Goal: Transaction & Acquisition: Purchase product/service

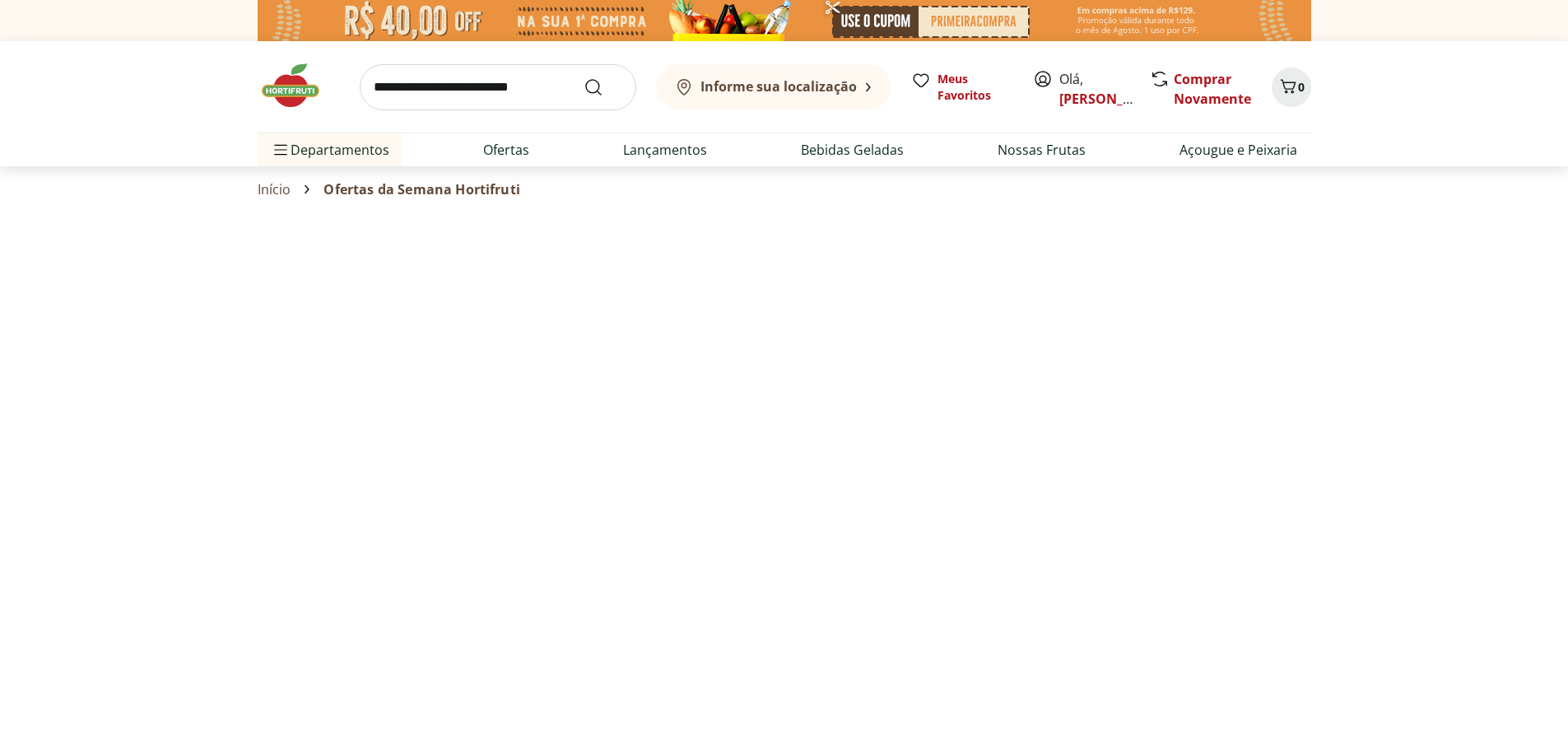
select select "**********"
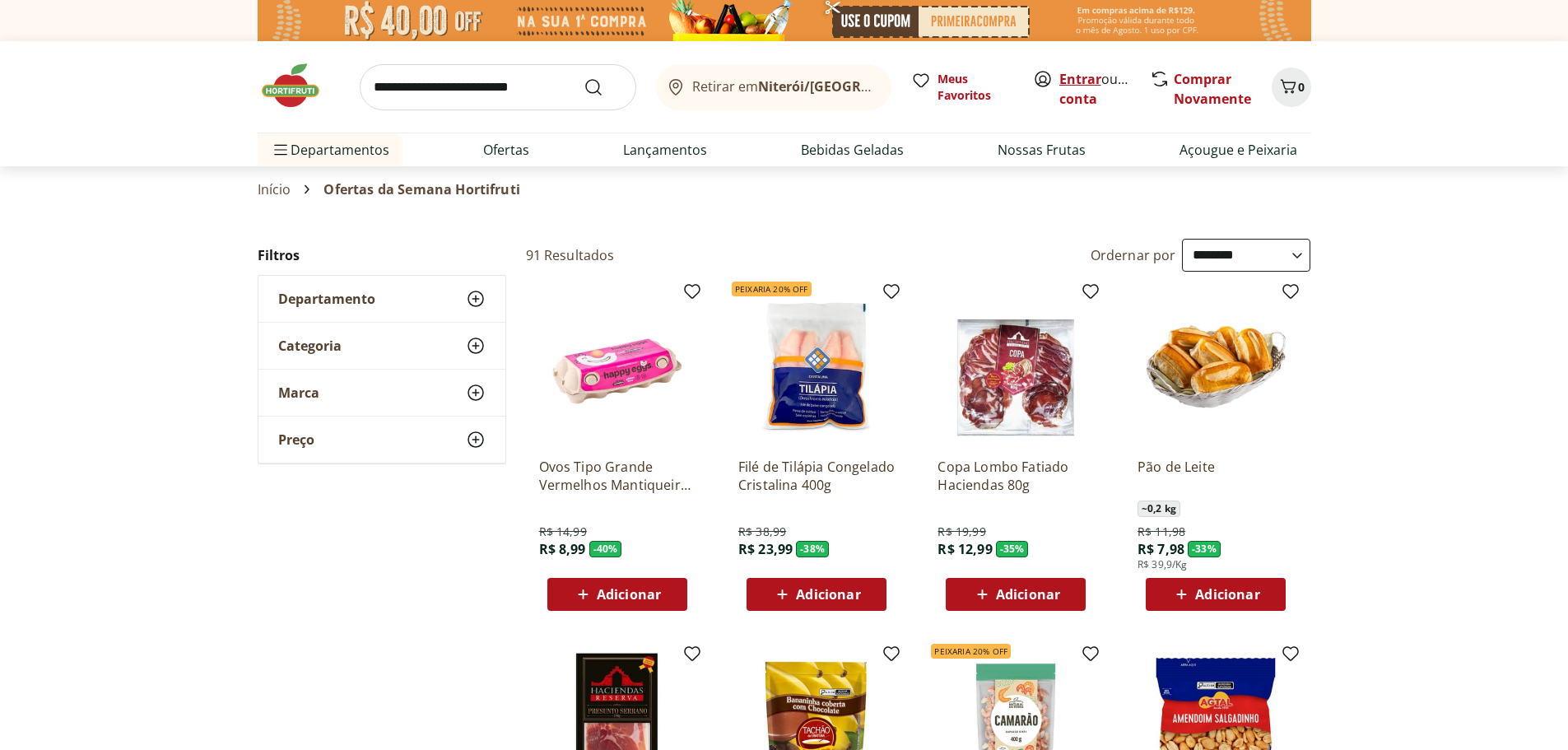
click at [1072, 81] on link "Entrar" at bounding box center [1081, 79] width 42 height 18
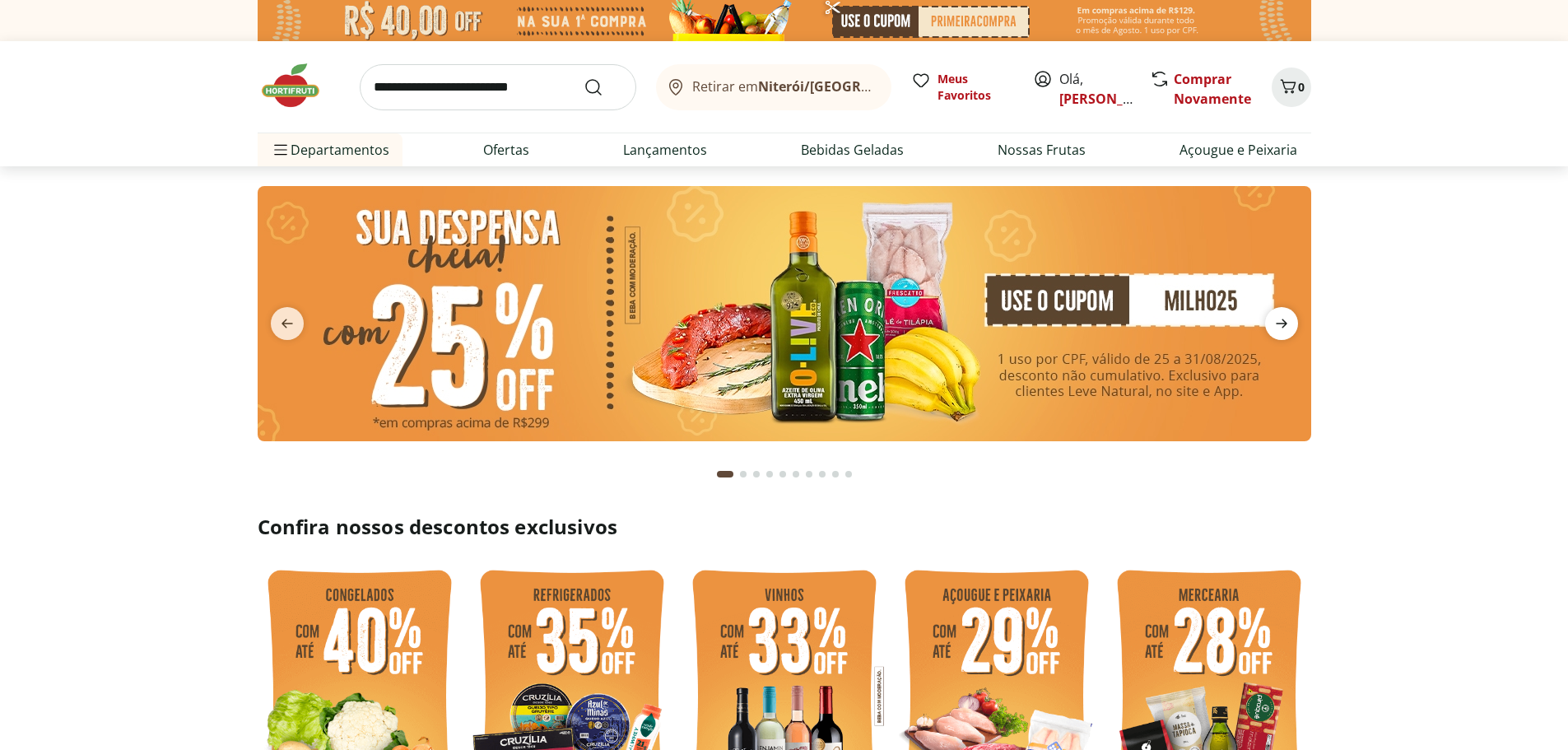
click at [1281, 329] on icon "next" at bounding box center [1282, 324] width 12 height 9
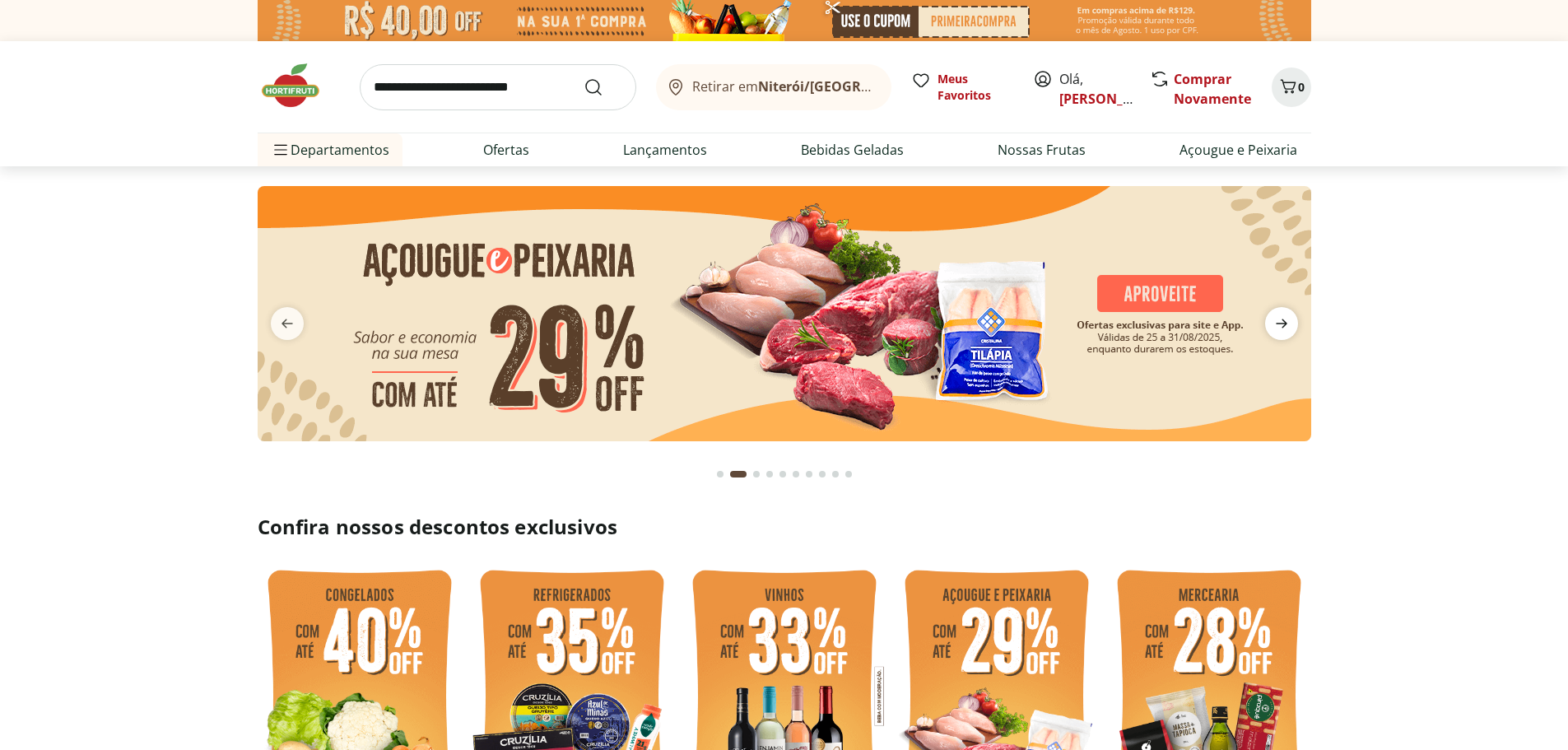
click at [1272, 331] on icon "next" at bounding box center [1282, 324] width 20 height 20
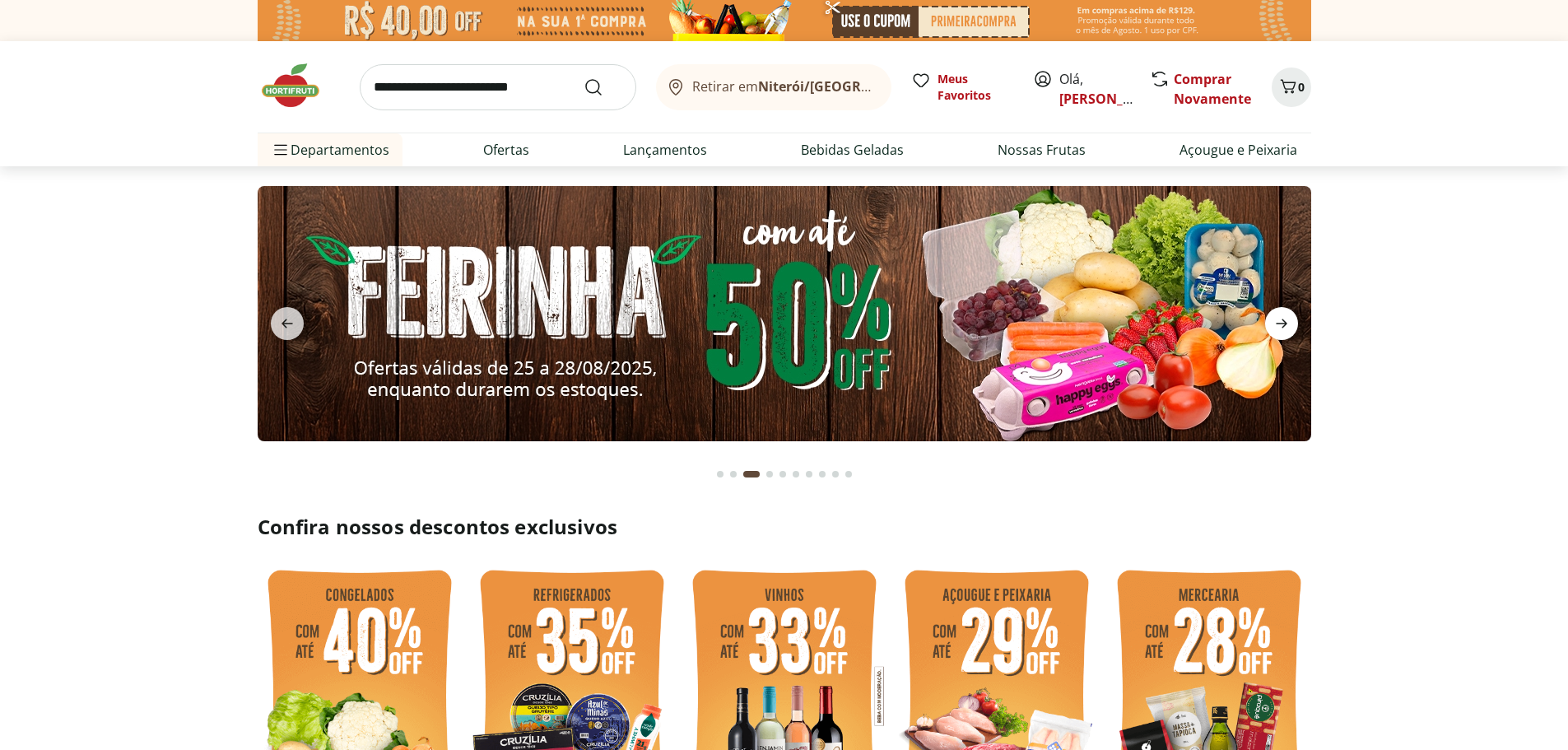
click at [1272, 331] on icon "next" at bounding box center [1282, 324] width 20 height 20
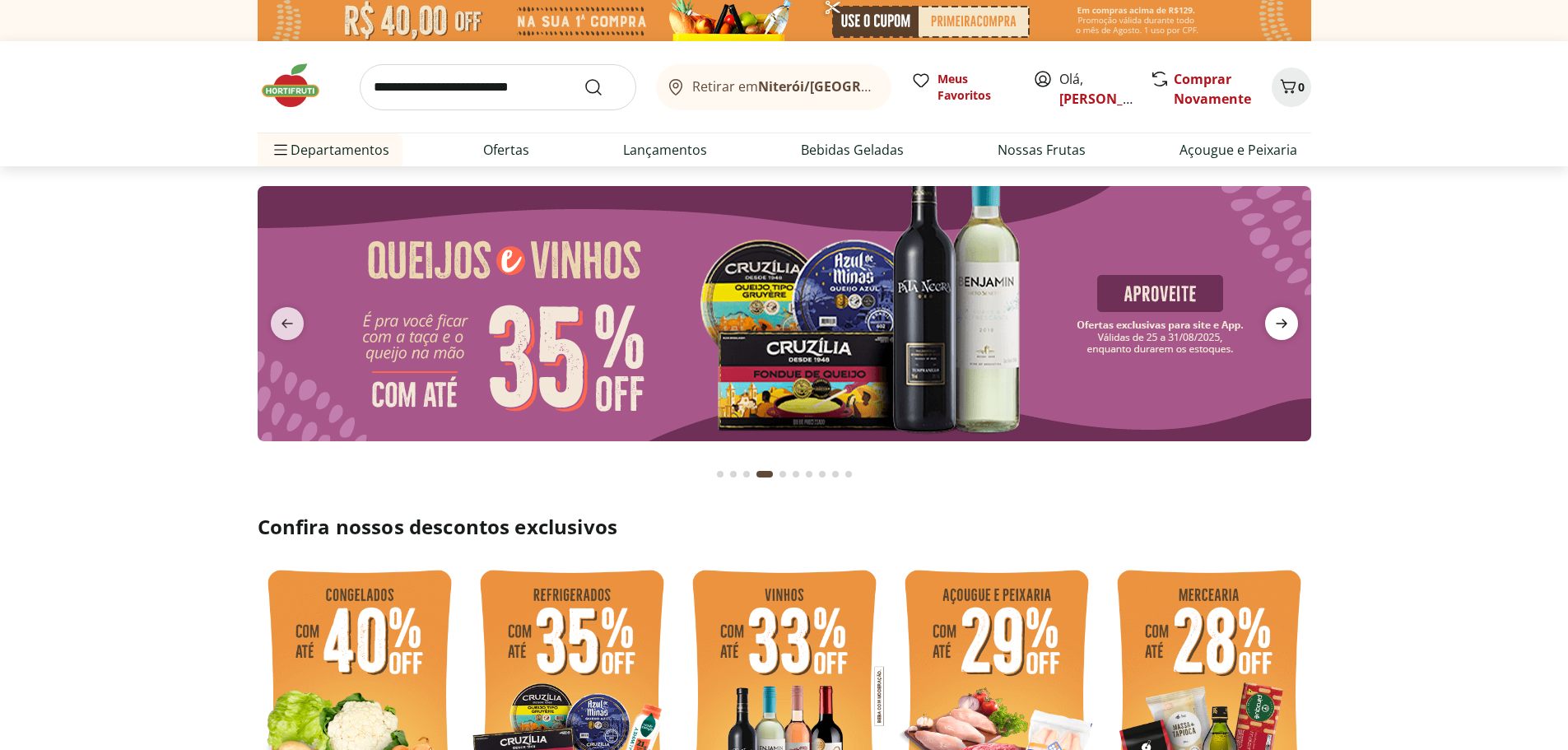
click at [1272, 331] on icon "next" at bounding box center [1282, 324] width 20 height 20
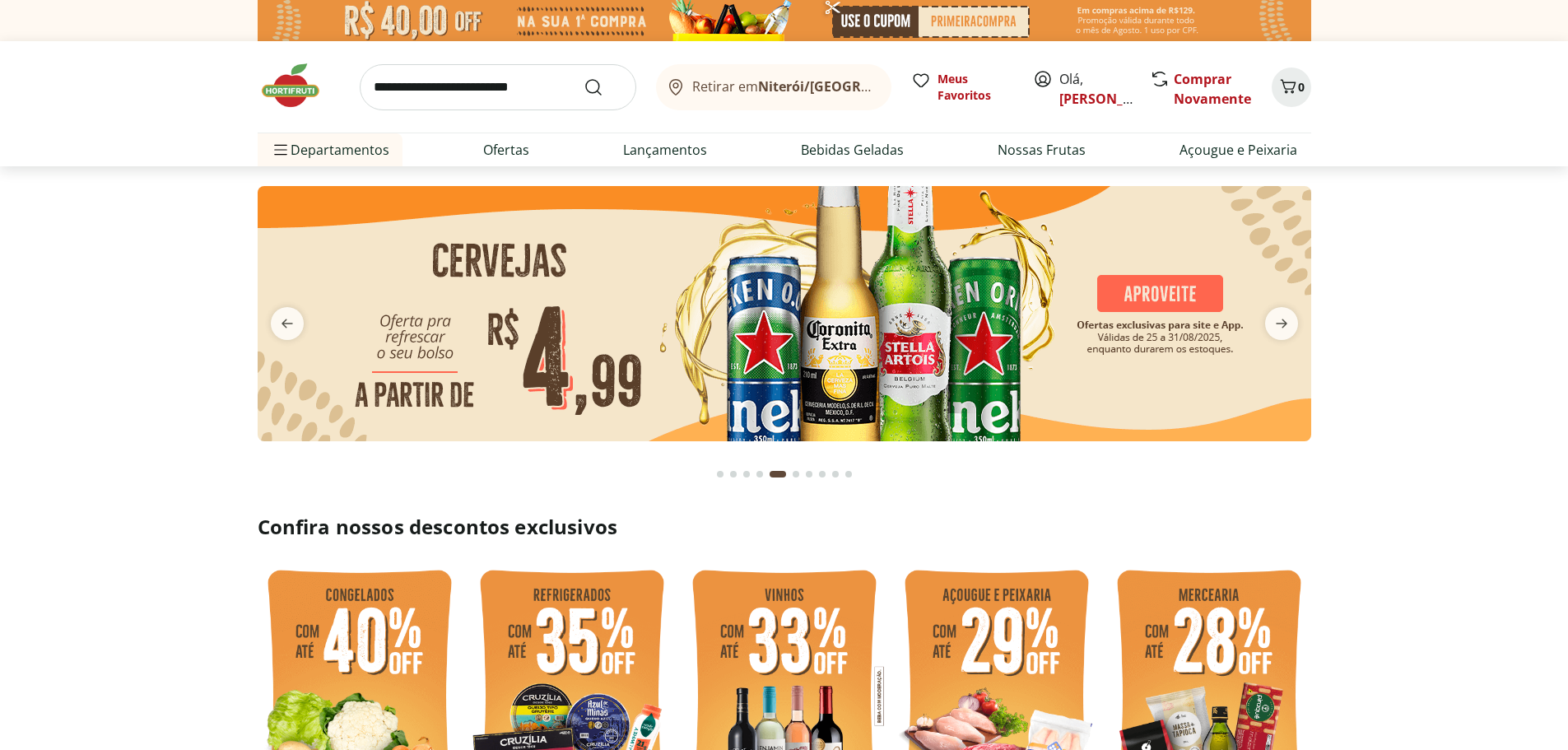
click at [487, 84] on input "search" at bounding box center [498, 87] width 277 height 46
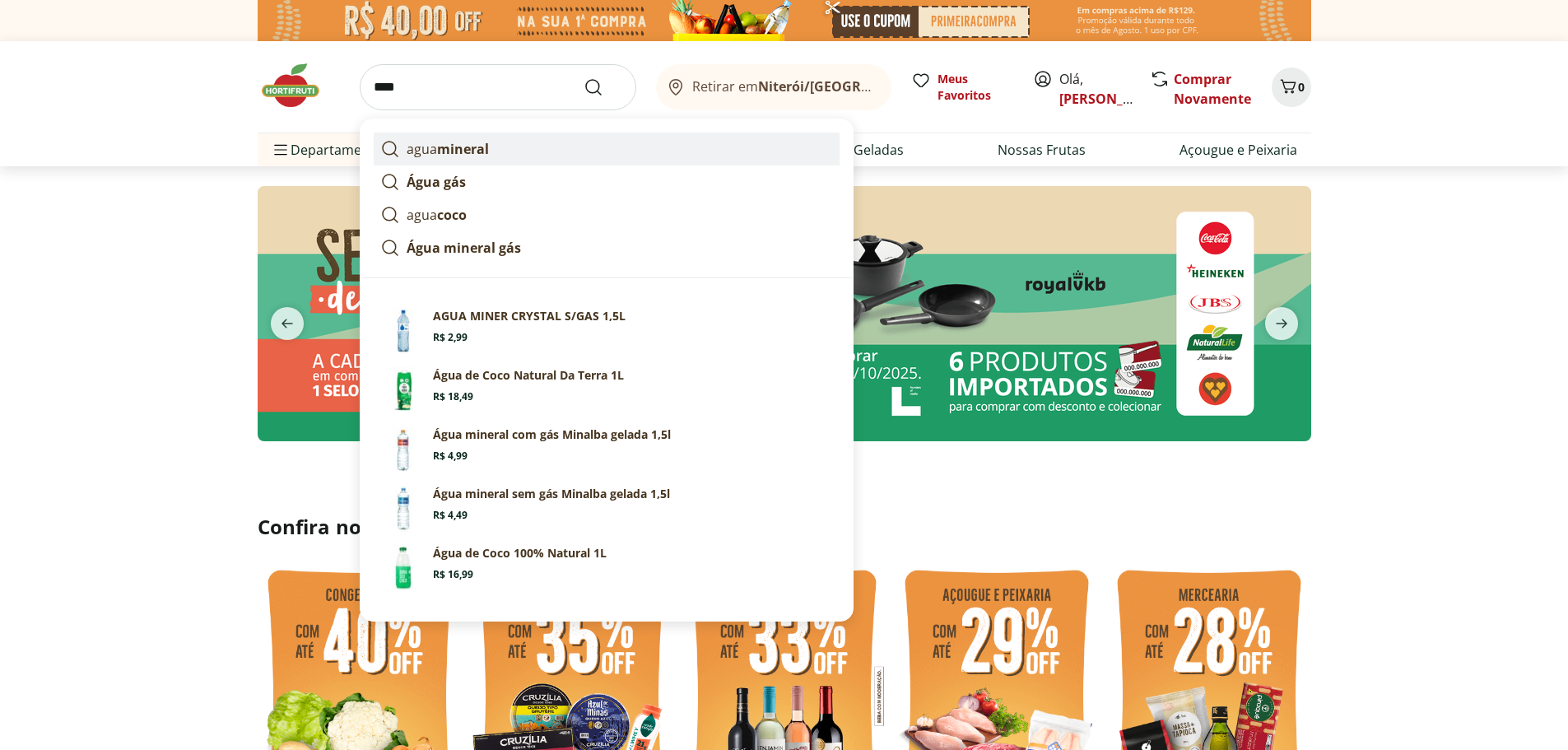
click at [453, 157] on strong "mineral" at bounding box center [463, 149] width 52 height 18
type input "**********"
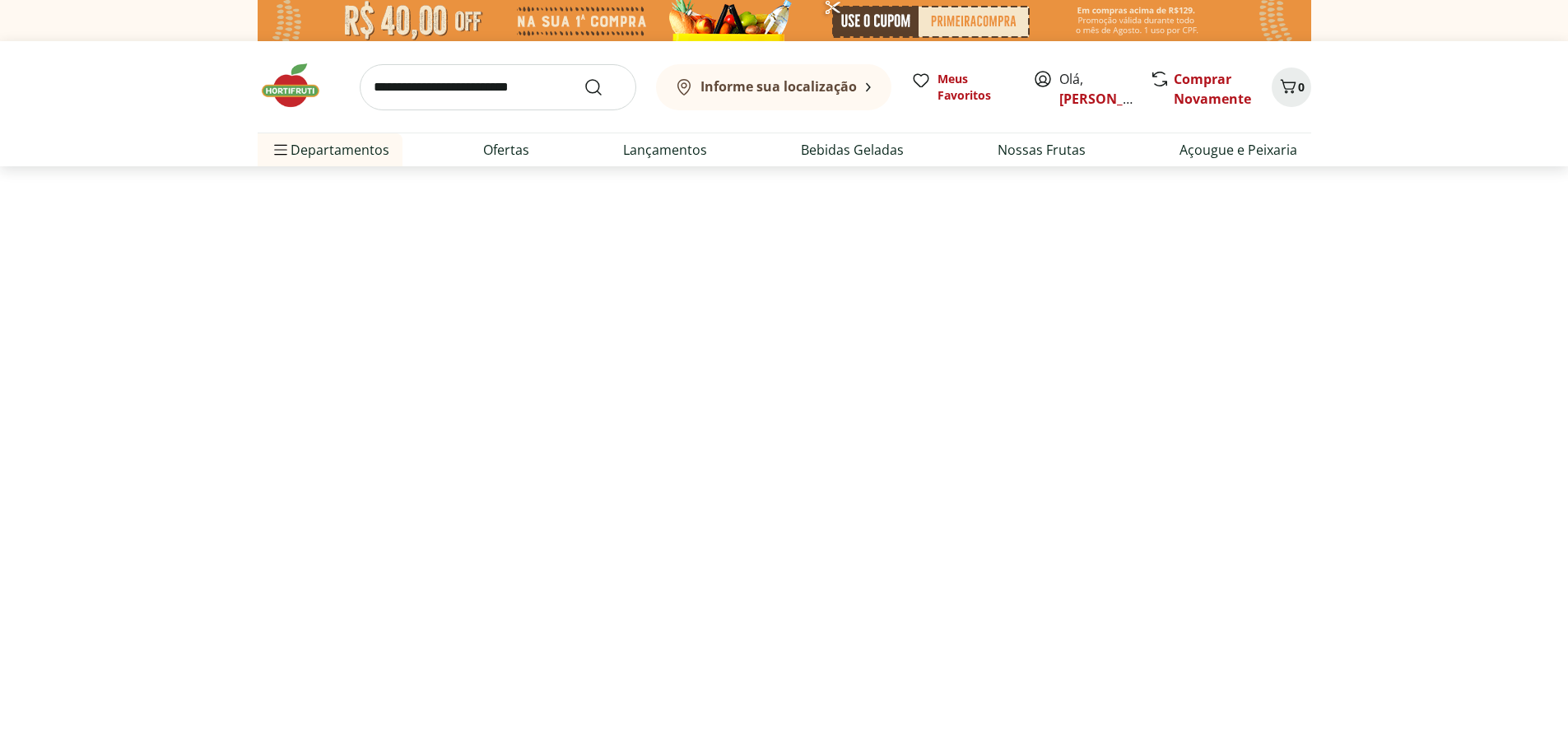
select select "**********"
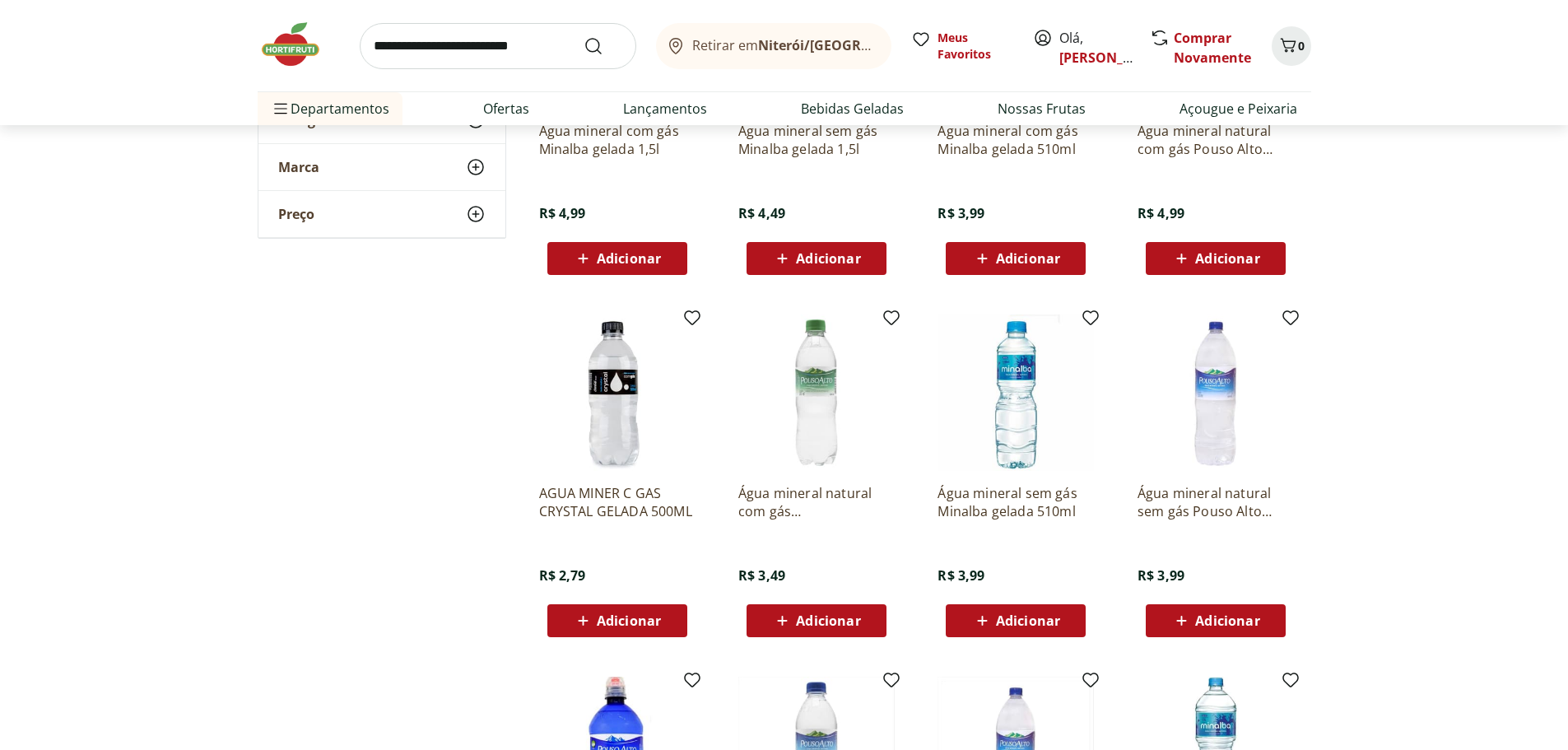
scroll to position [412, 0]
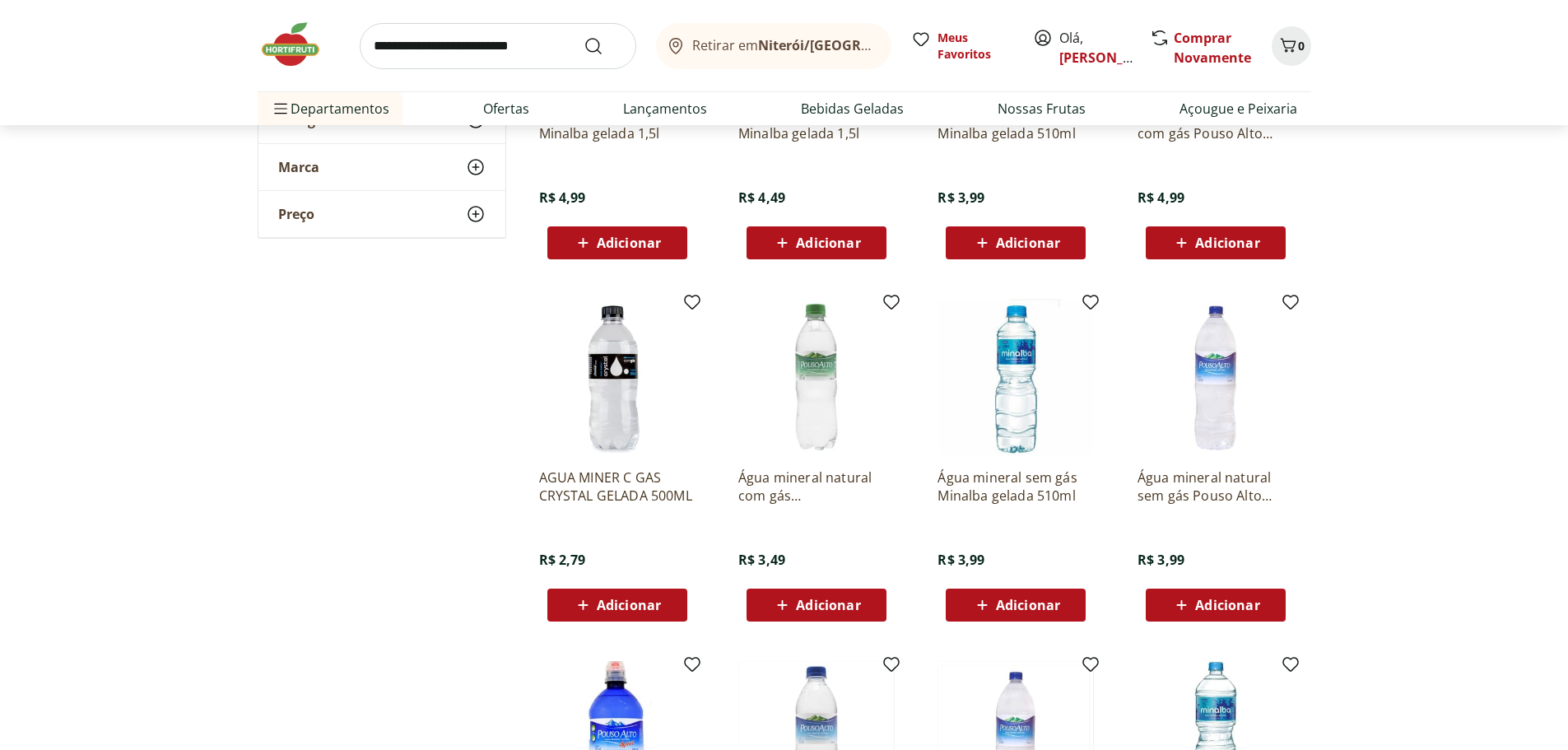
click at [821, 246] on div "Adicionar" at bounding box center [816, 242] width 113 height 29
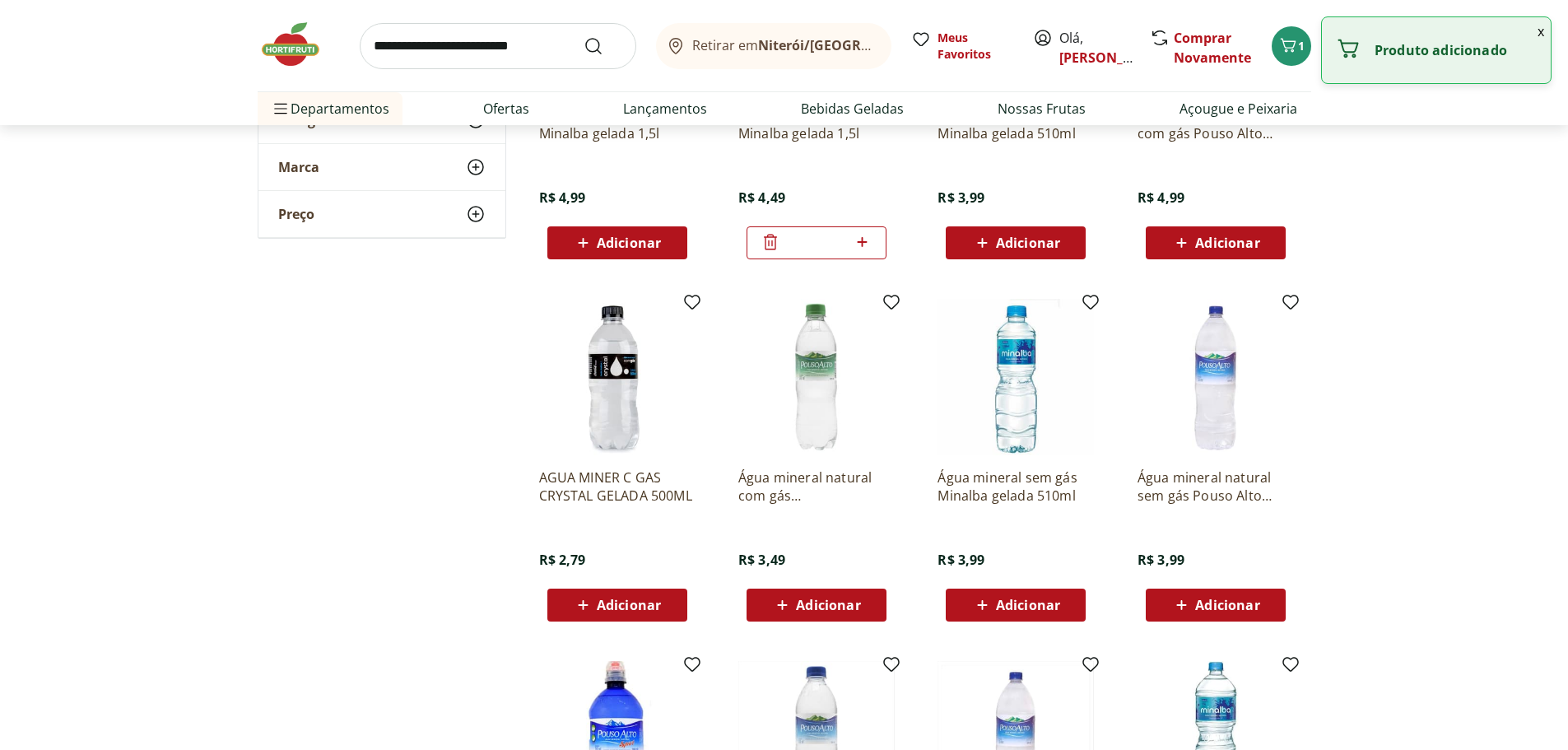
click at [857, 248] on icon at bounding box center [862, 242] width 21 height 20
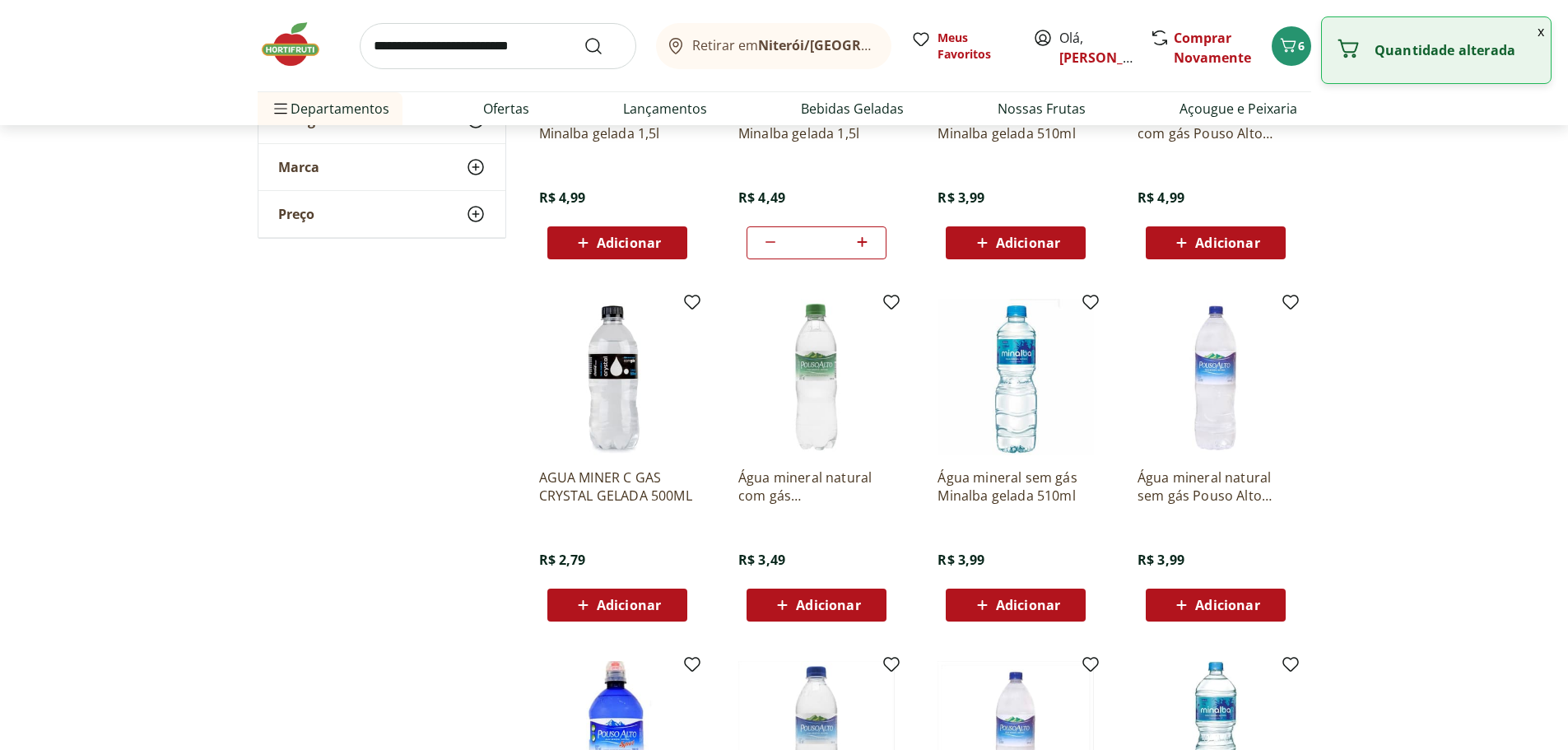
click at [857, 248] on icon at bounding box center [862, 242] width 21 height 20
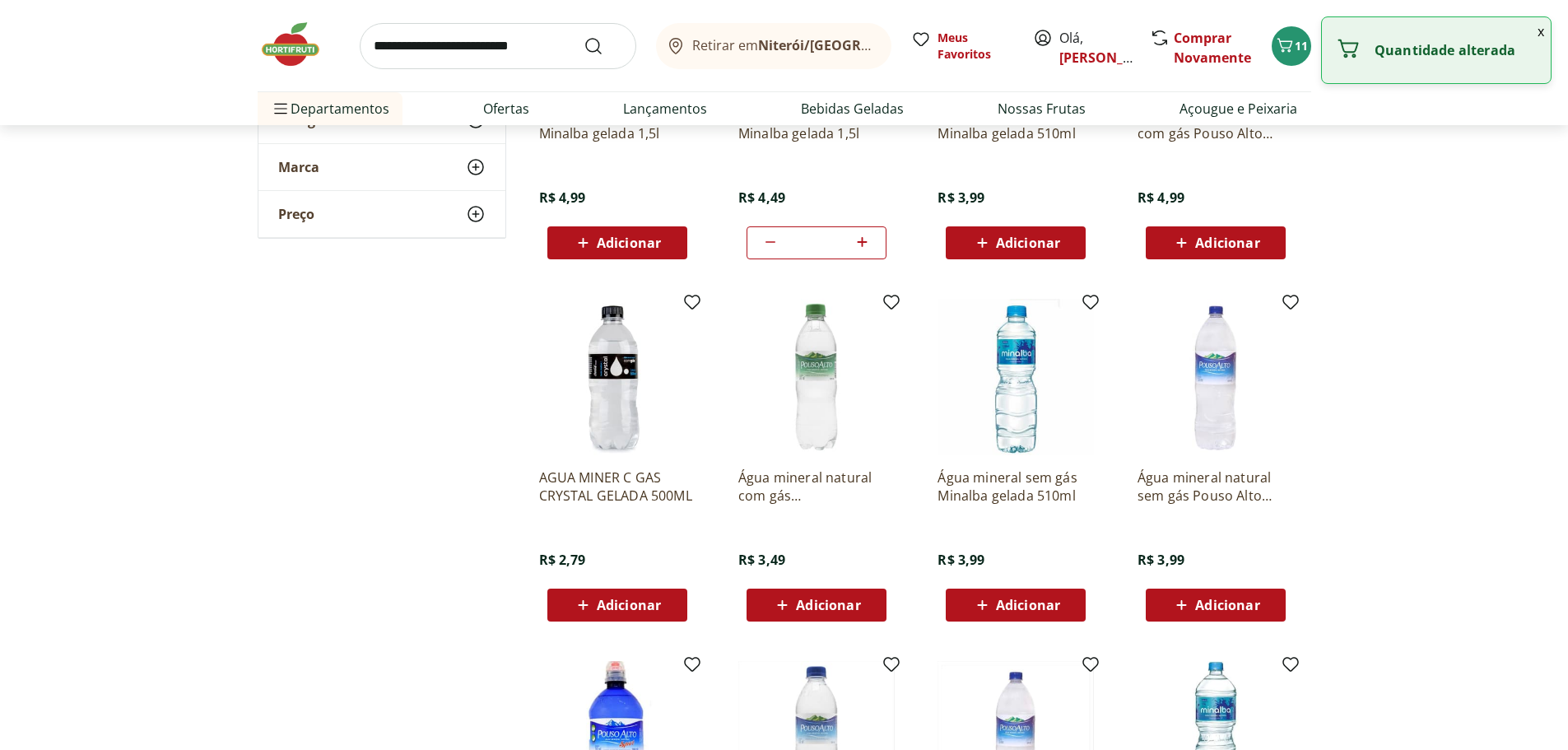
click at [857, 248] on icon at bounding box center [862, 242] width 21 height 20
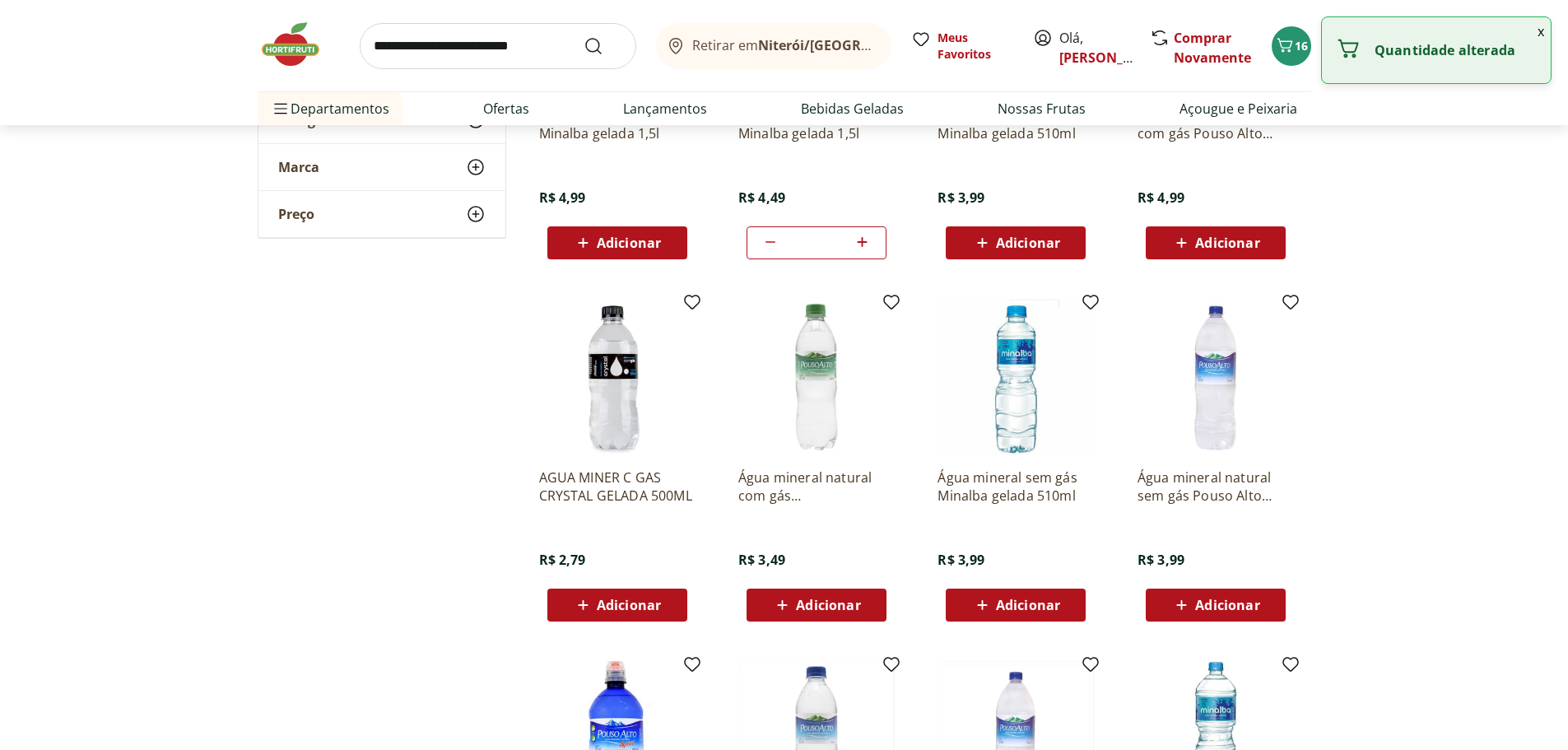
click at [857, 248] on icon at bounding box center [862, 242] width 21 height 20
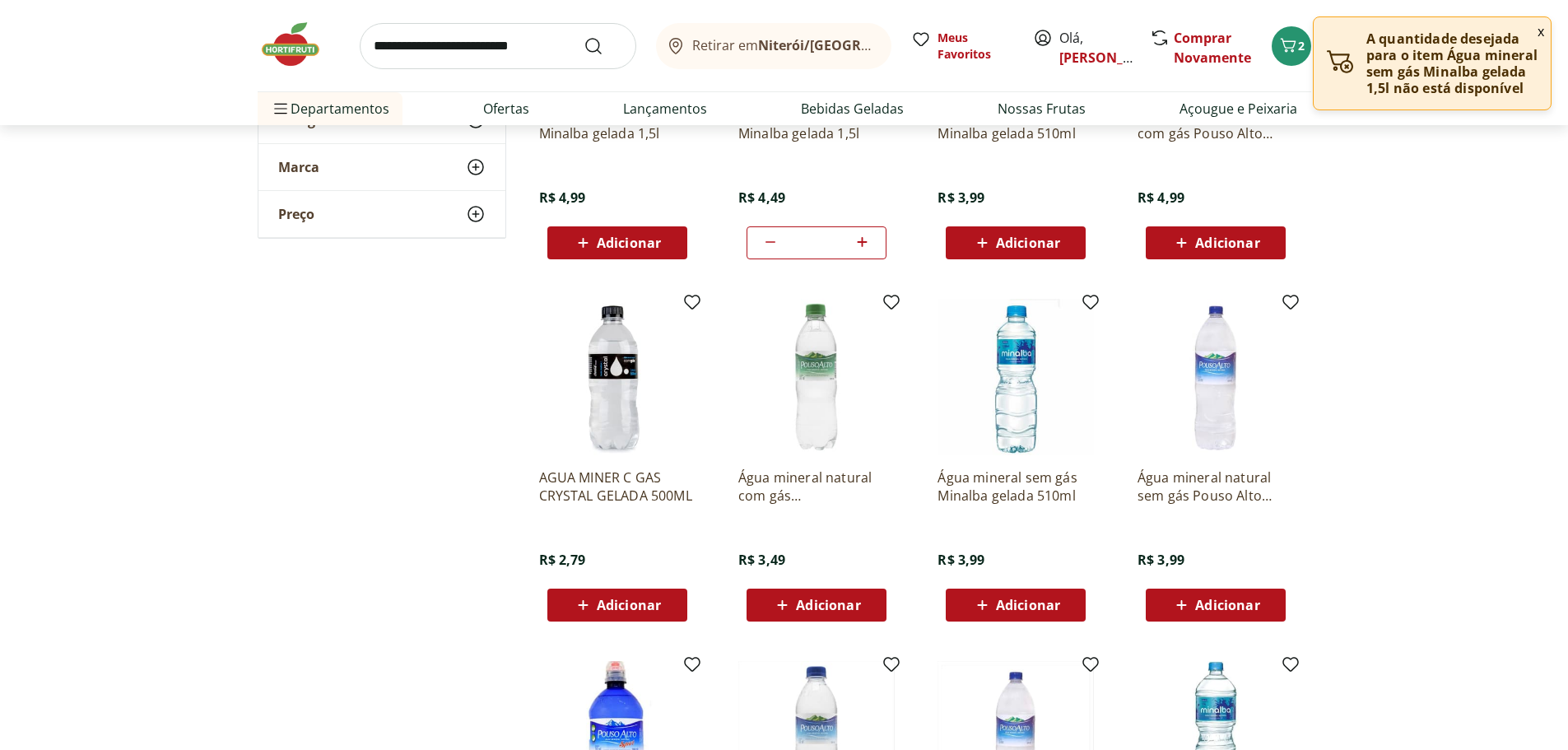
click at [766, 252] on icon at bounding box center [771, 242] width 20 height 20
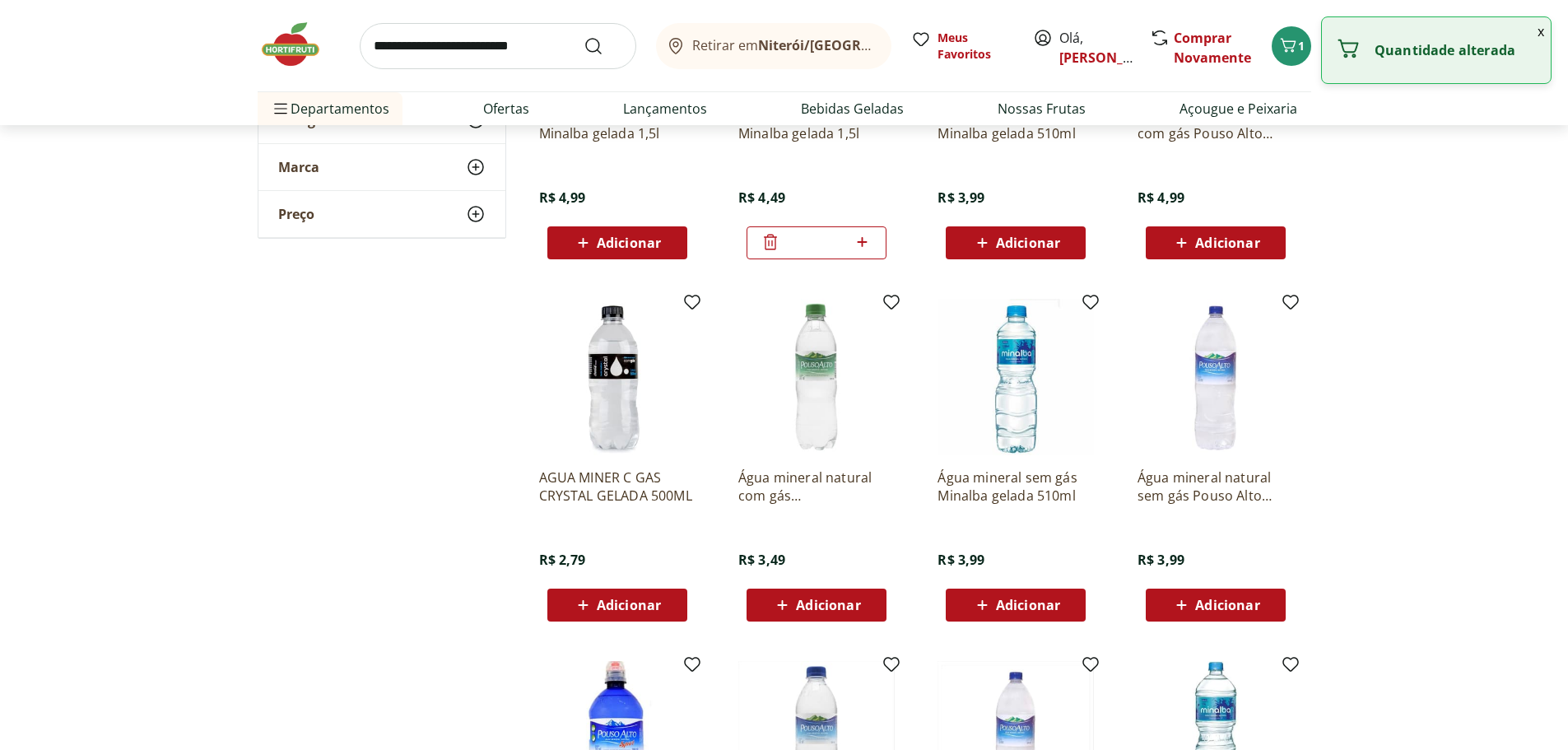
click at [868, 252] on icon at bounding box center [862, 242] width 21 height 20
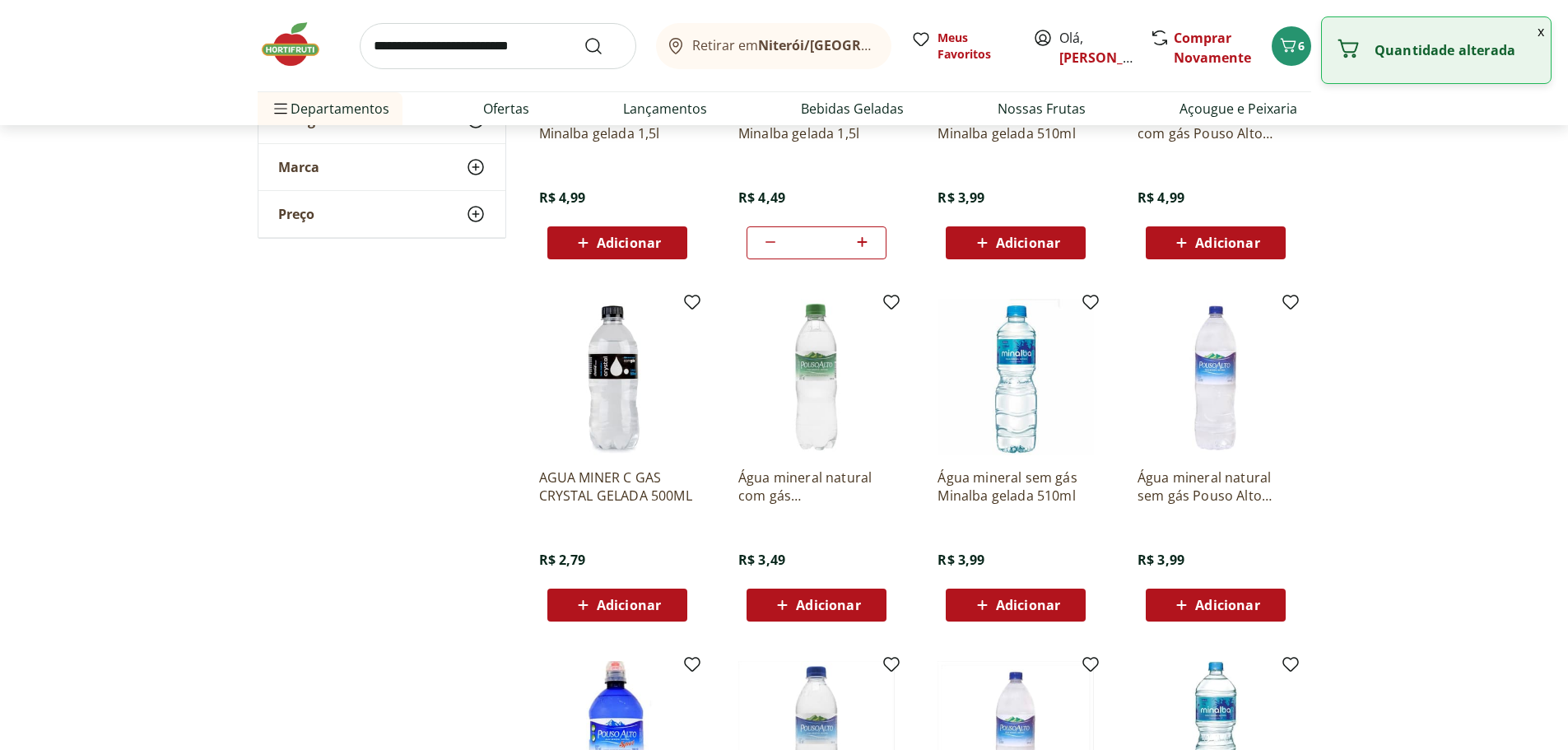
click at [868, 252] on icon at bounding box center [862, 242] width 21 height 20
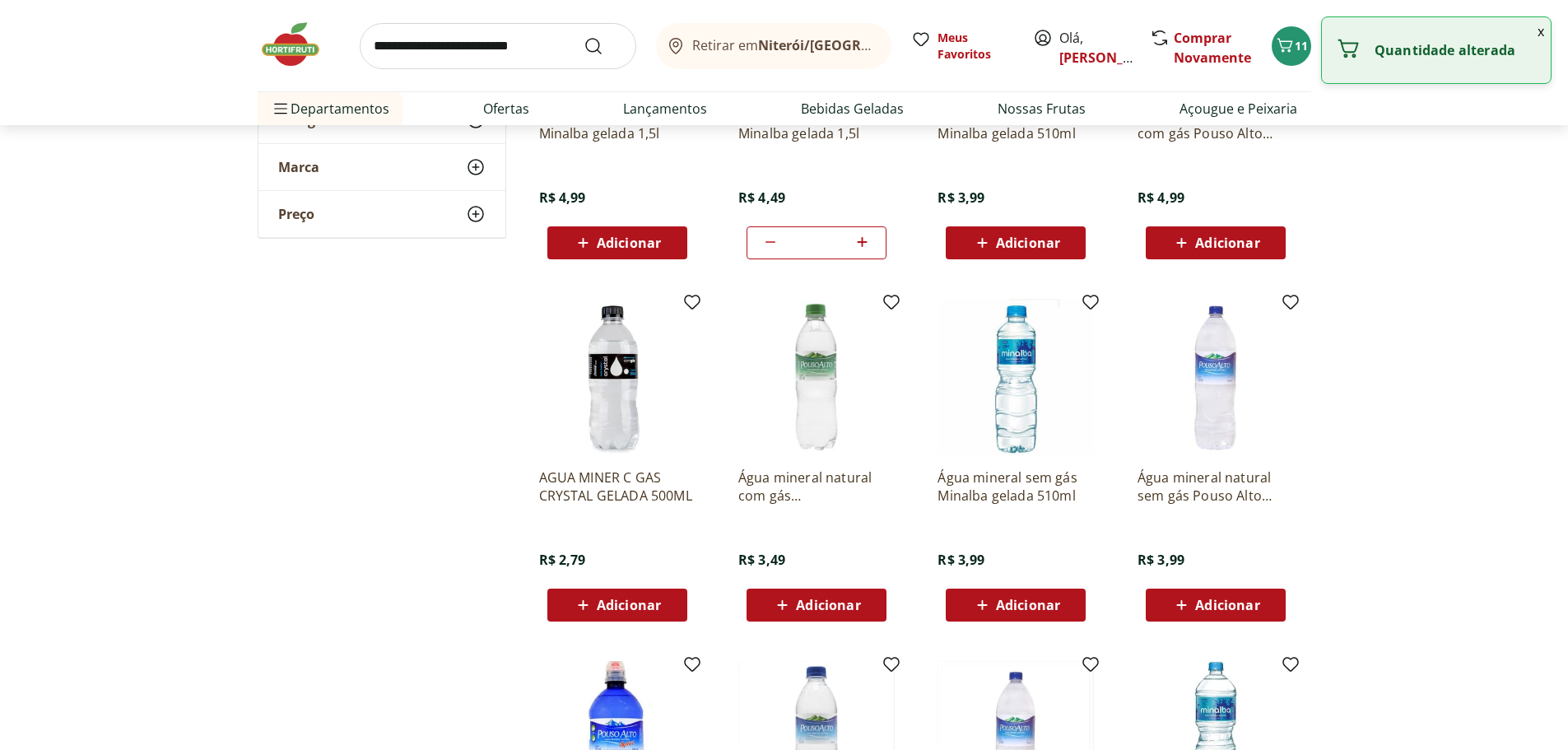
click at [868, 252] on icon at bounding box center [862, 242] width 21 height 20
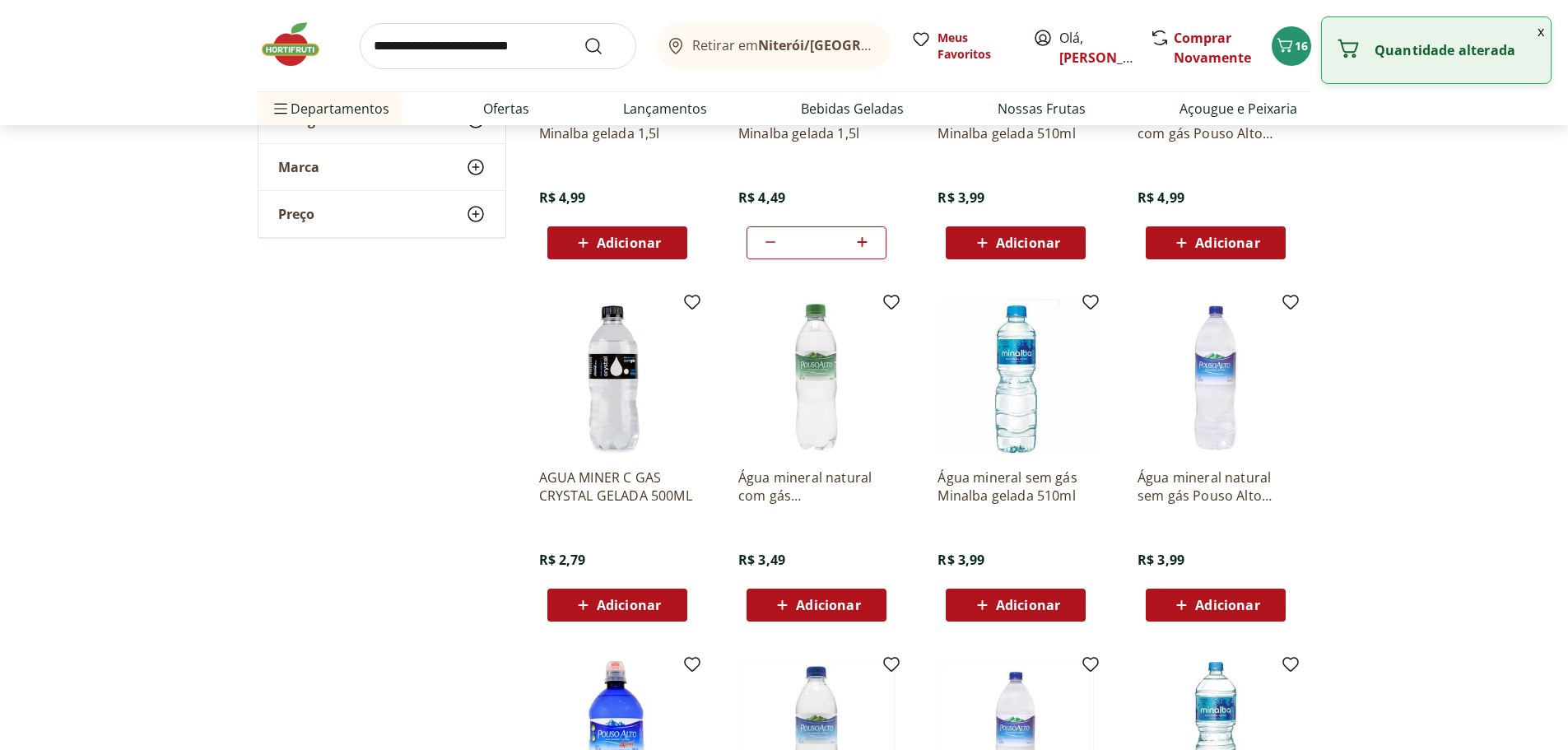
click at [868, 252] on icon at bounding box center [862, 242] width 21 height 20
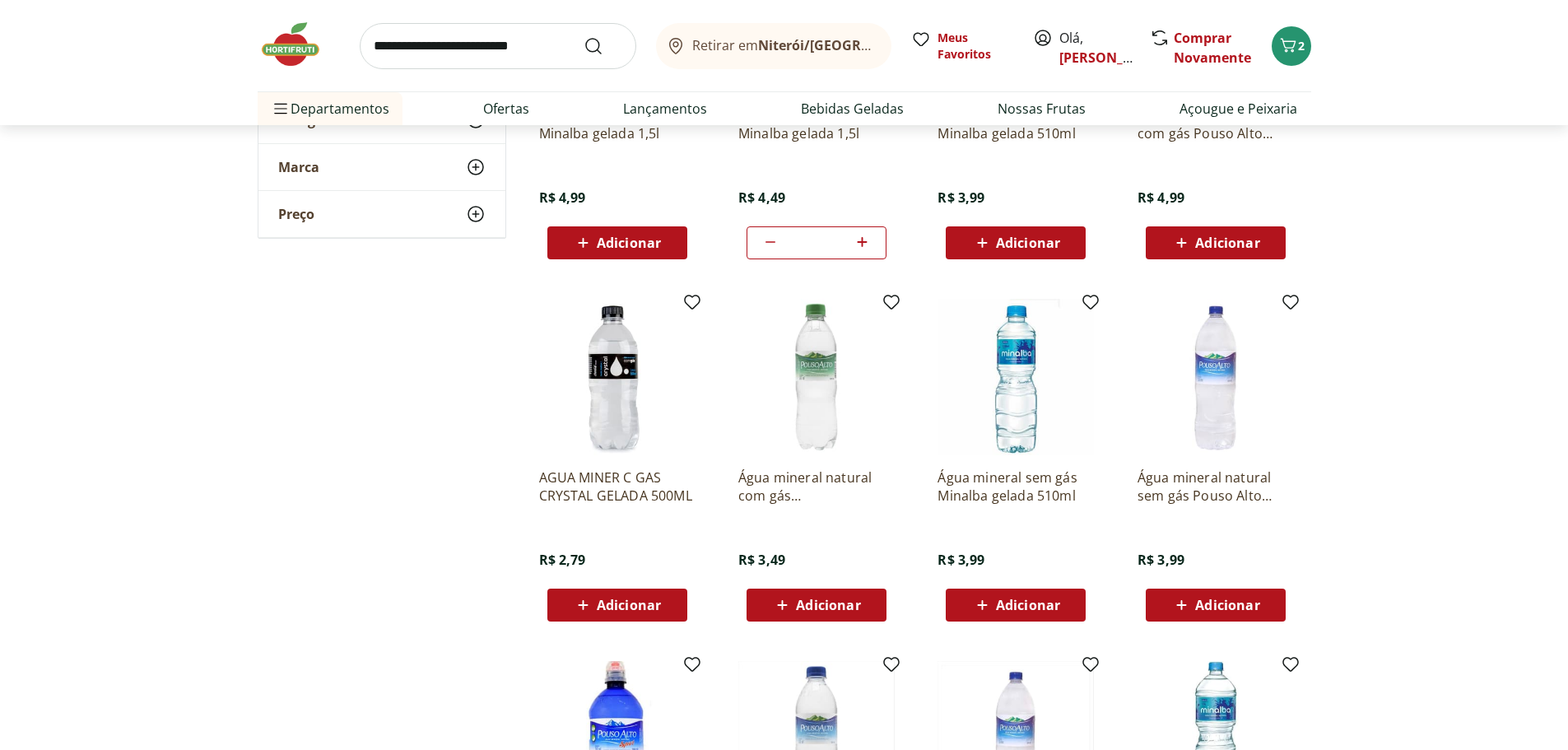
click at [763, 252] on icon at bounding box center [771, 242] width 20 height 20
type input "*"
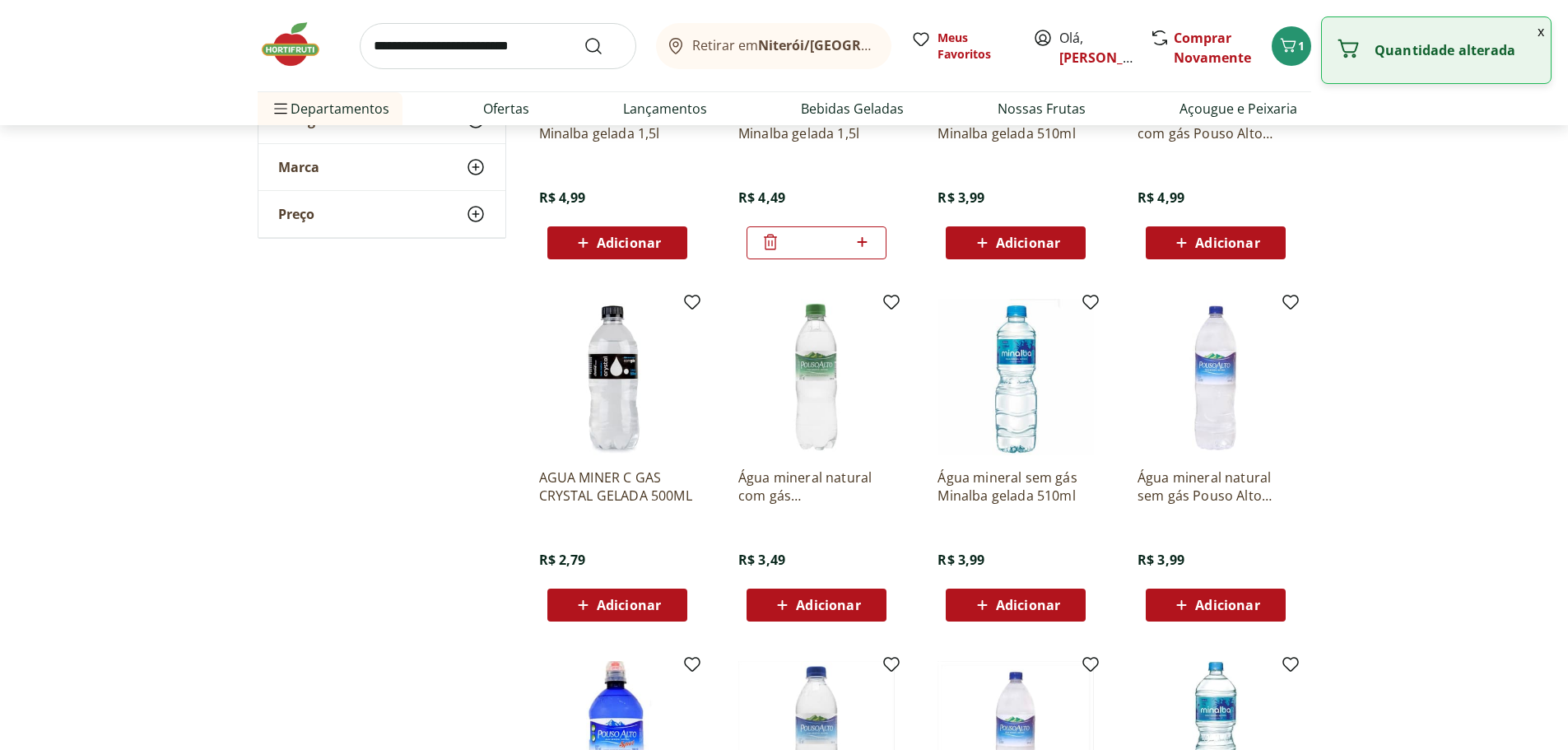
click at [763, 252] on icon at bounding box center [771, 242] width 20 height 20
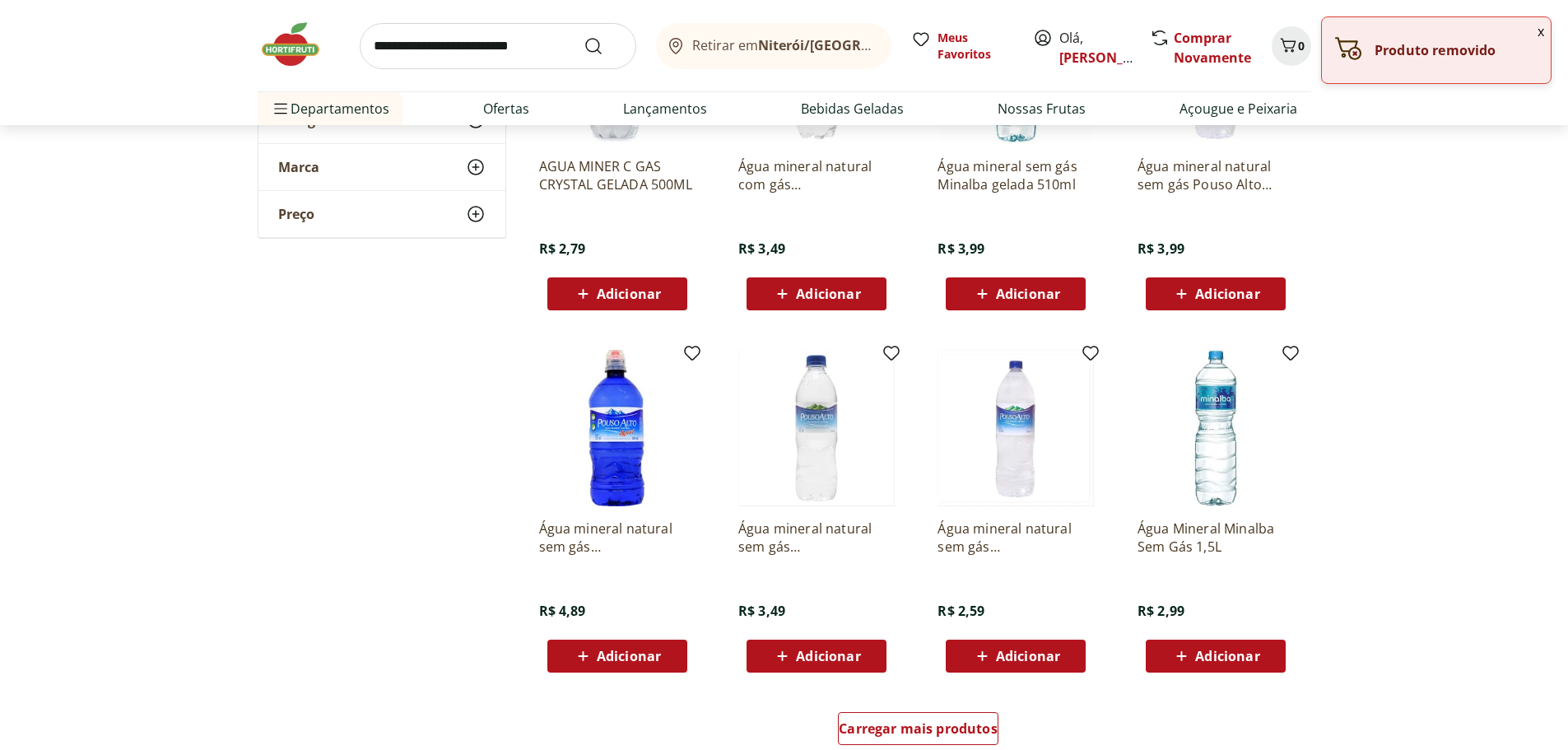
scroll to position [741, 0]
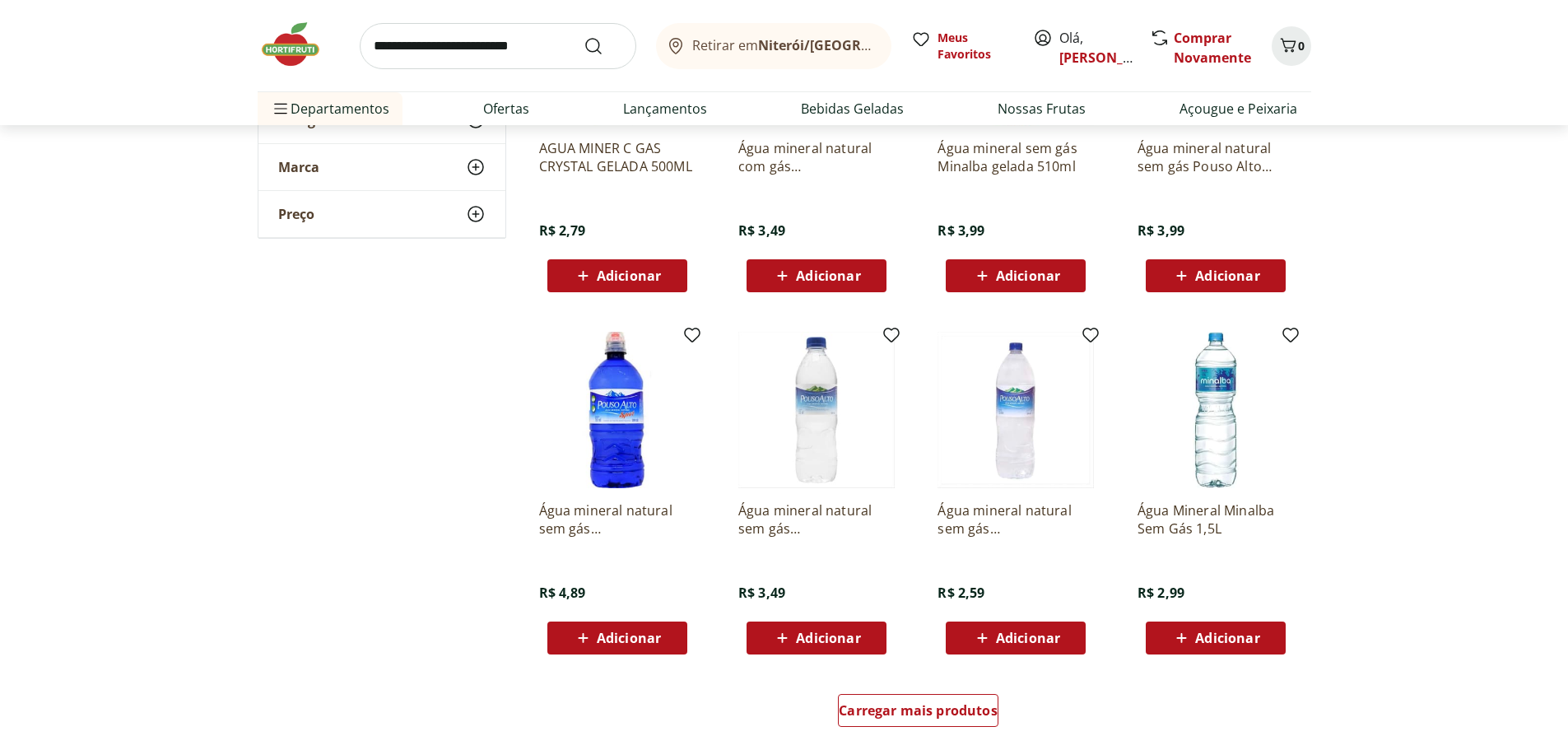
click at [1242, 644] on span "Adicionar" at bounding box center [1227, 638] width 65 height 13
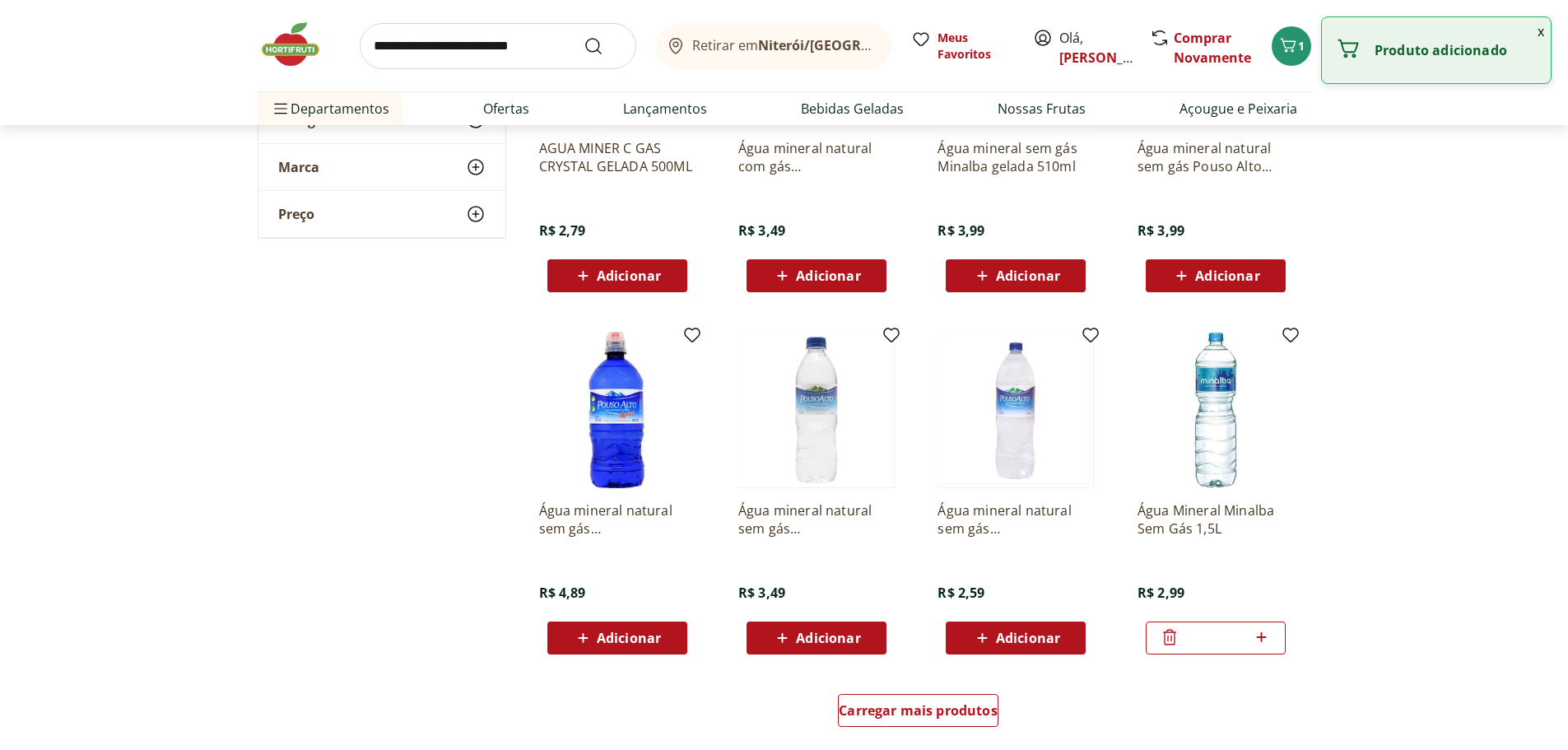
click at [1236, 647] on input "*" at bounding box center [1216, 638] width 72 height 18
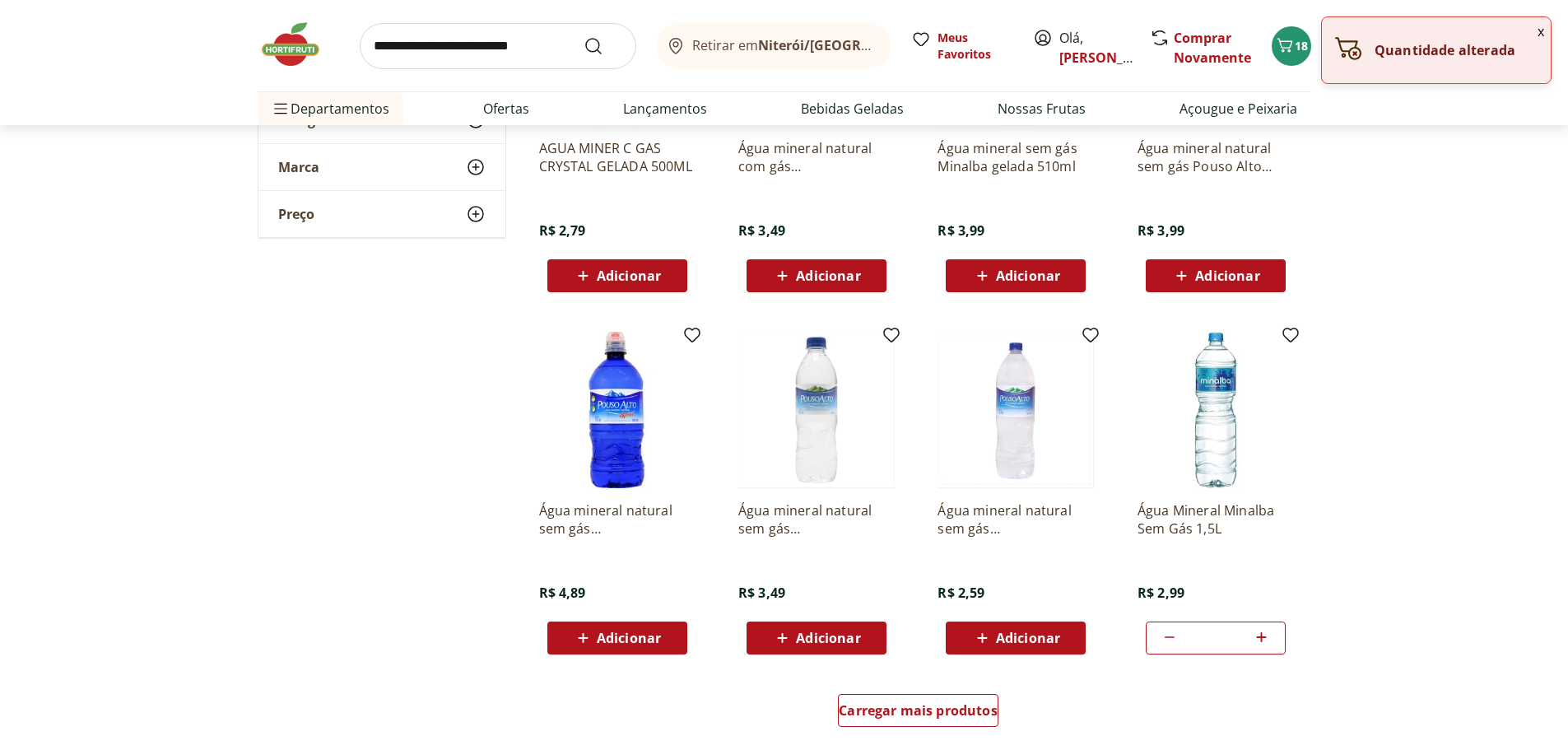
click at [1263, 647] on icon at bounding box center [1262, 638] width 21 height 20
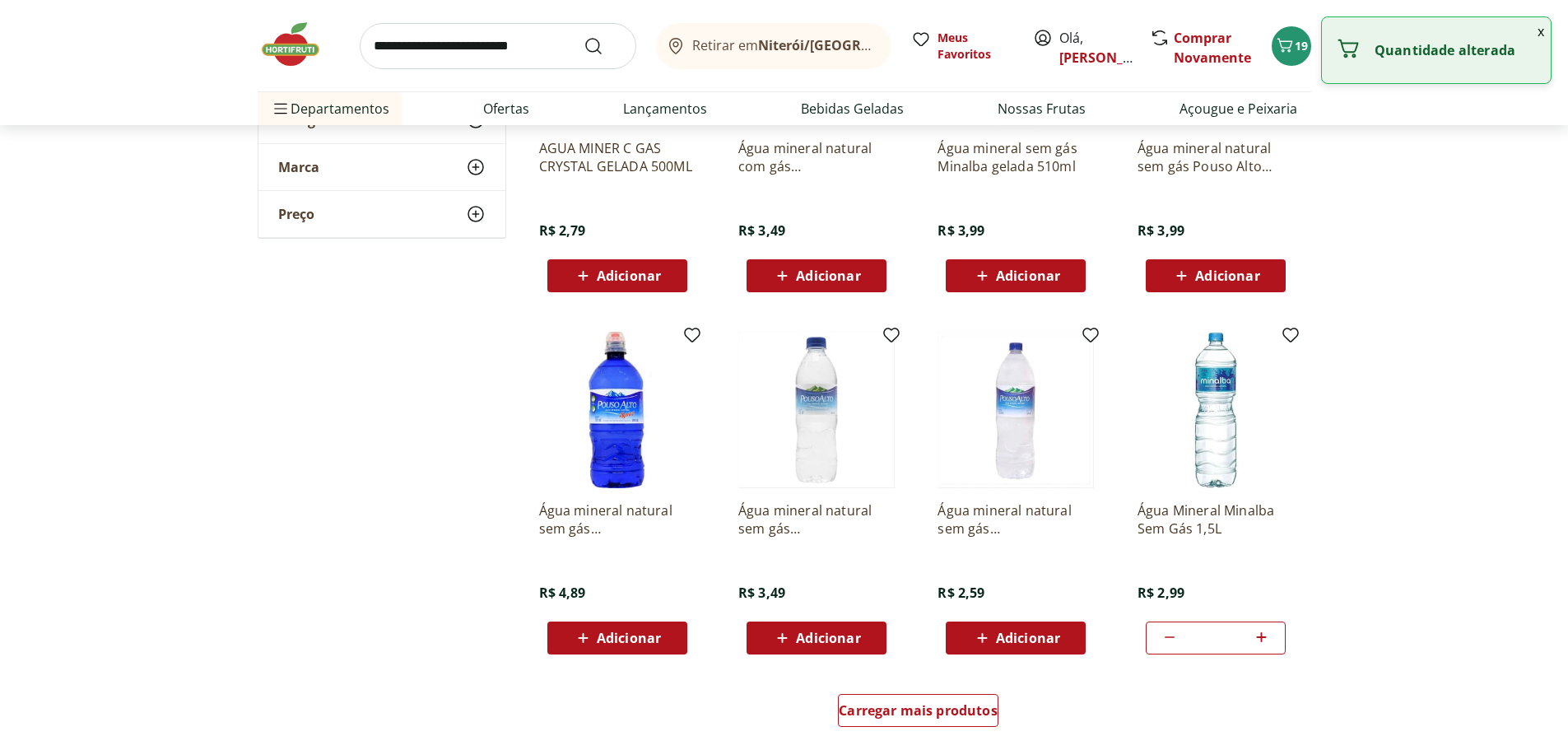
click at [1167, 647] on icon at bounding box center [1170, 638] width 20 height 20
type input "**"
click at [1417, 668] on section "**********" at bounding box center [784, 125] width 1568 height 1255
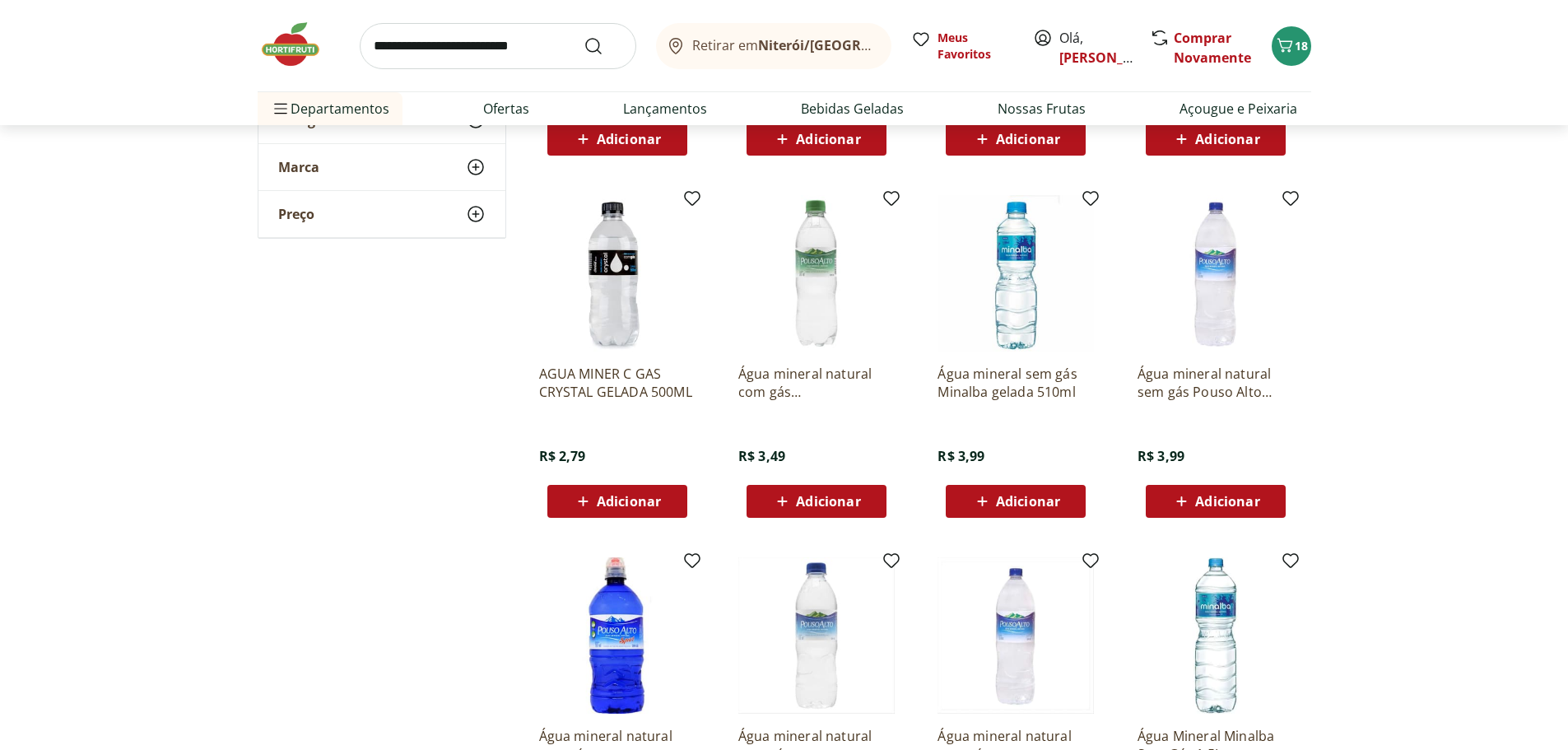
scroll to position [494, 0]
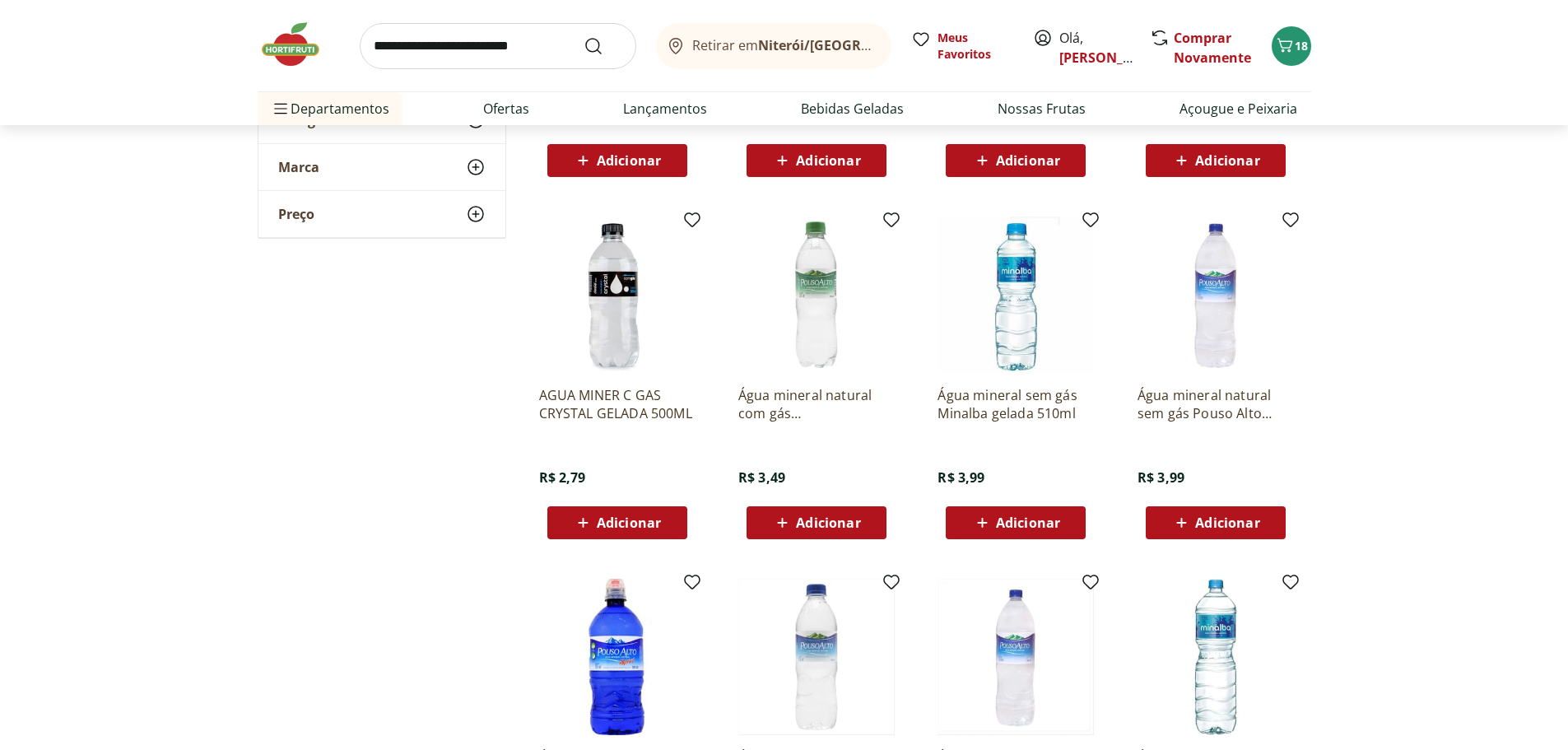
click at [416, 55] on input "search" at bounding box center [498, 45] width 277 height 46
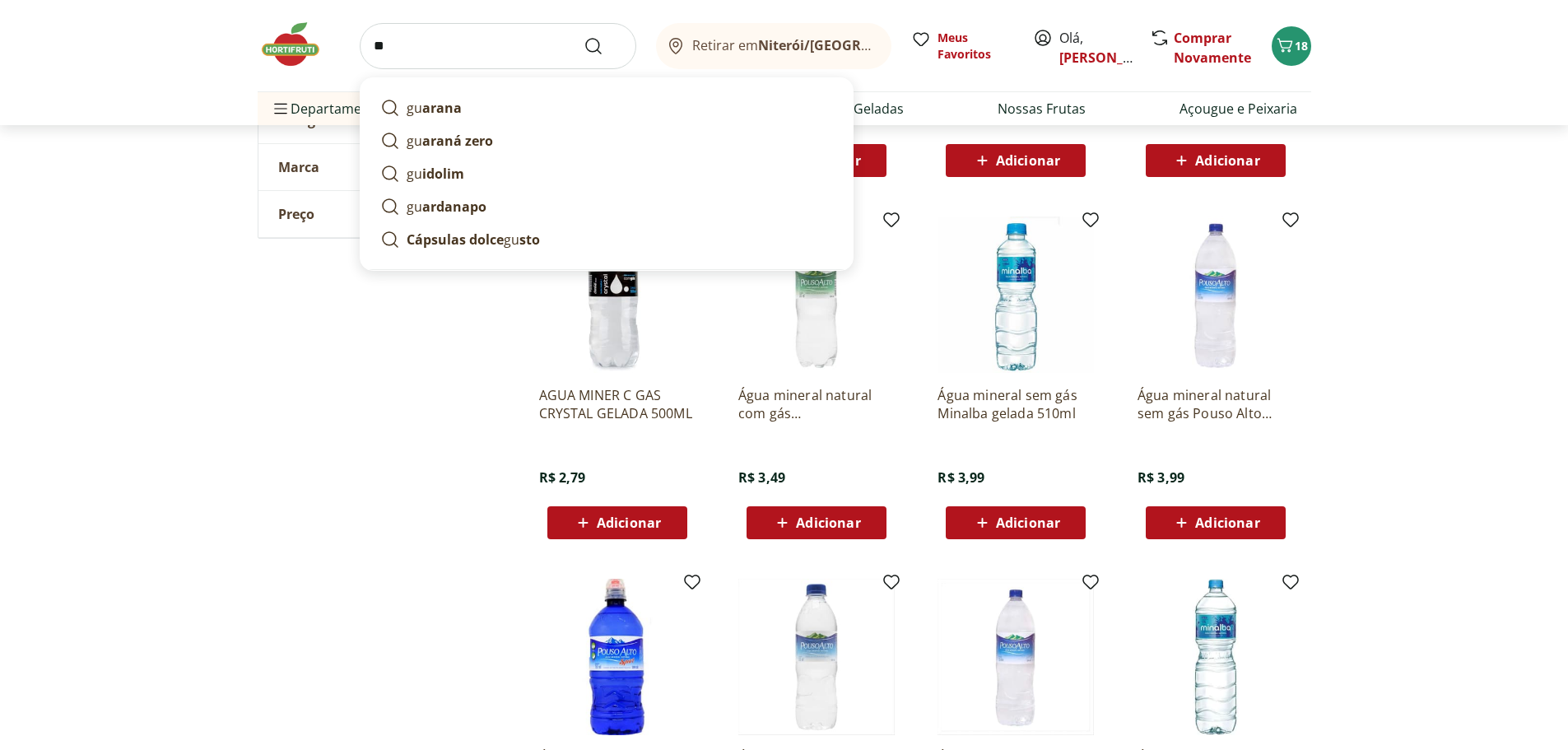
type input "*"
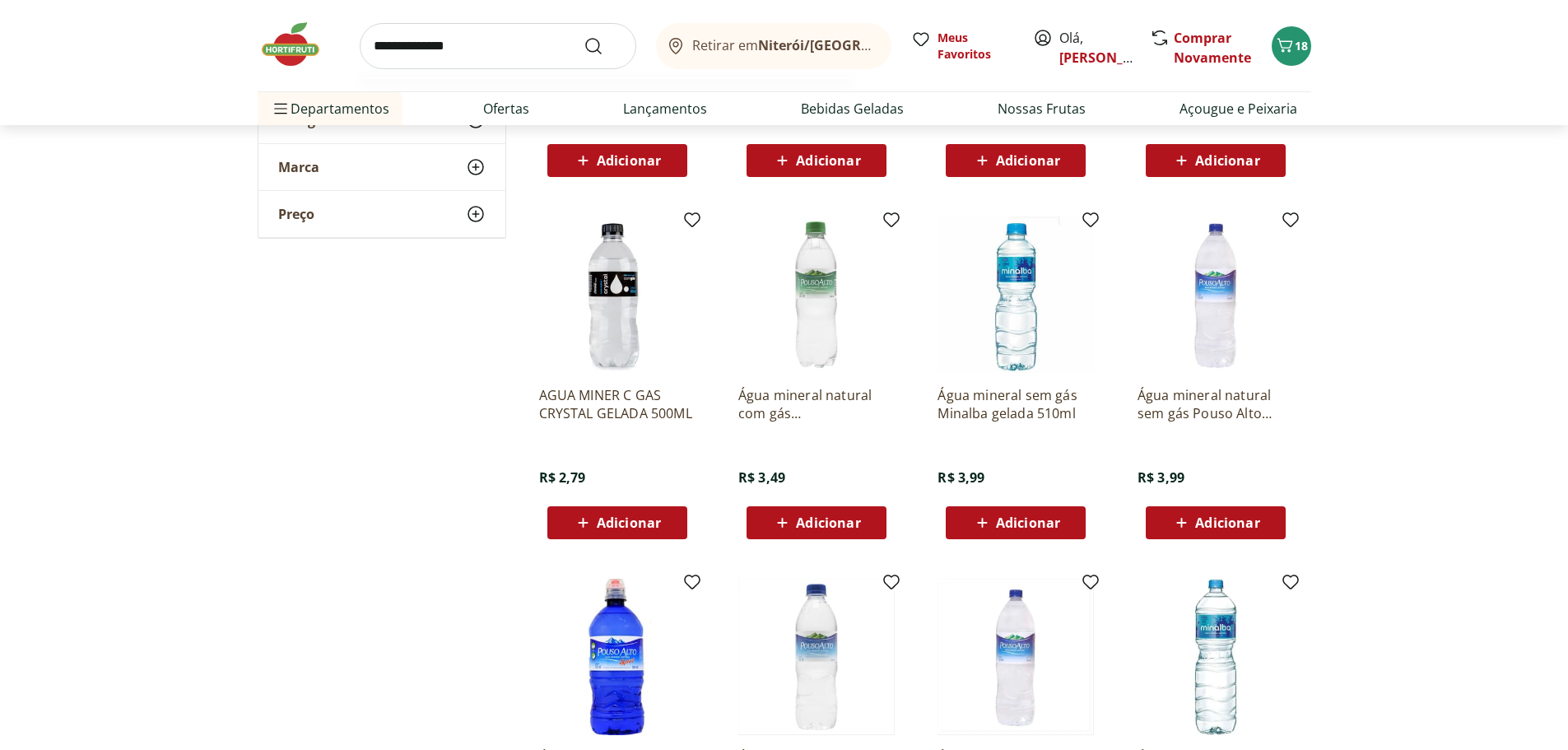
type input "**********"
click at [584, 36] on button "Submit Search" at bounding box center [603, 46] width 39 height 20
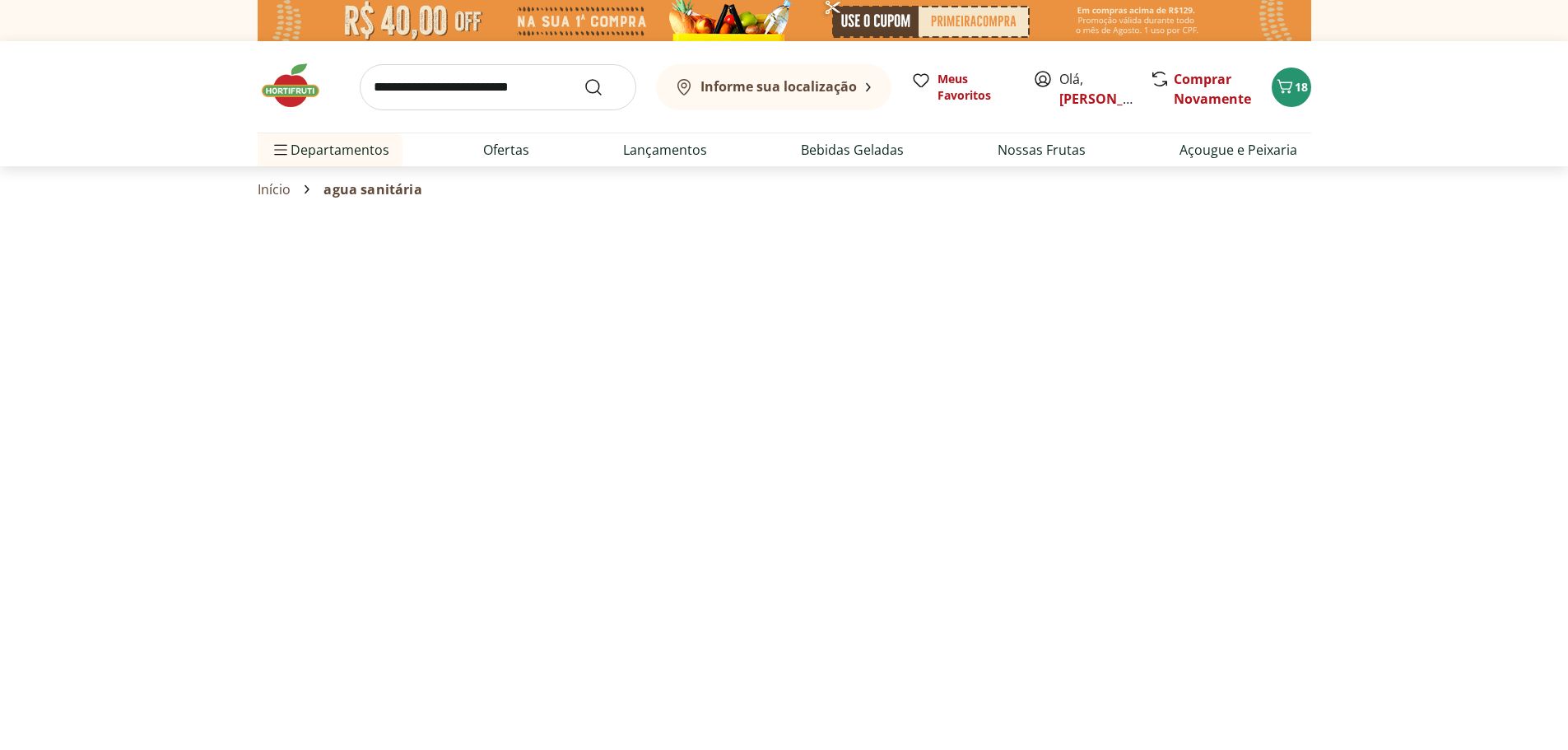
select select "**********"
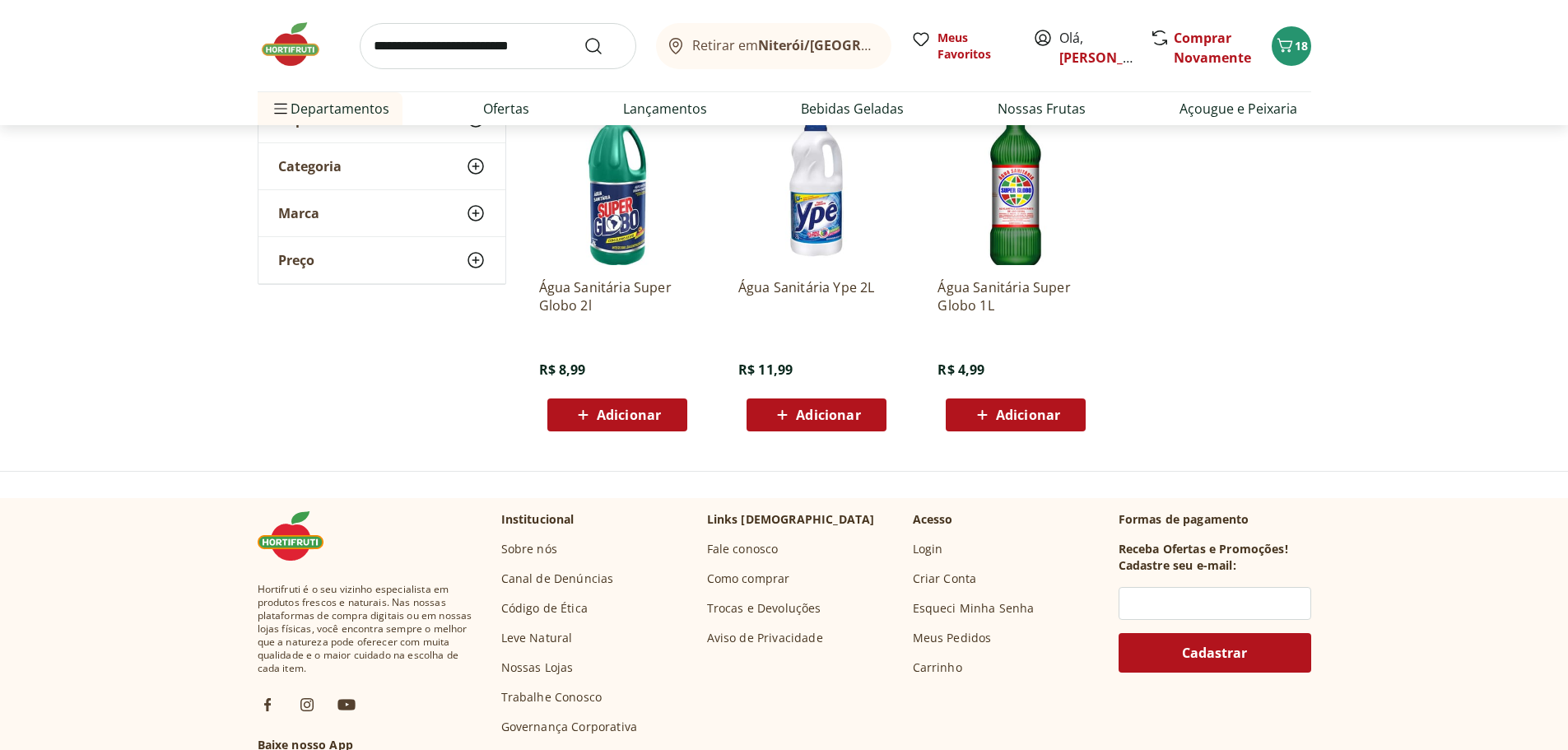
scroll to position [247, 0]
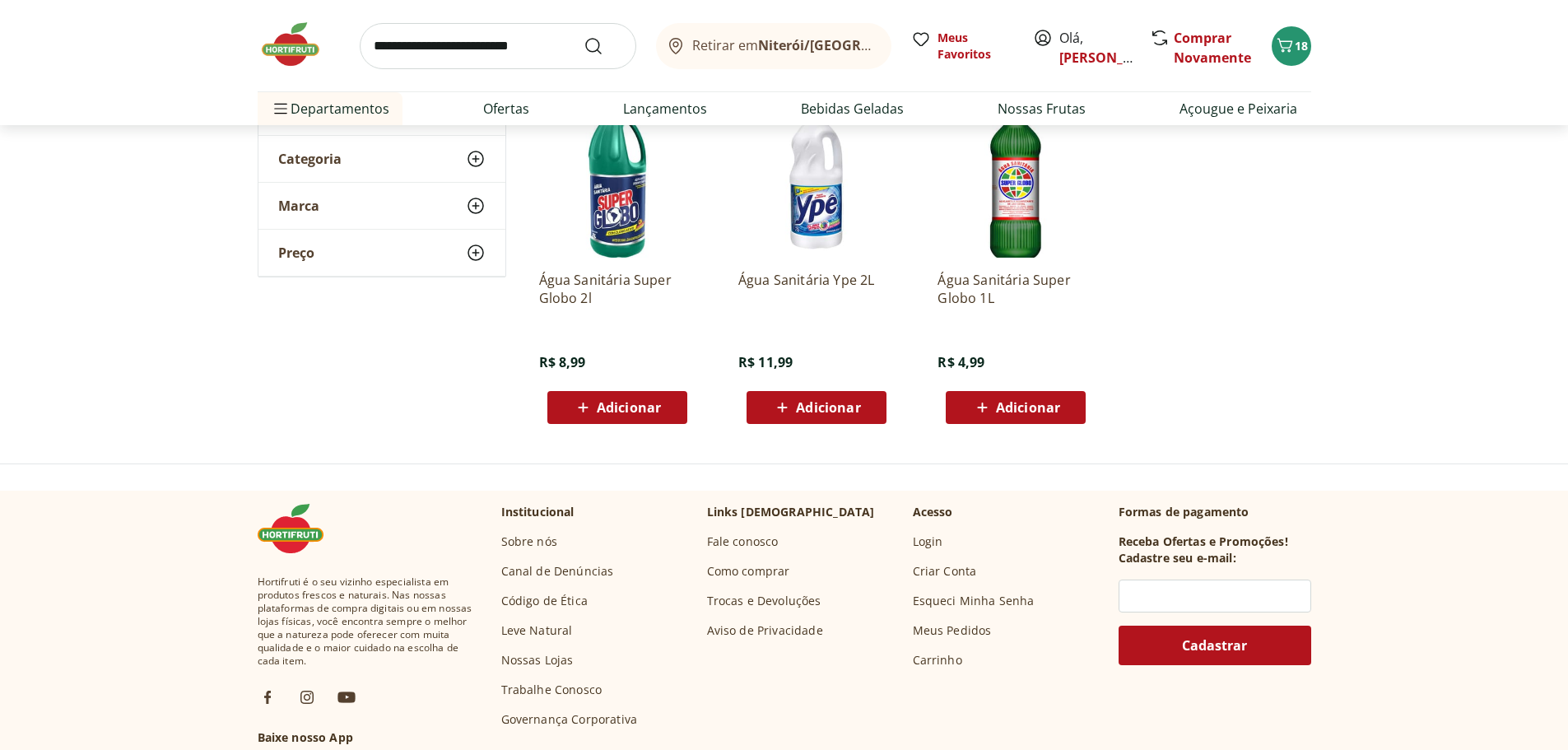
click at [789, 418] on icon at bounding box center [782, 408] width 21 height 20
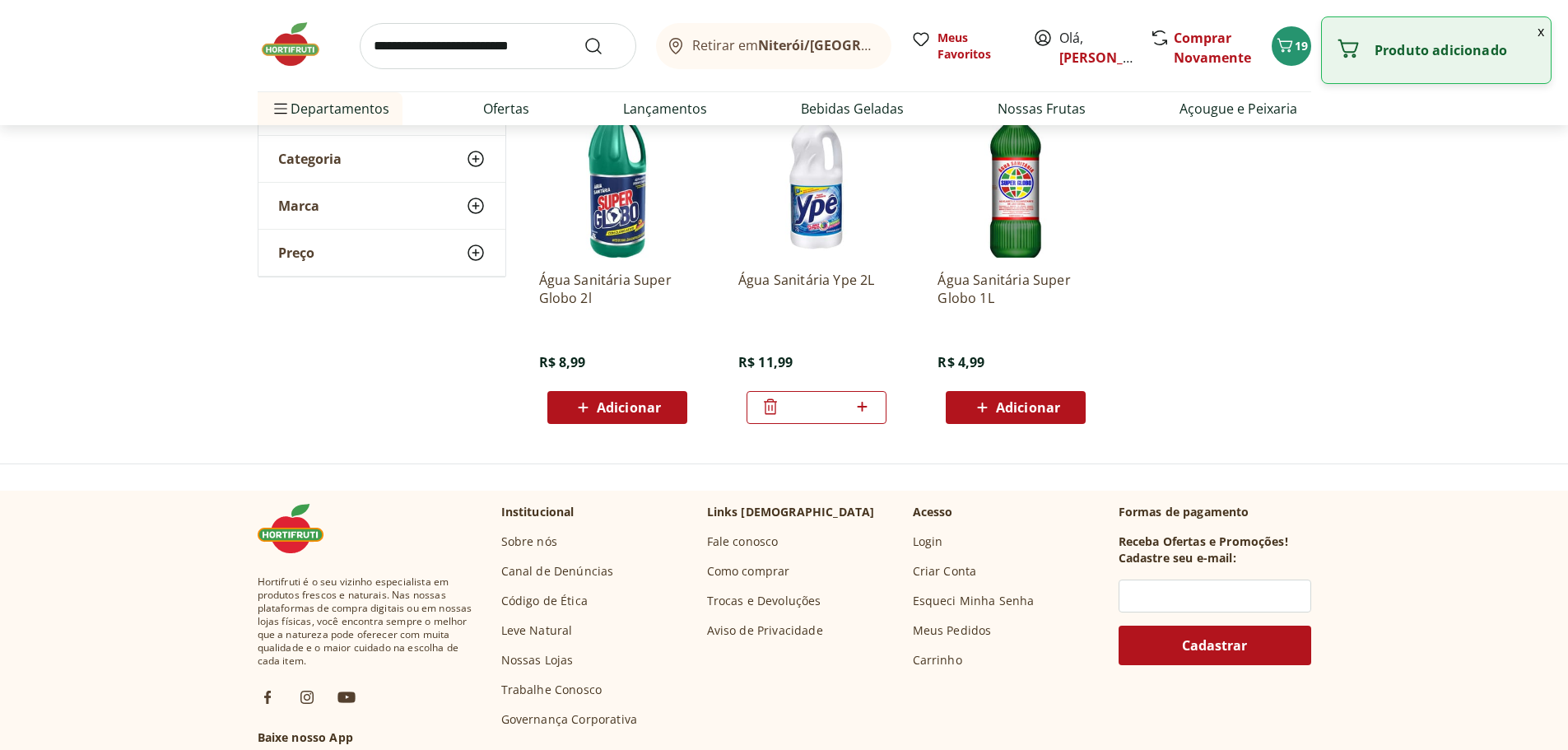
click at [868, 417] on icon at bounding box center [862, 407] width 21 height 20
type input "*"
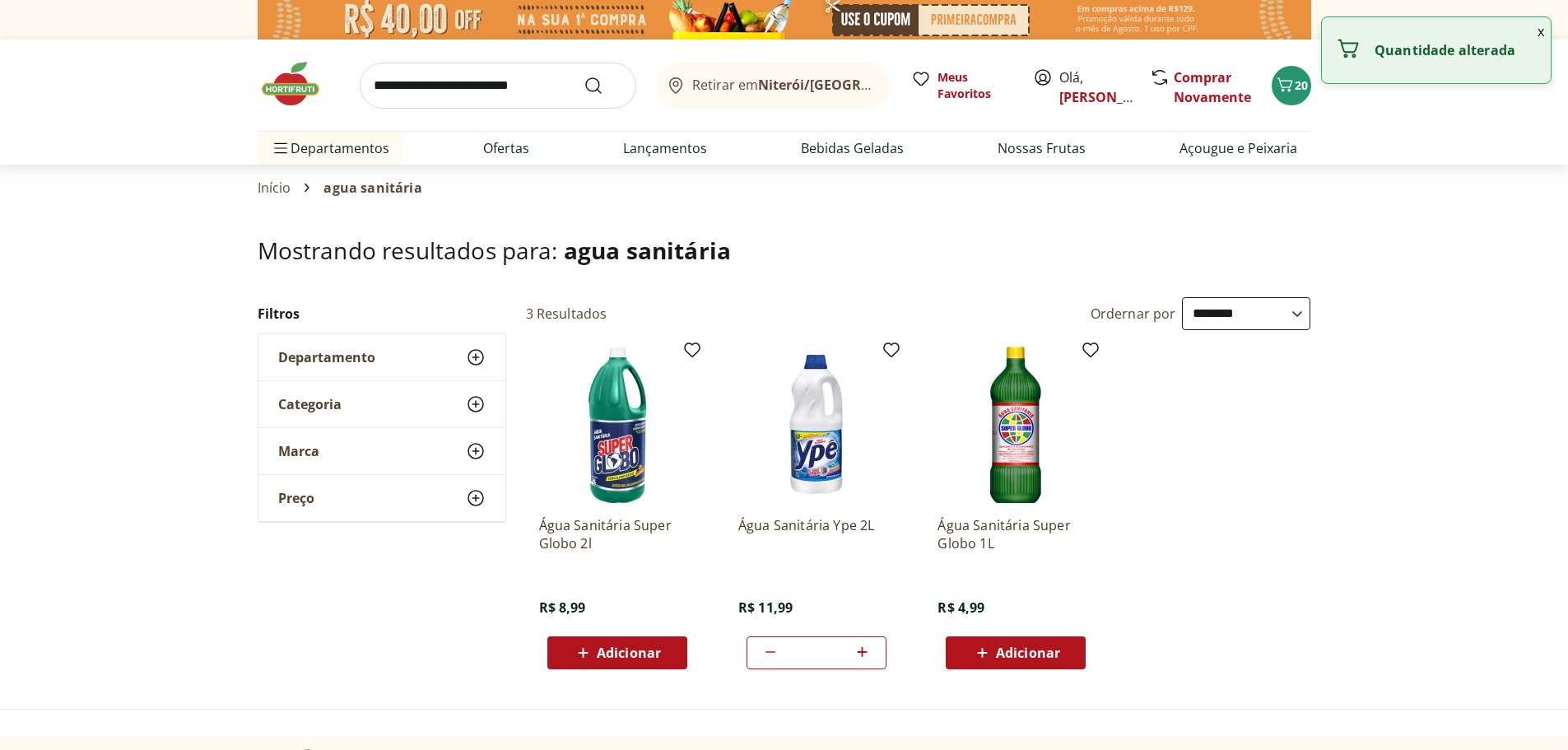
scroll to position [0, 0]
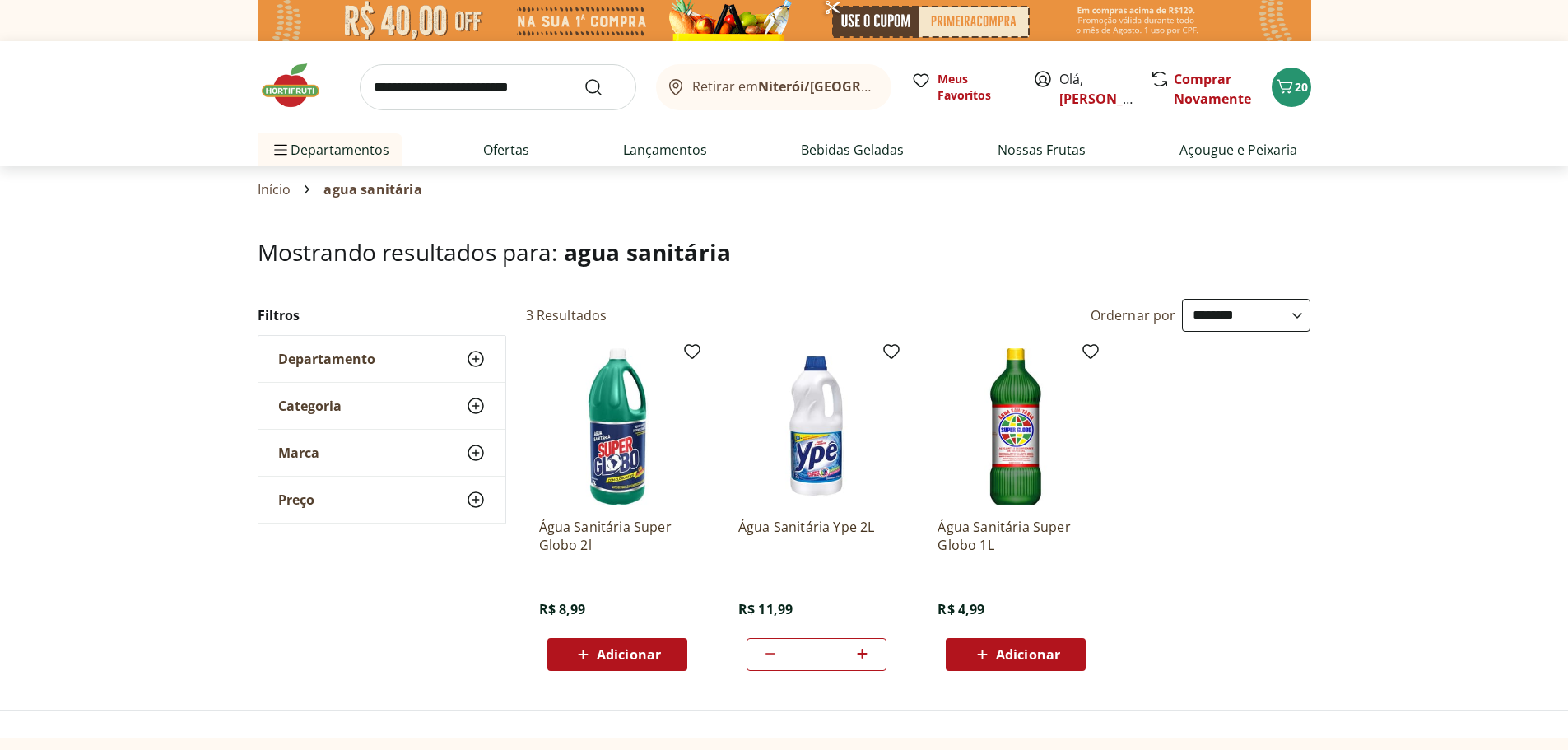
click at [480, 366] on icon at bounding box center [476, 359] width 20 height 20
click at [503, 158] on link "Ofertas" at bounding box center [506, 150] width 46 height 20
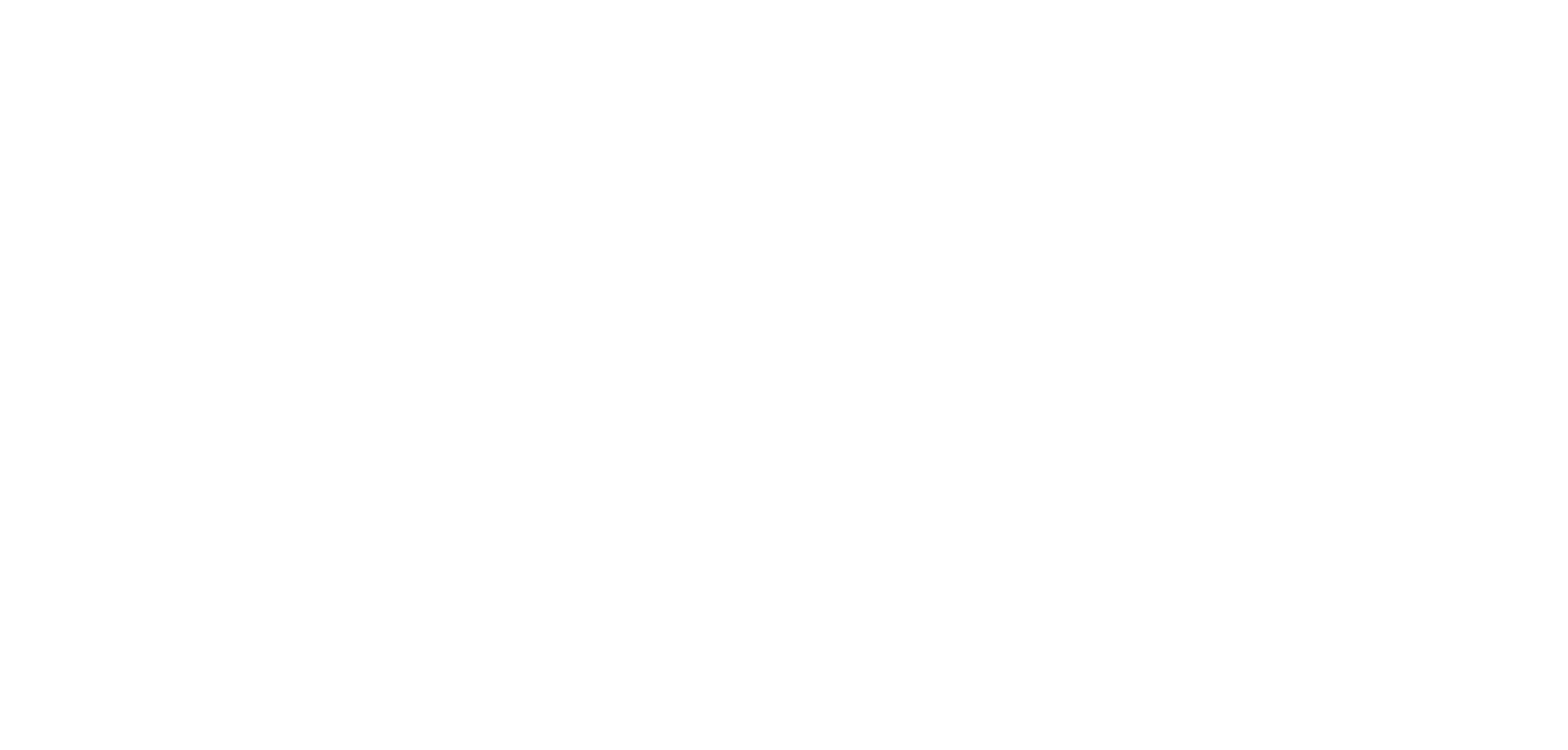
select select "**********"
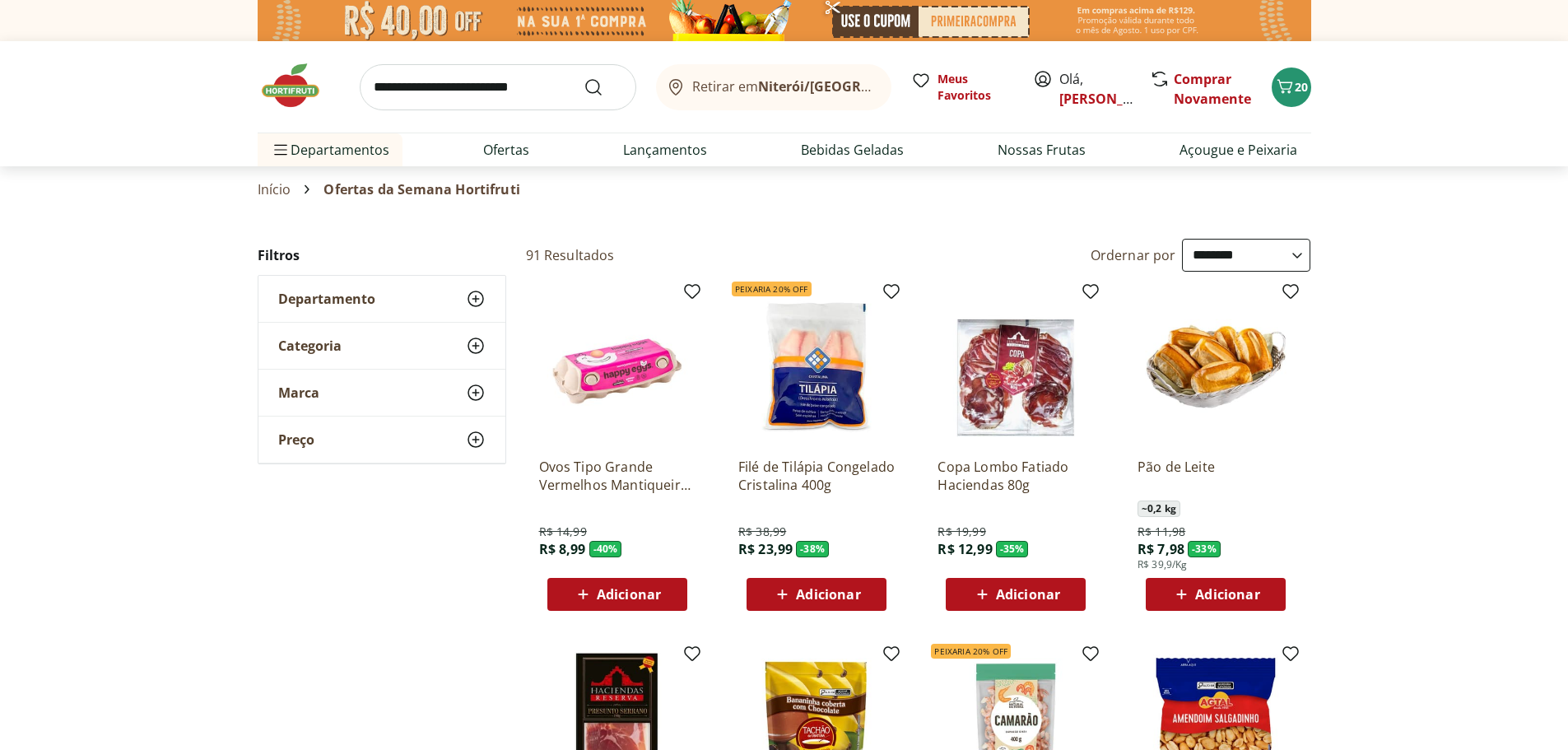
click at [324, 321] on div "Departamento" at bounding box center [382, 299] width 247 height 46
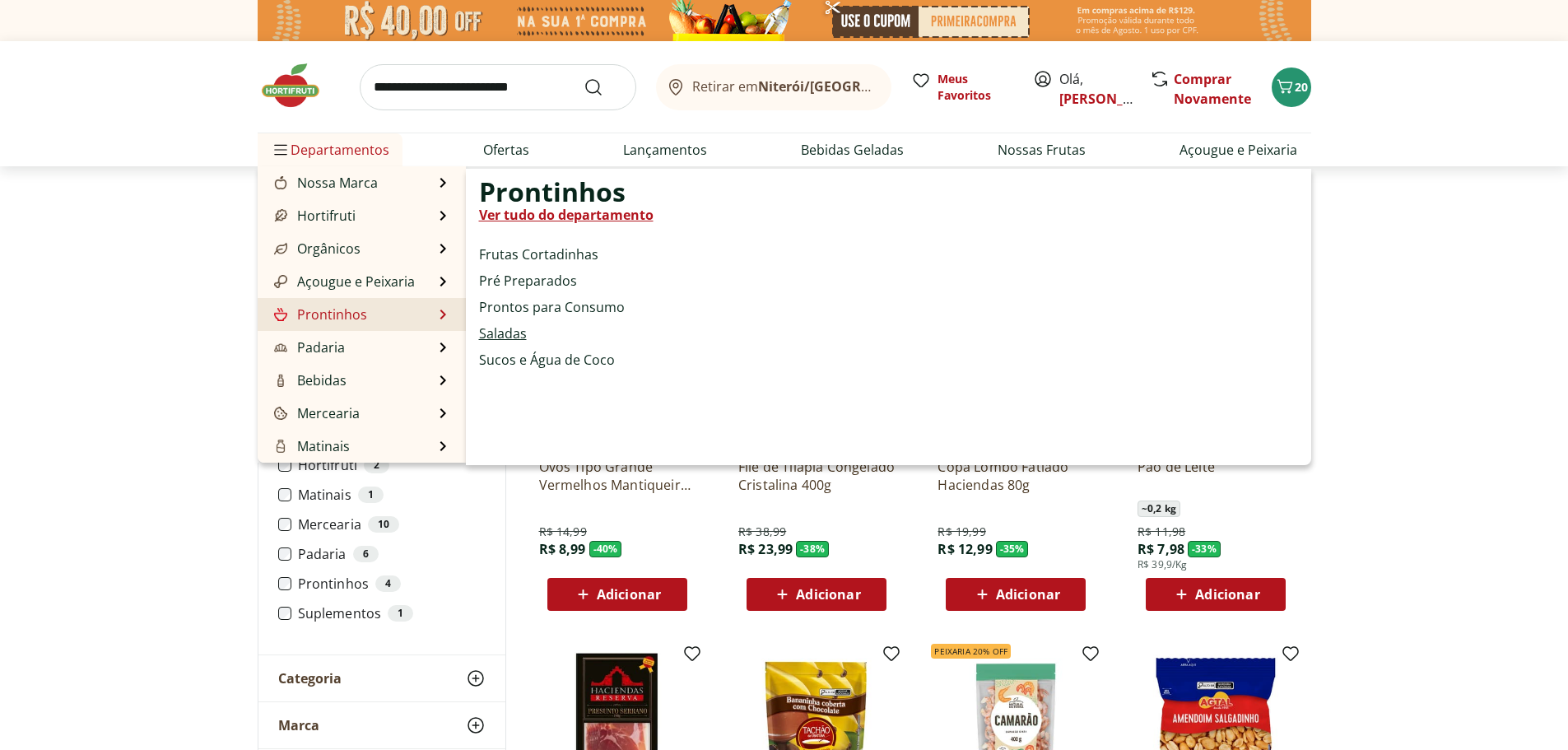
click at [487, 340] on link "Saladas" at bounding box center [503, 334] width 48 height 20
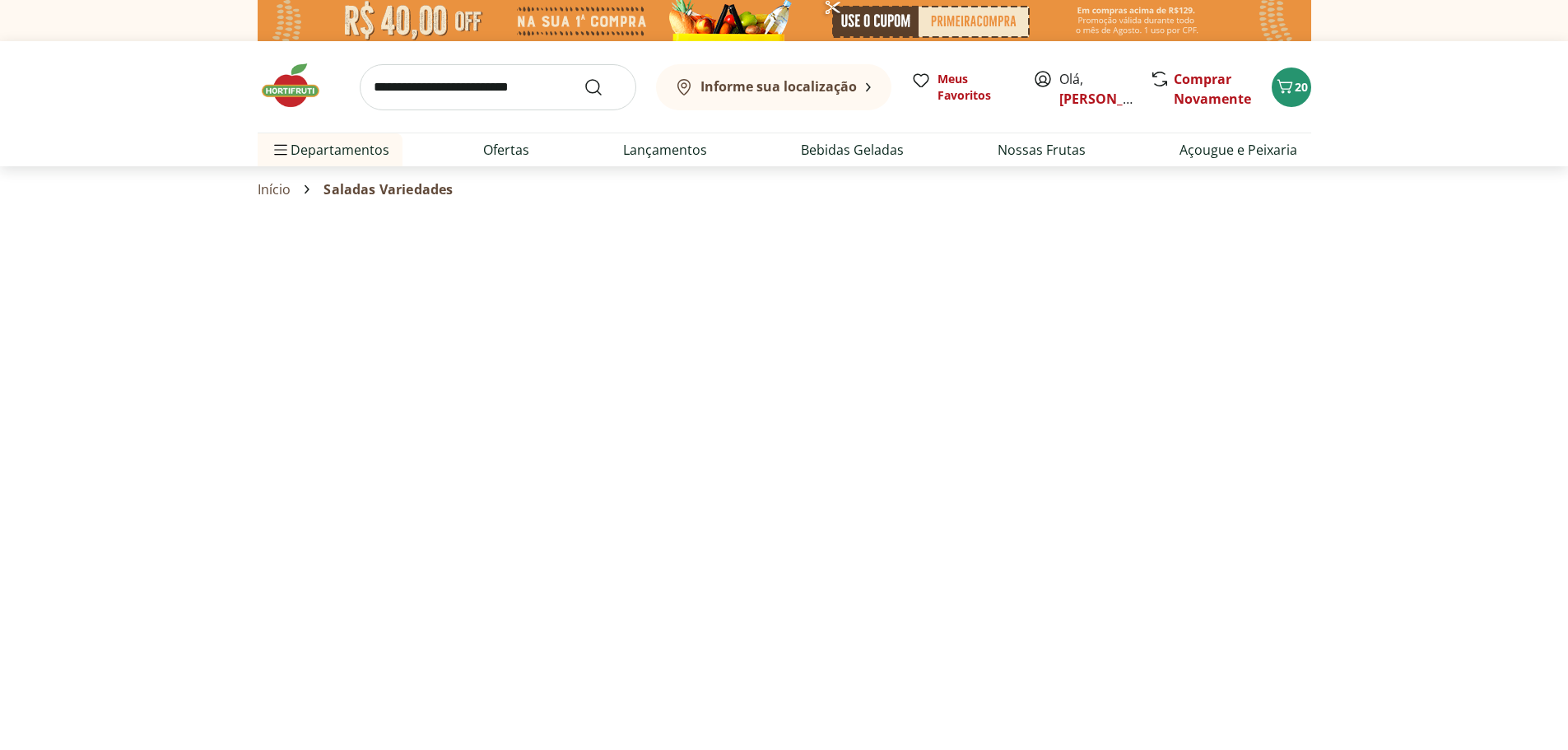
select select "**********"
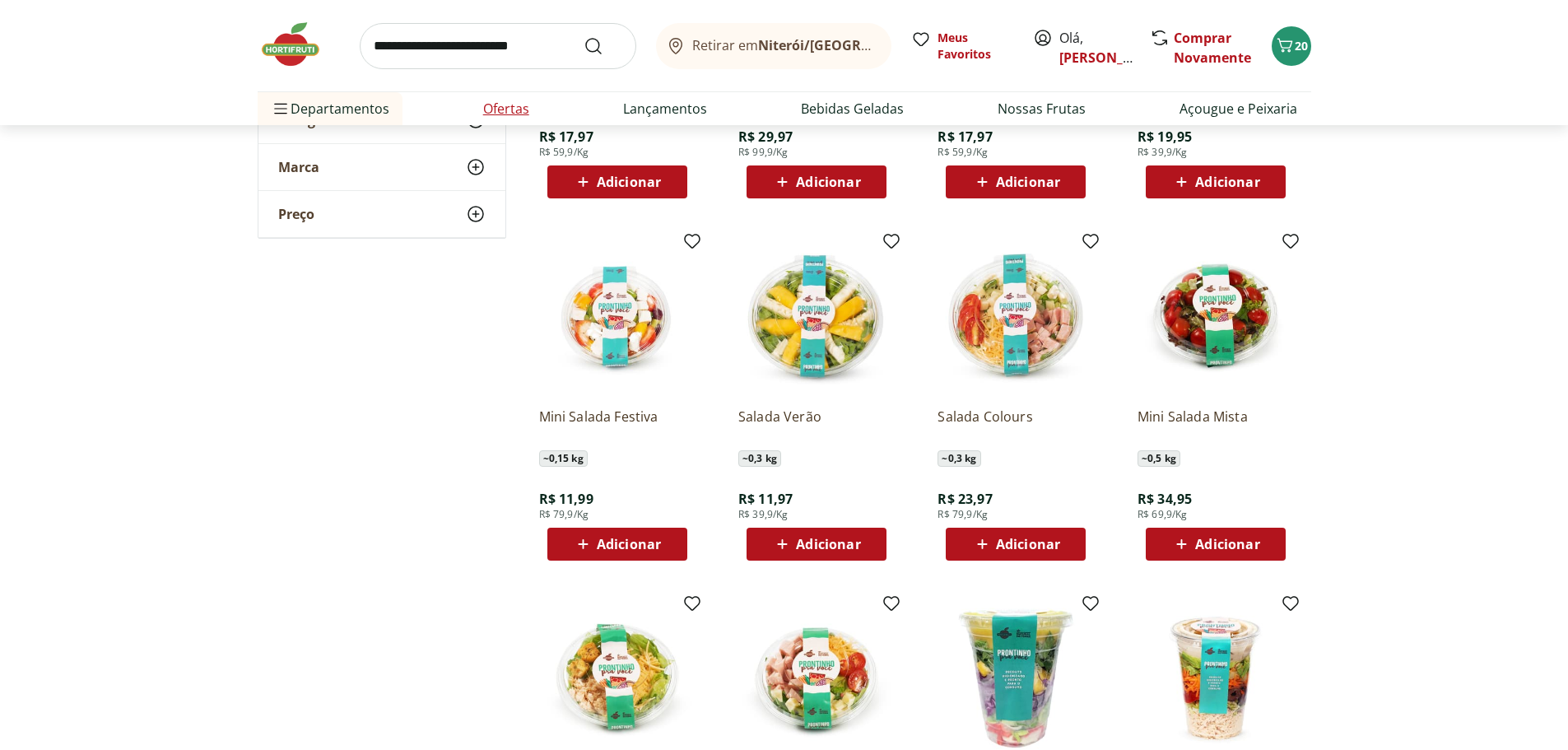
scroll to position [412, 0]
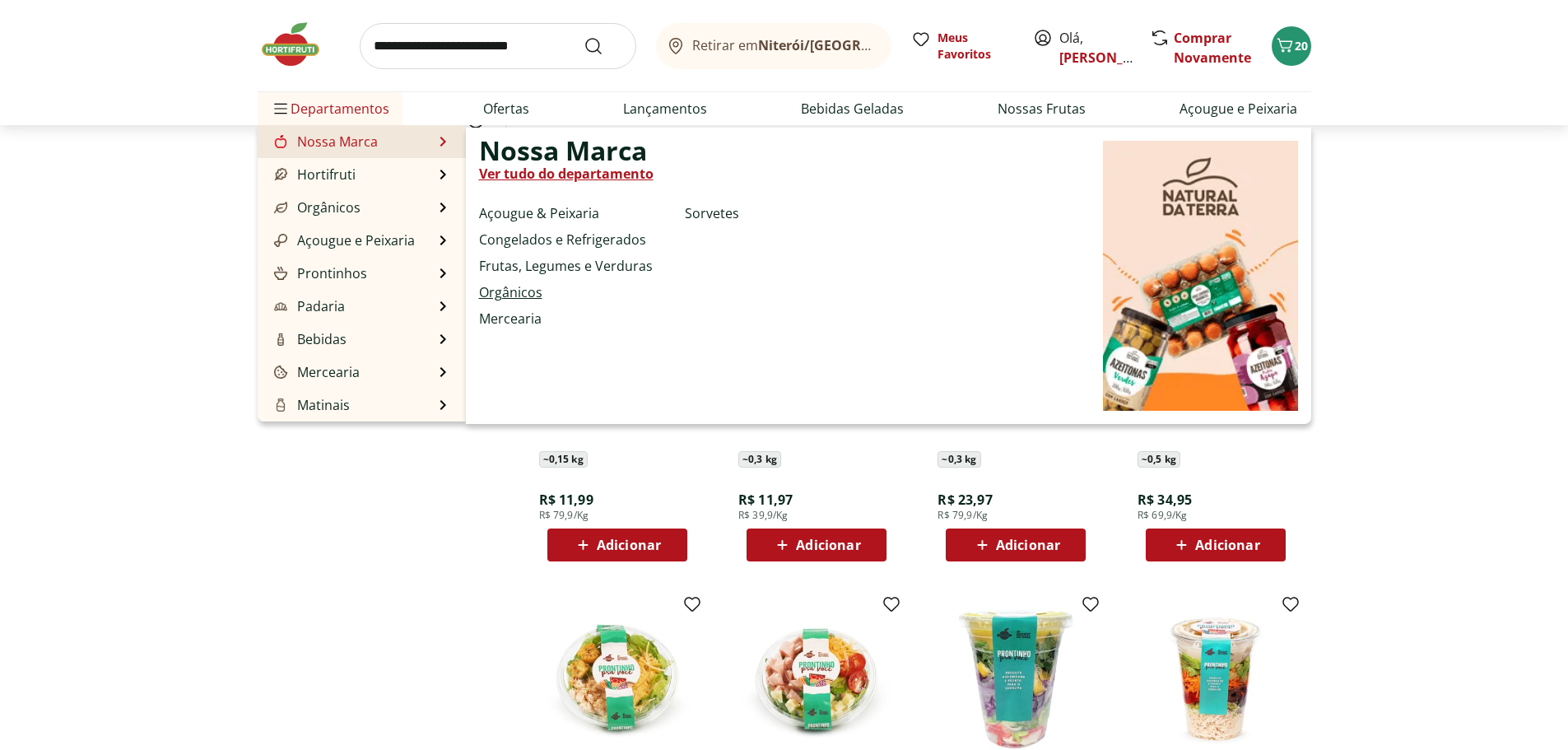
click at [528, 293] on link "Orgânicos" at bounding box center [511, 293] width 64 height 20
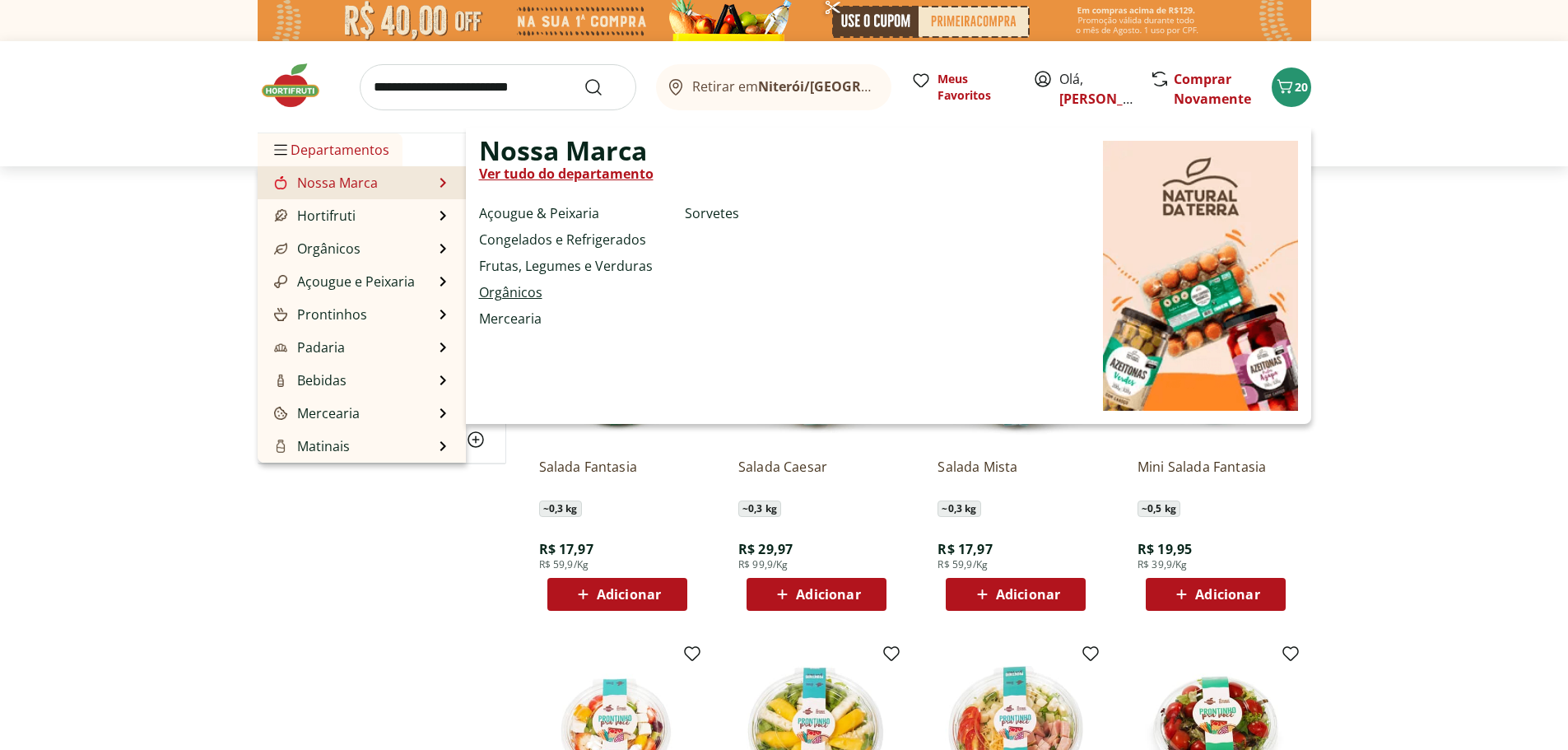
select select "**********"
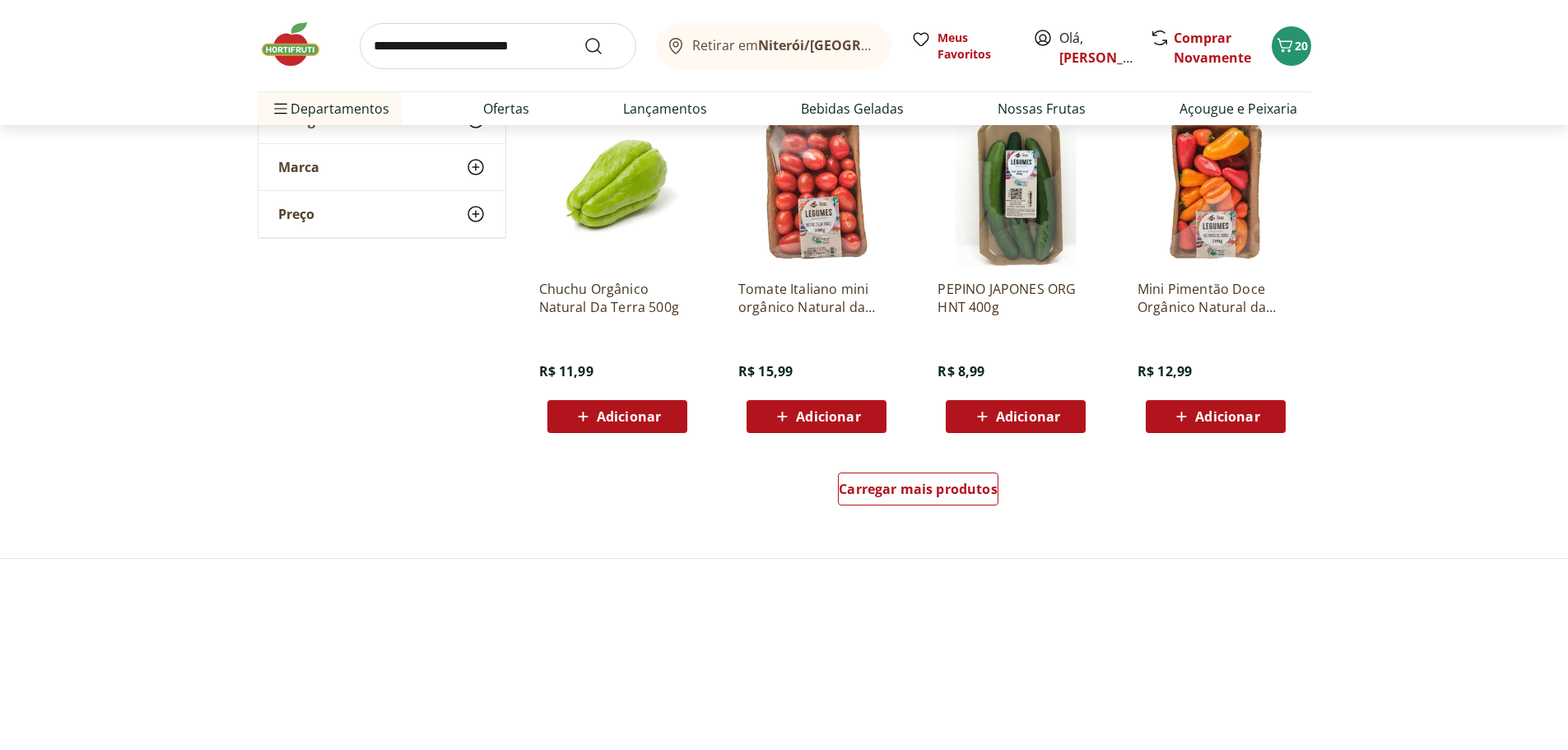
scroll to position [905, 0]
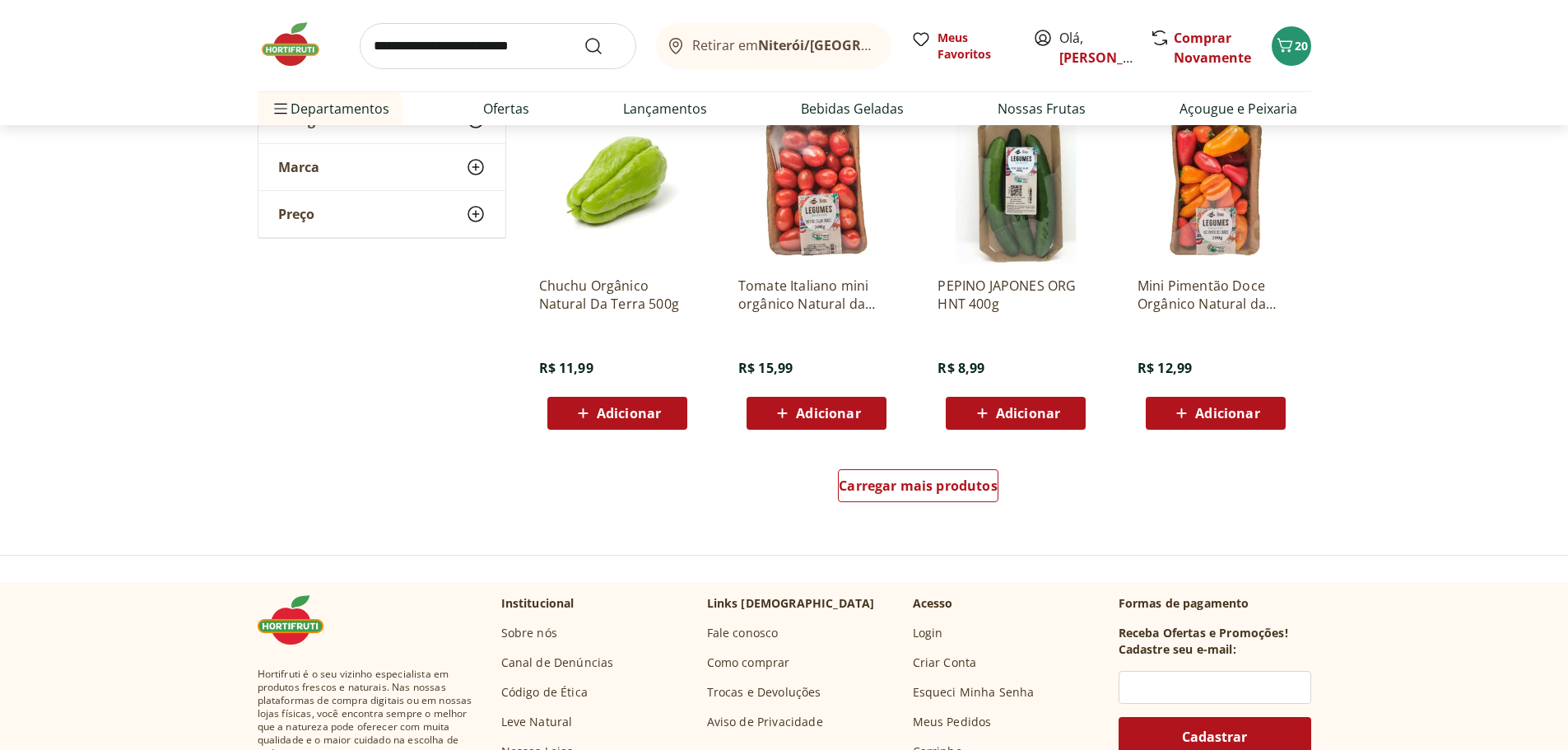
click at [1242, 419] on span "Adicionar" at bounding box center [1227, 414] width 65 height 13
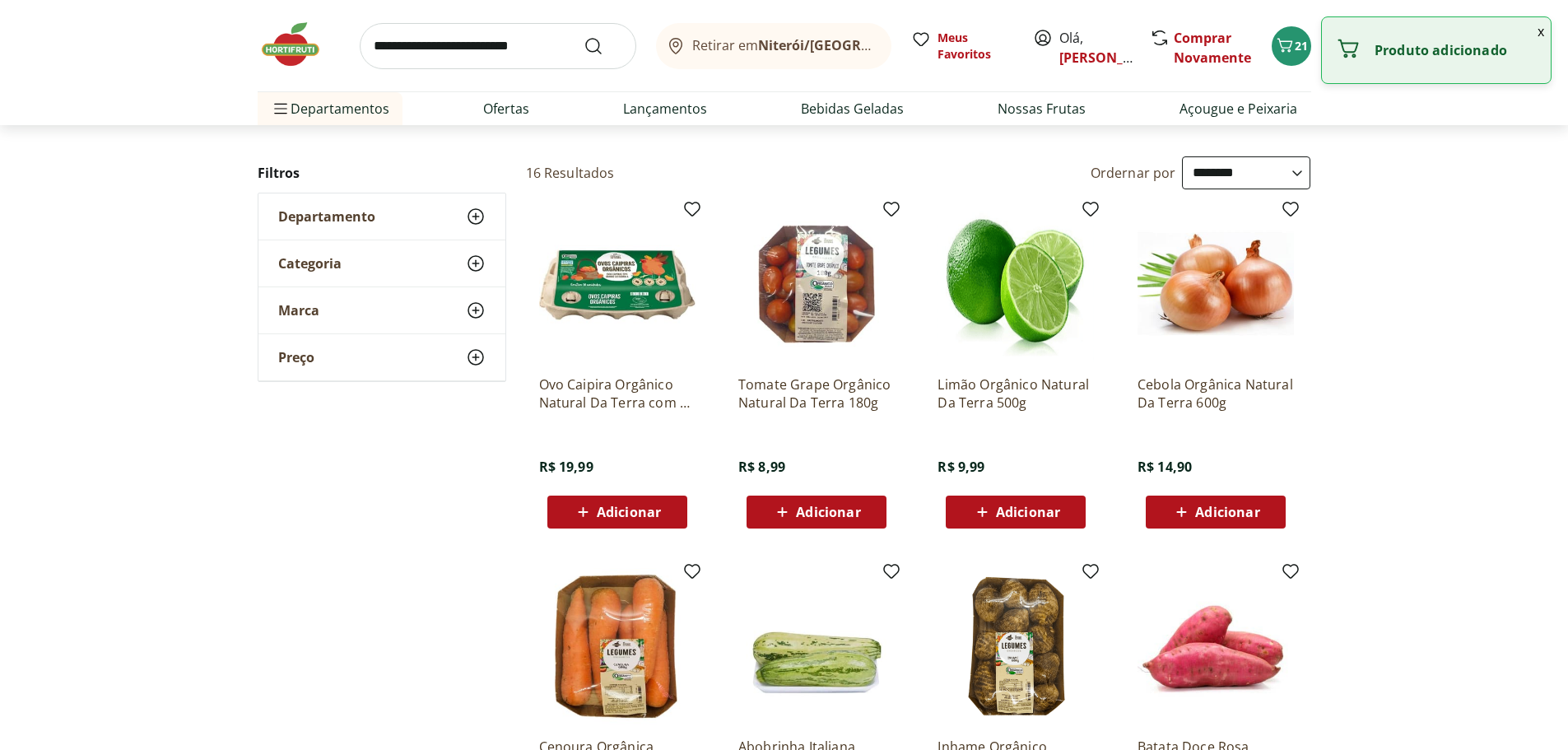
scroll to position [0, 0]
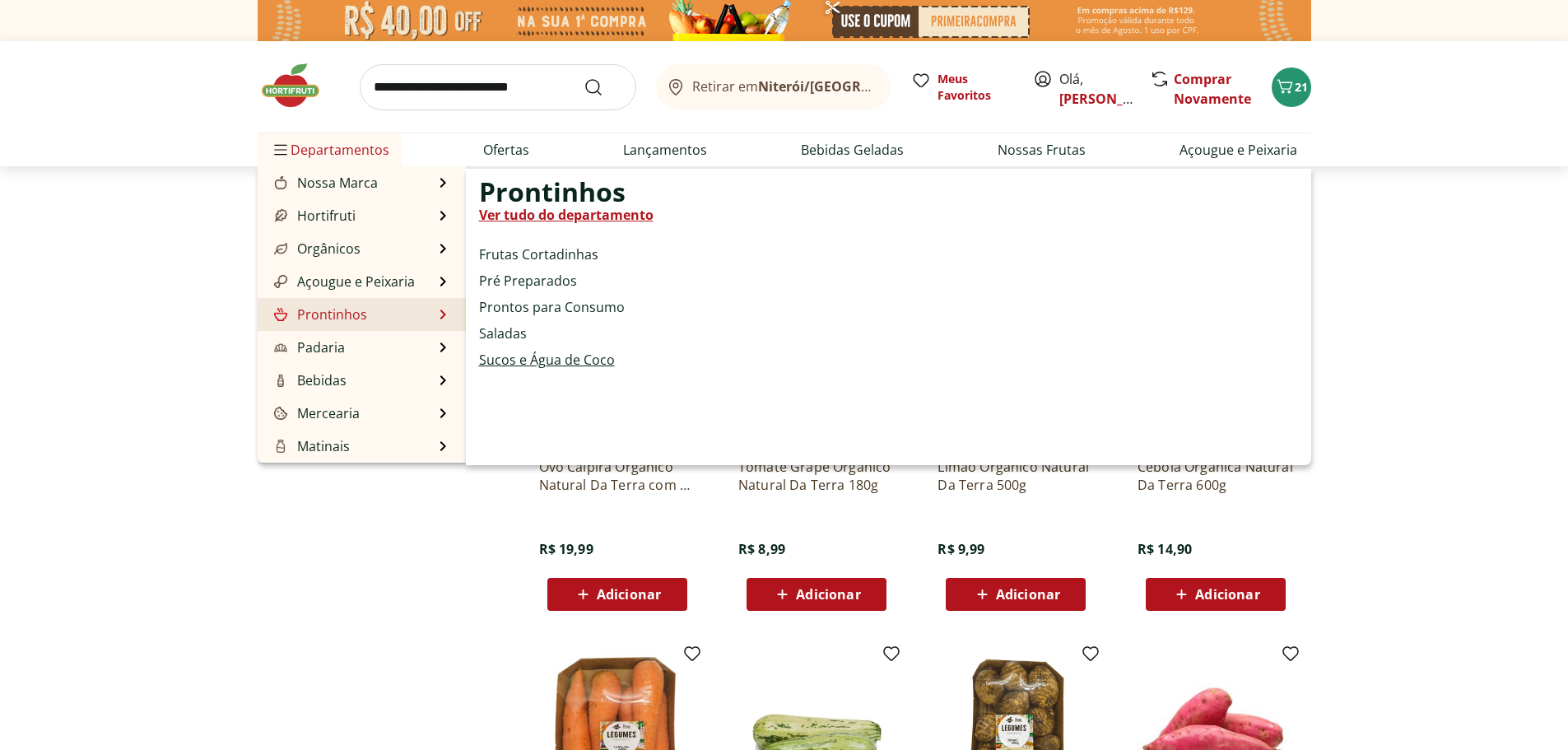
click at [518, 370] on link "Sucos e Água de Coco" at bounding box center [547, 360] width 136 height 20
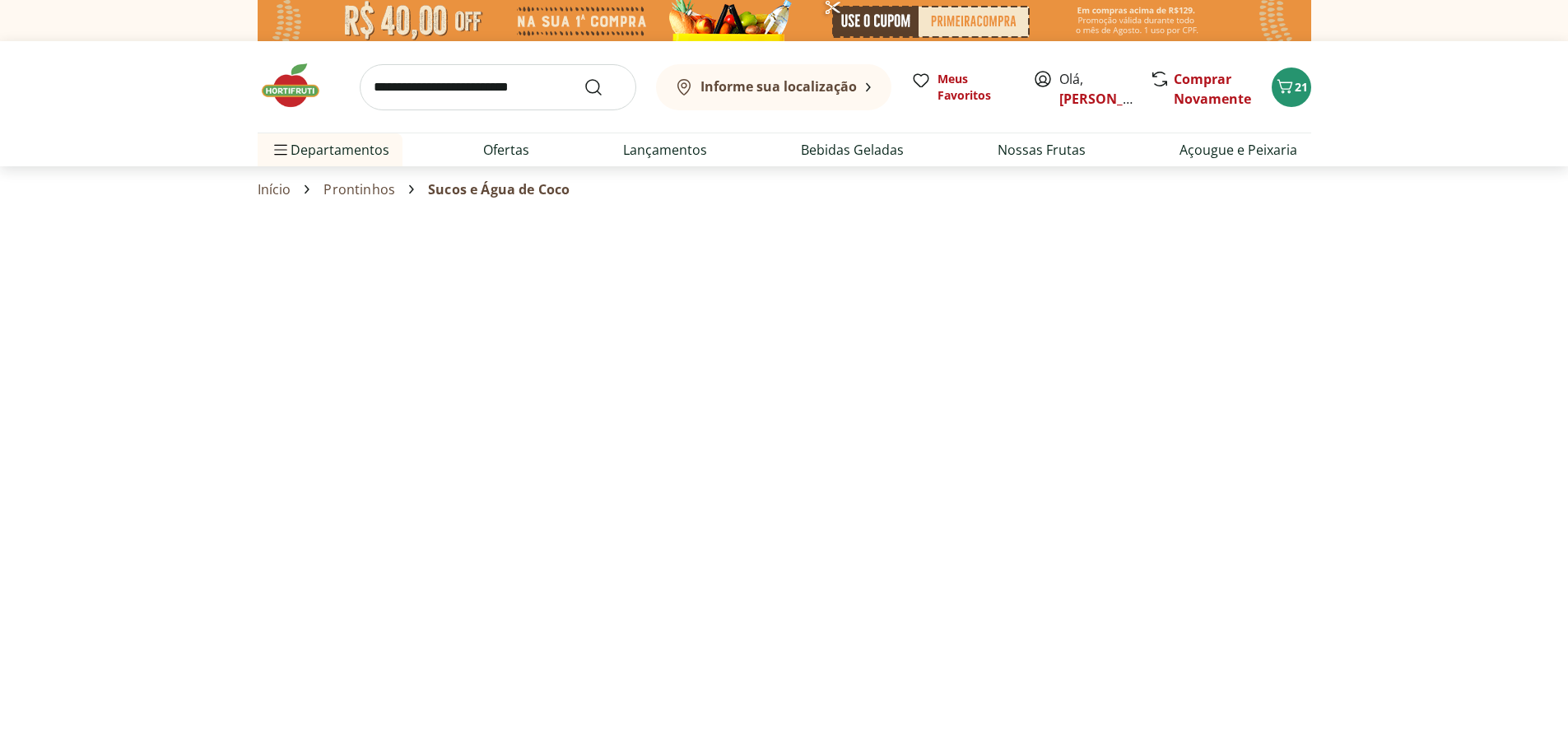
select select "**********"
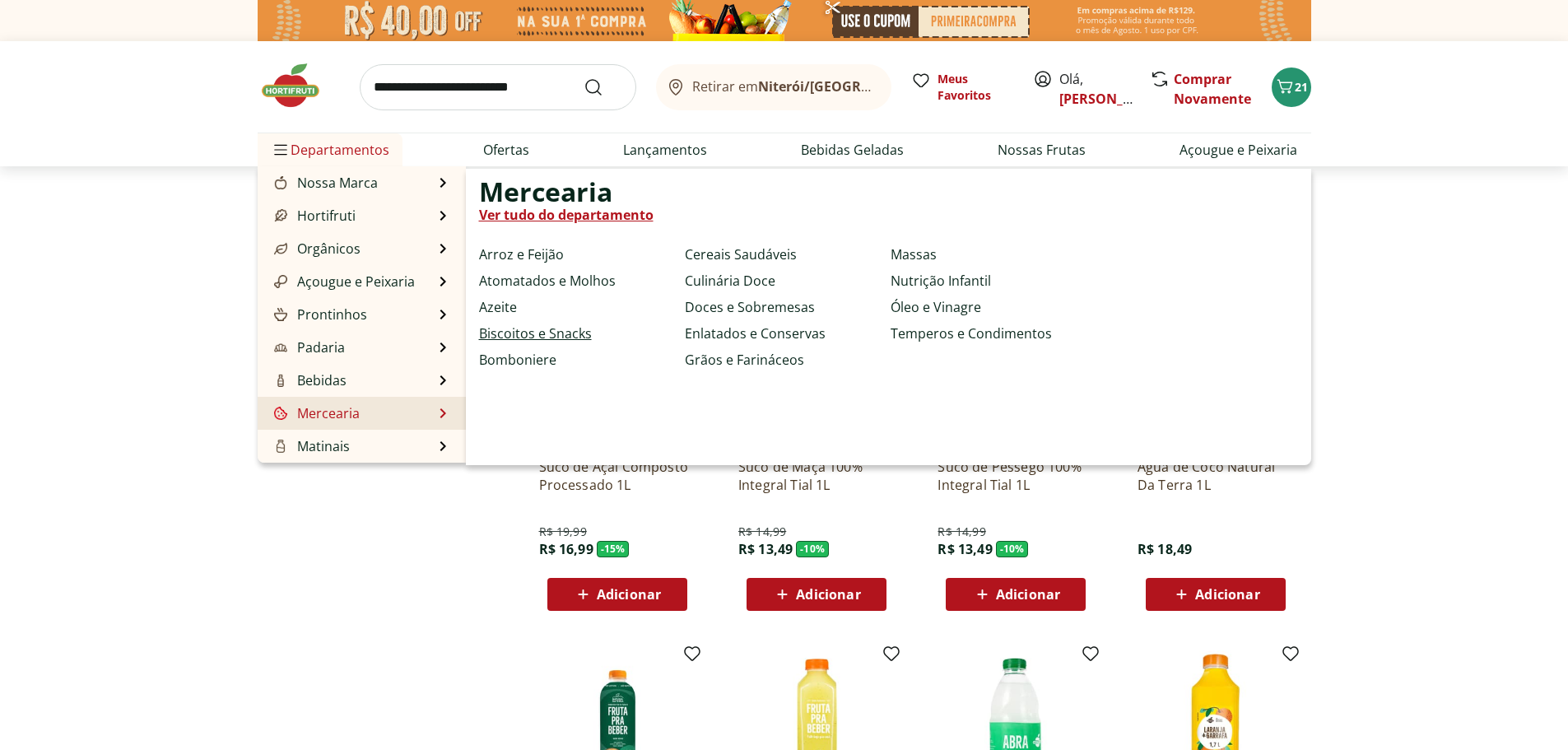
click at [551, 336] on link "Biscoitos e Snacks" at bounding box center [535, 334] width 112 height 20
select select "**********"
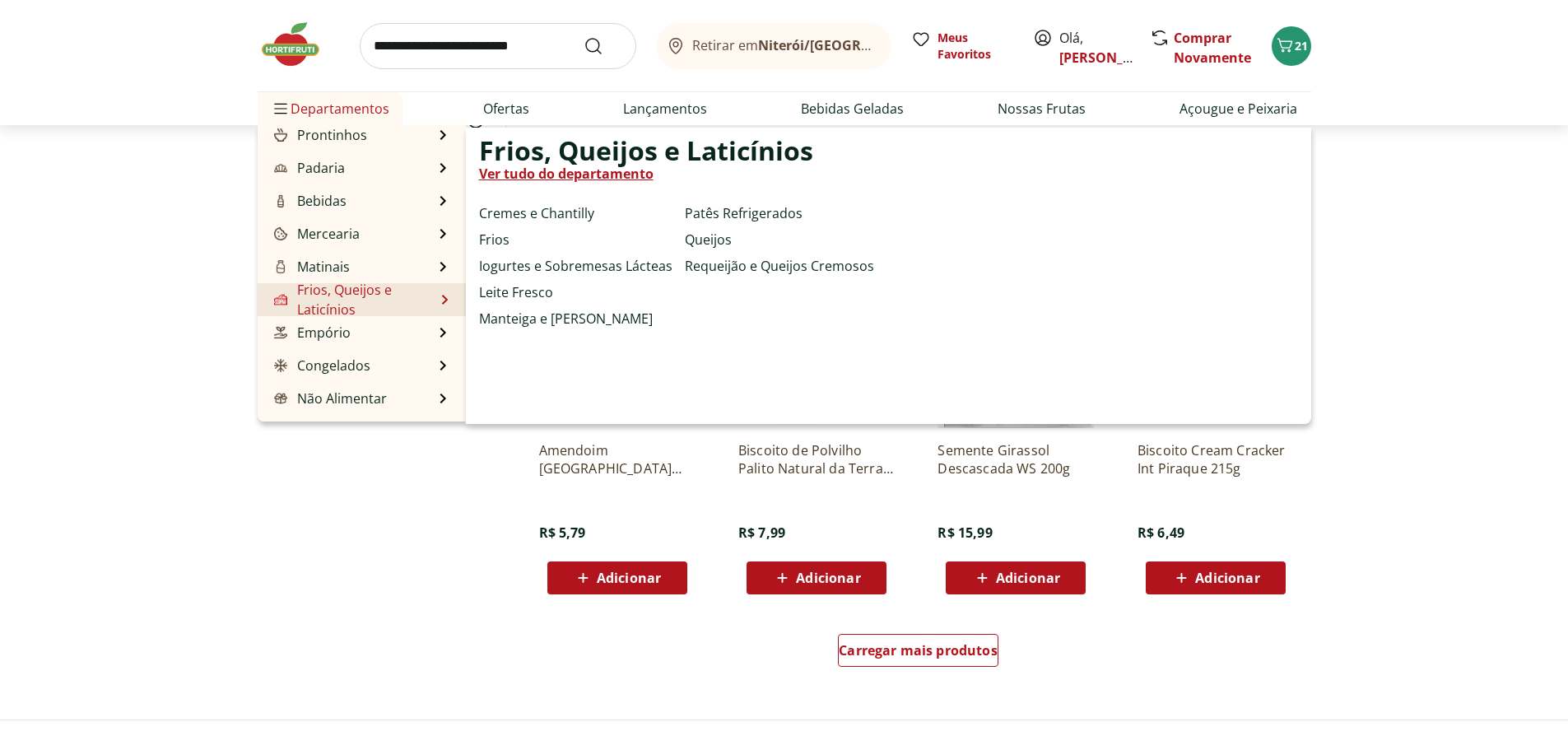
scroll to position [164, 0]
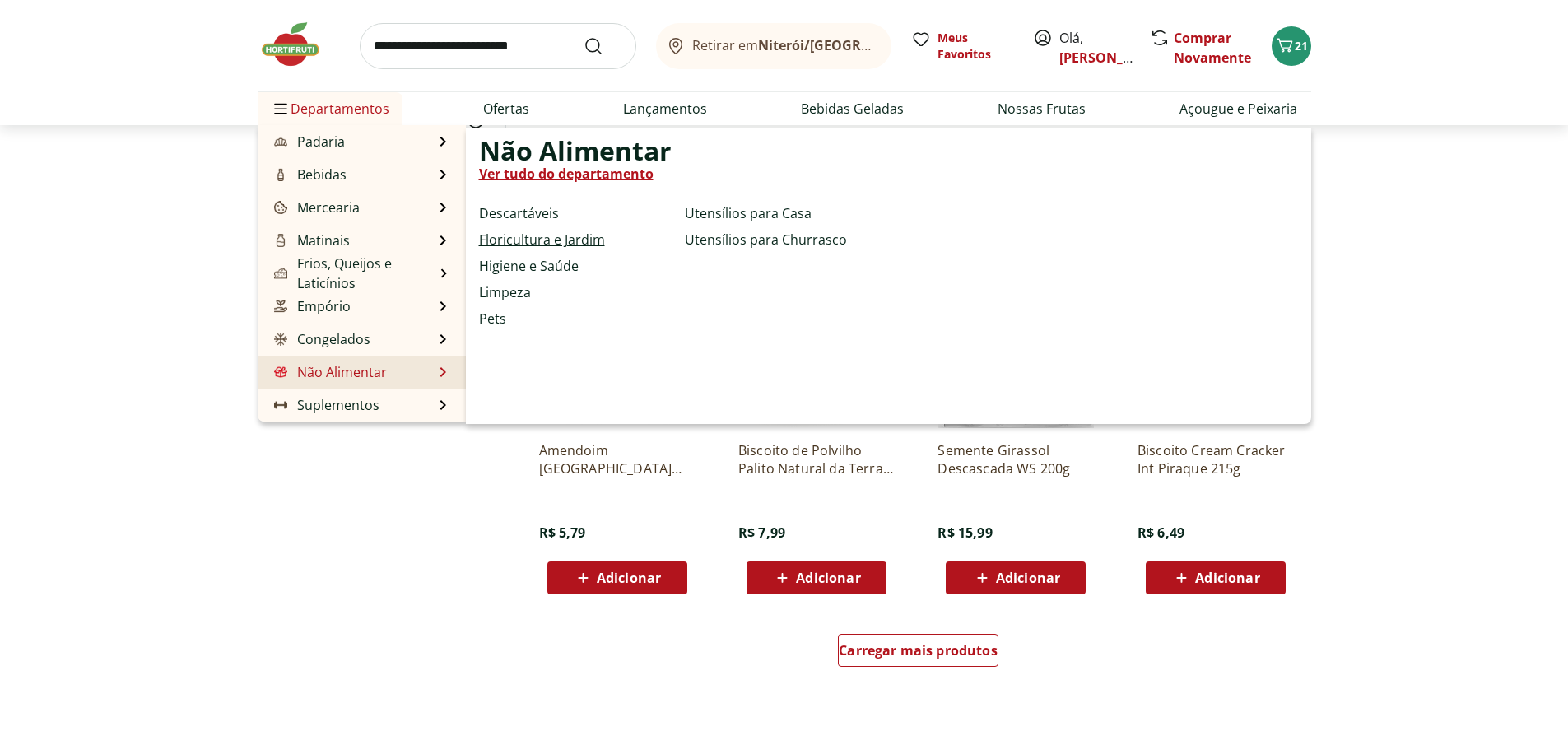
click at [552, 237] on link "Floricultura e Jardim" at bounding box center [542, 240] width 126 height 20
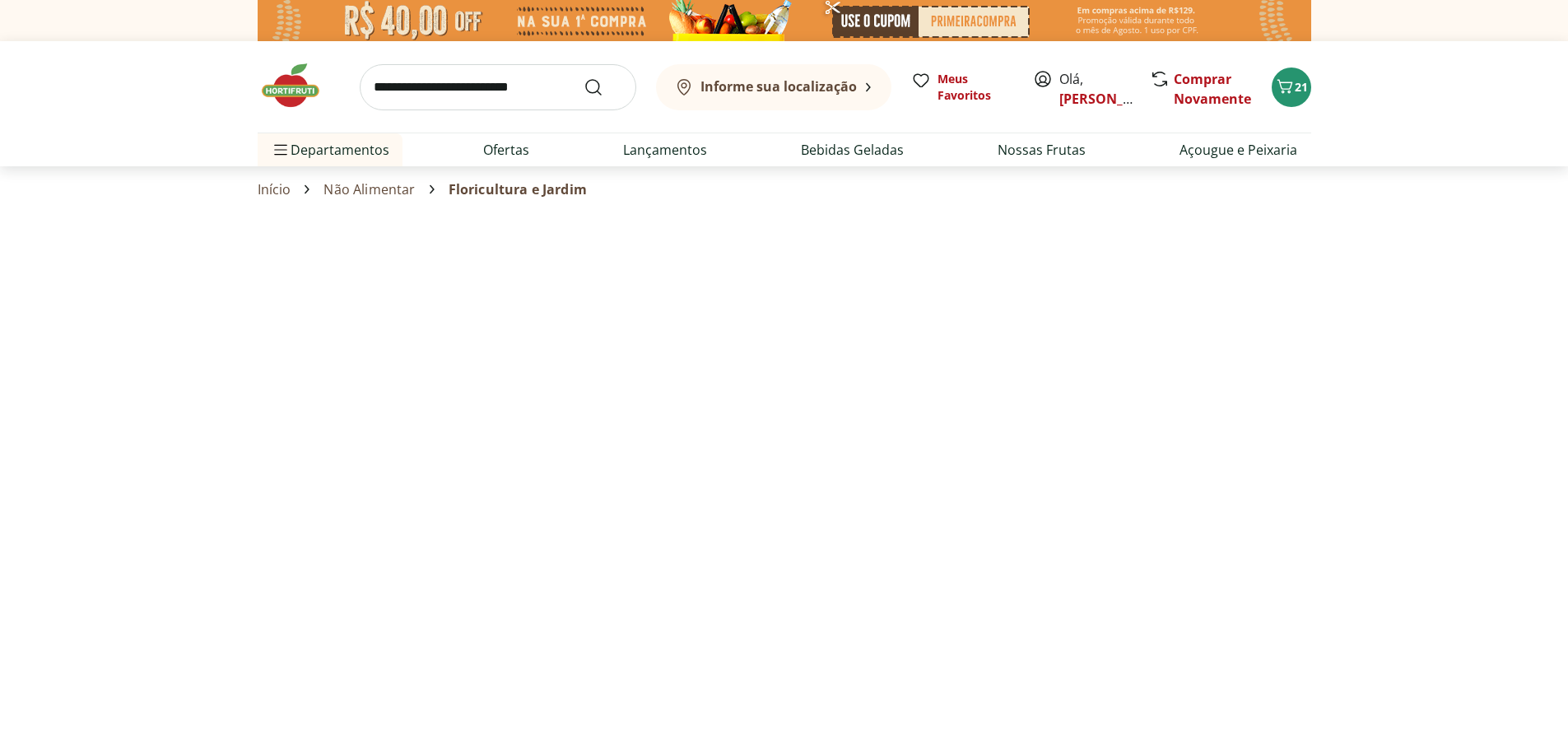
select select "**********"
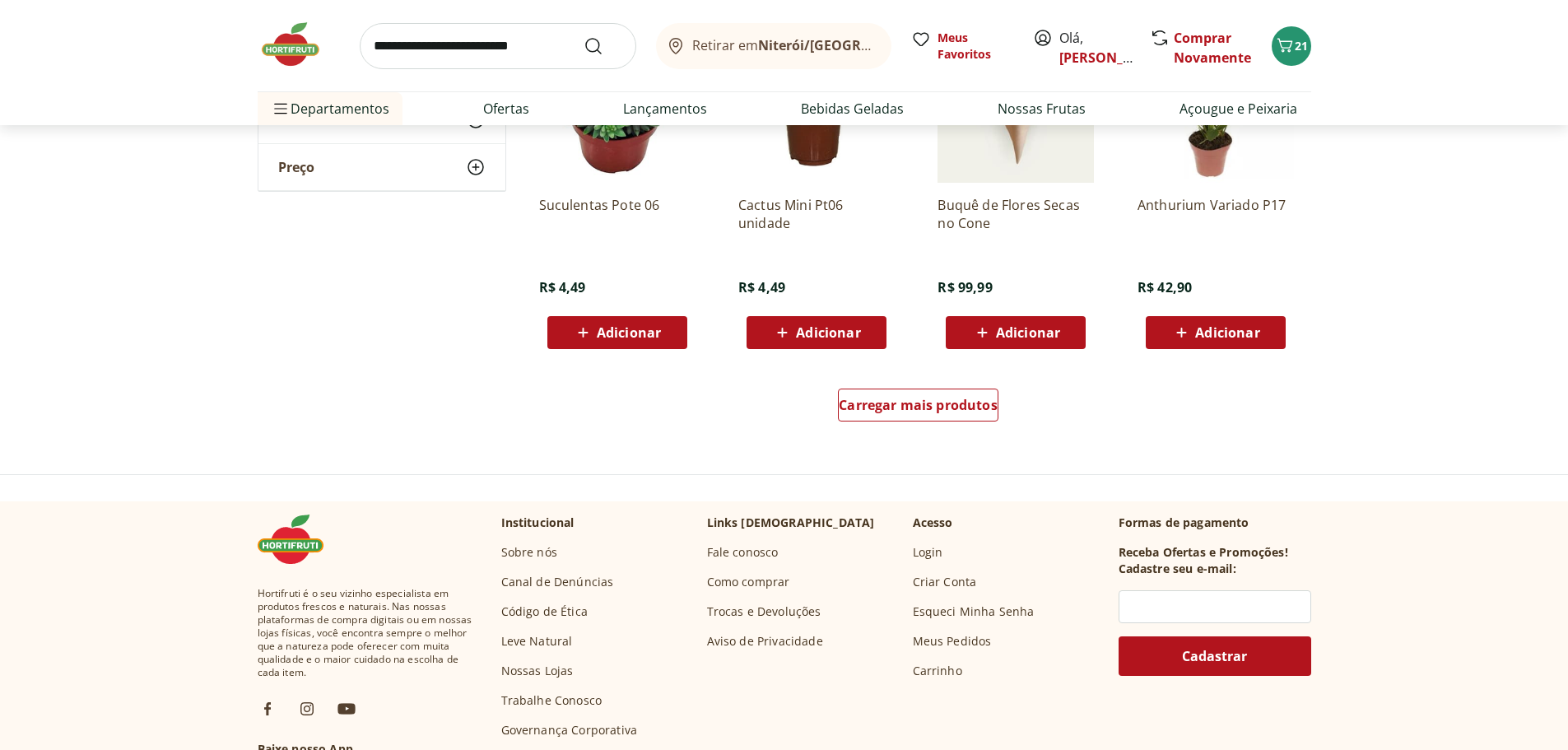
scroll to position [988, 0]
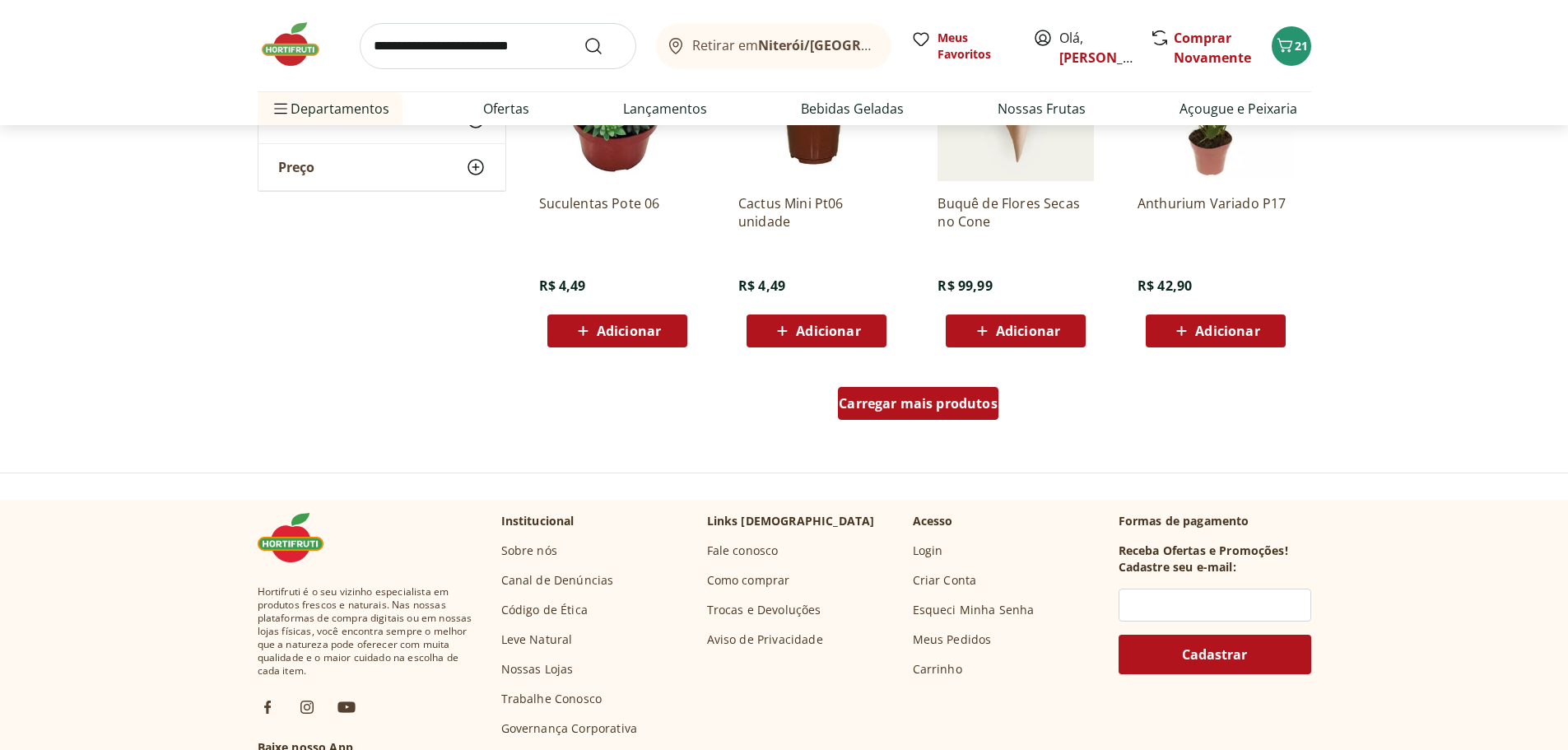
click at [888, 410] on span "Carregar mais produtos" at bounding box center [918, 404] width 159 height 13
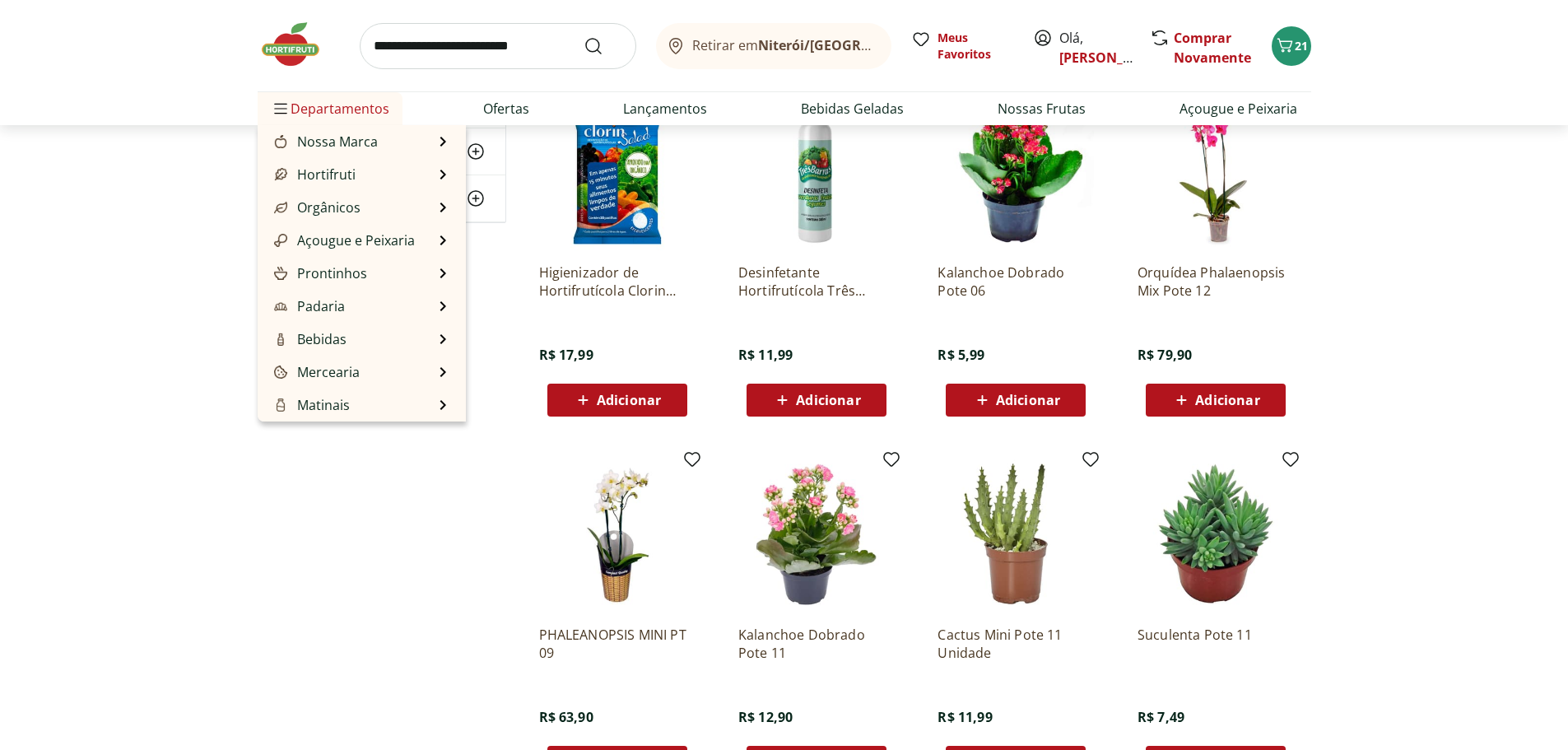
scroll to position [164, 0]
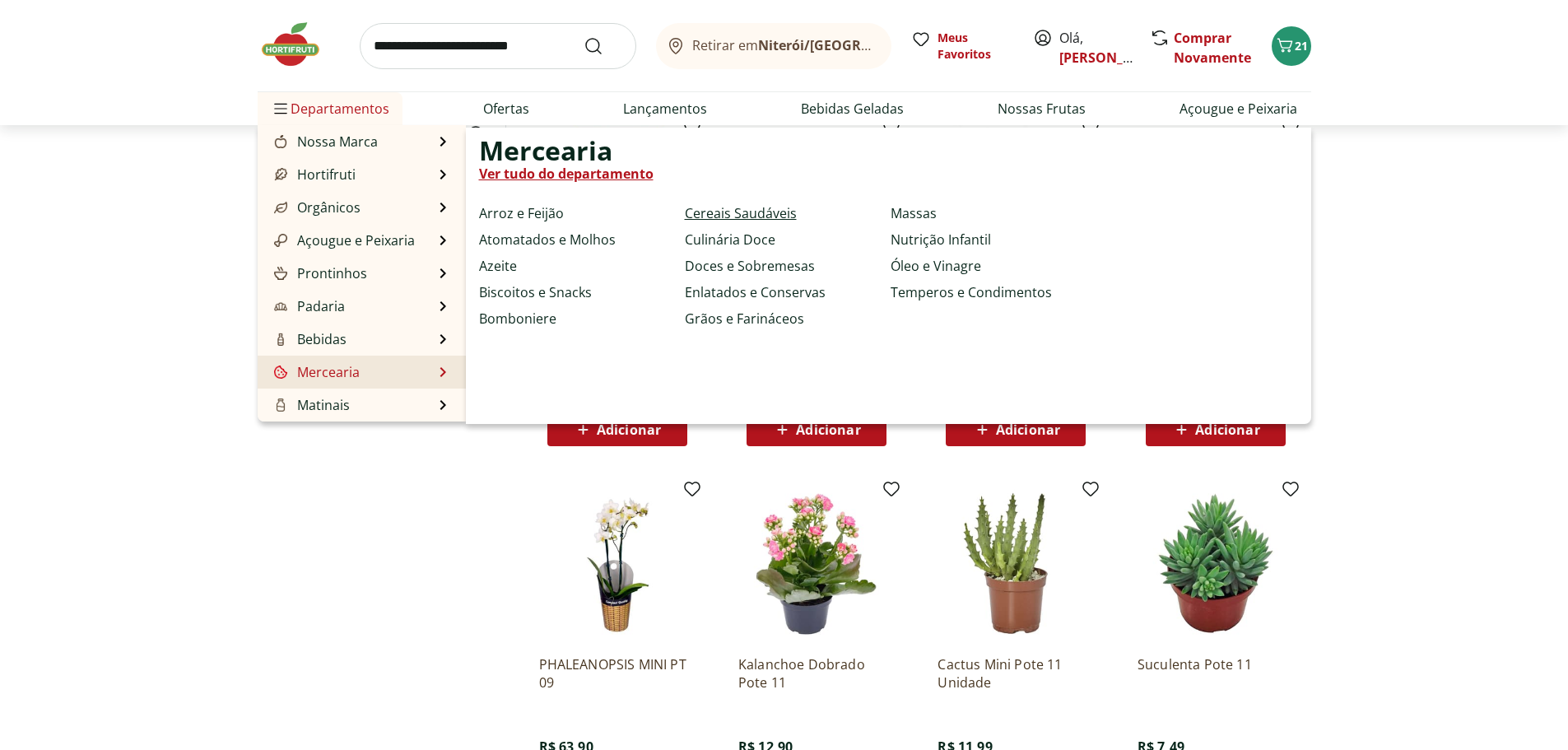
click at [743, 218] on link "Cereais Saudáveis" at bounding box center [740, 213] width 112 height 20
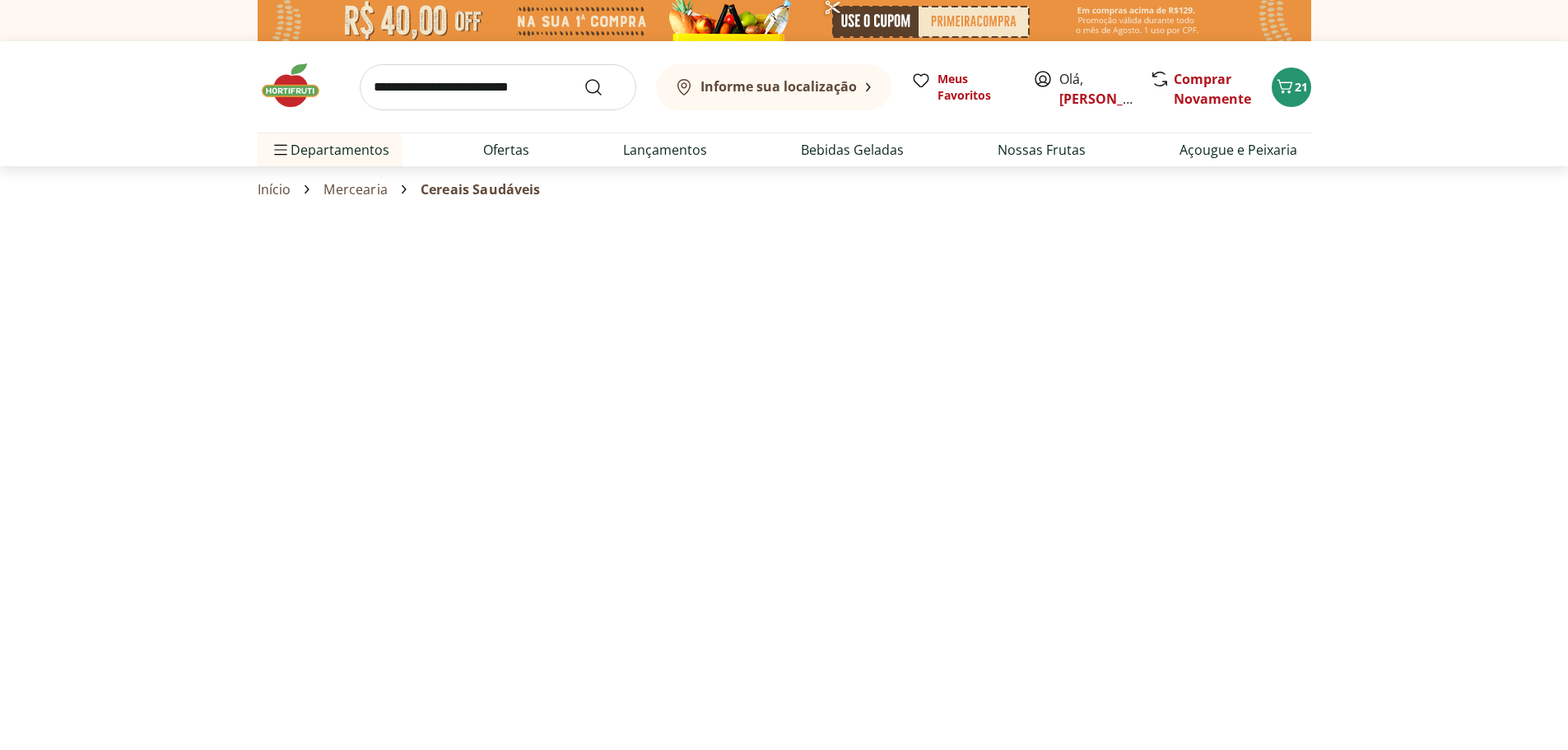
select select "**********"
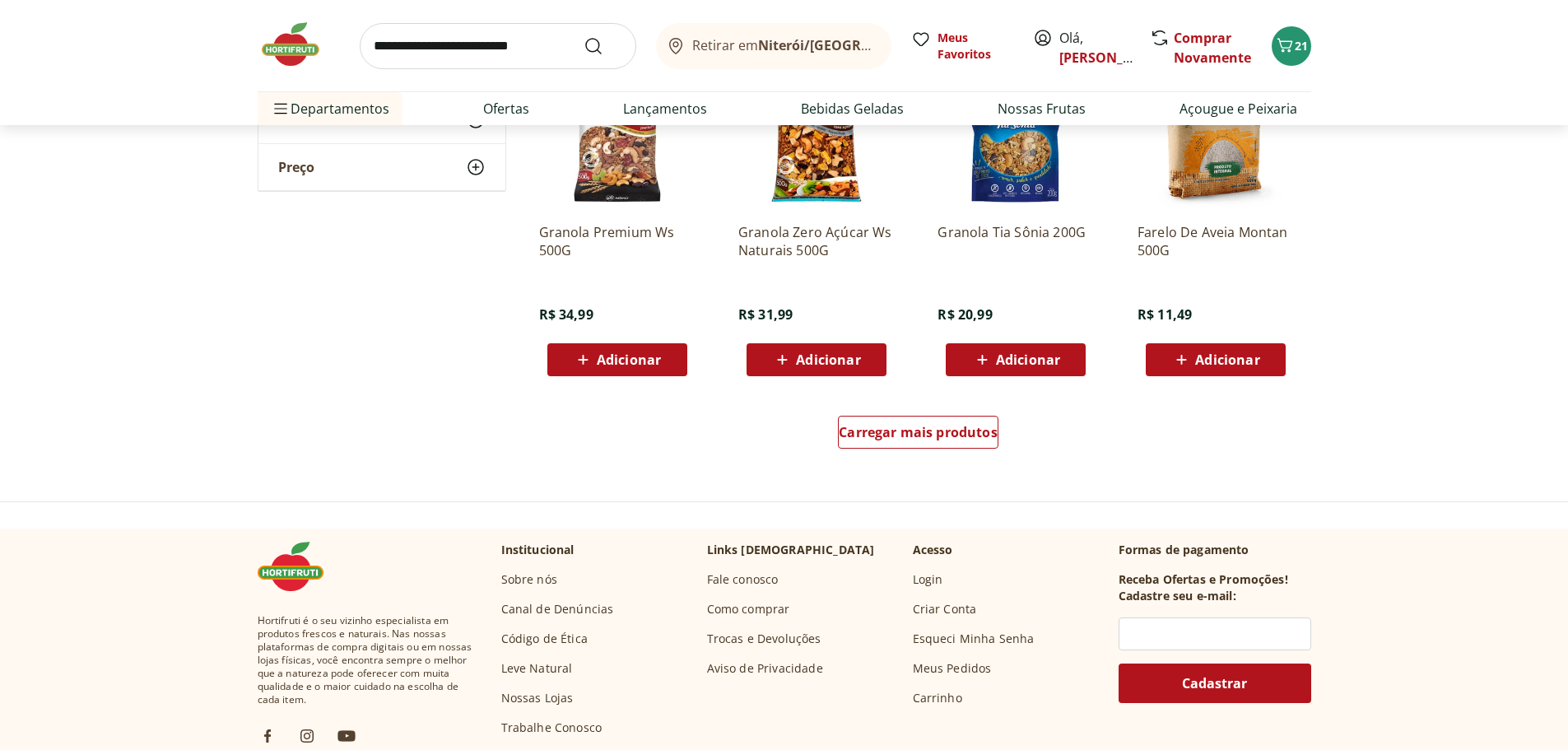
scroll to position [988, 0]
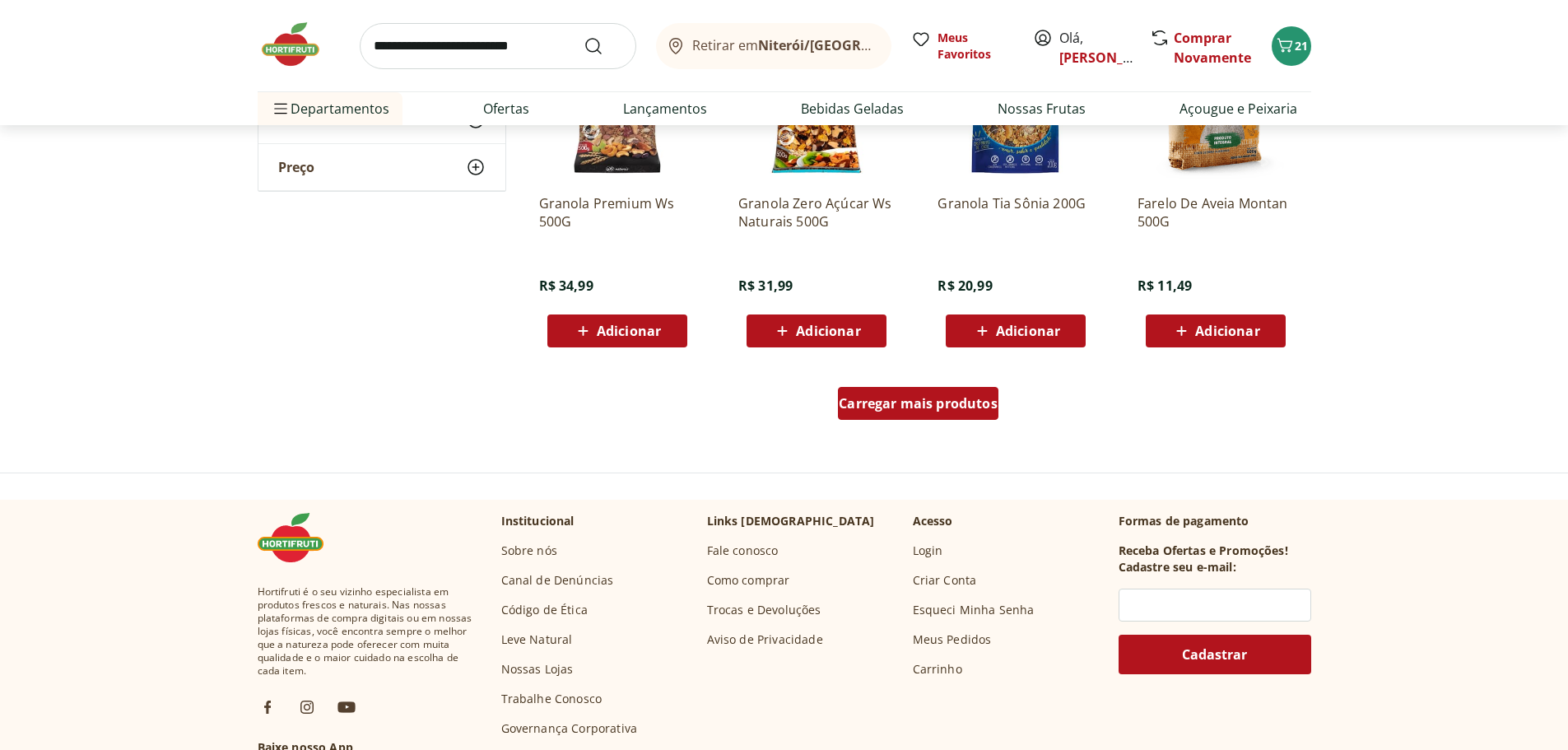
click at [901, 410] on span "Carregar mais produtos" at bounding box center [918, 404] width 159 height 13
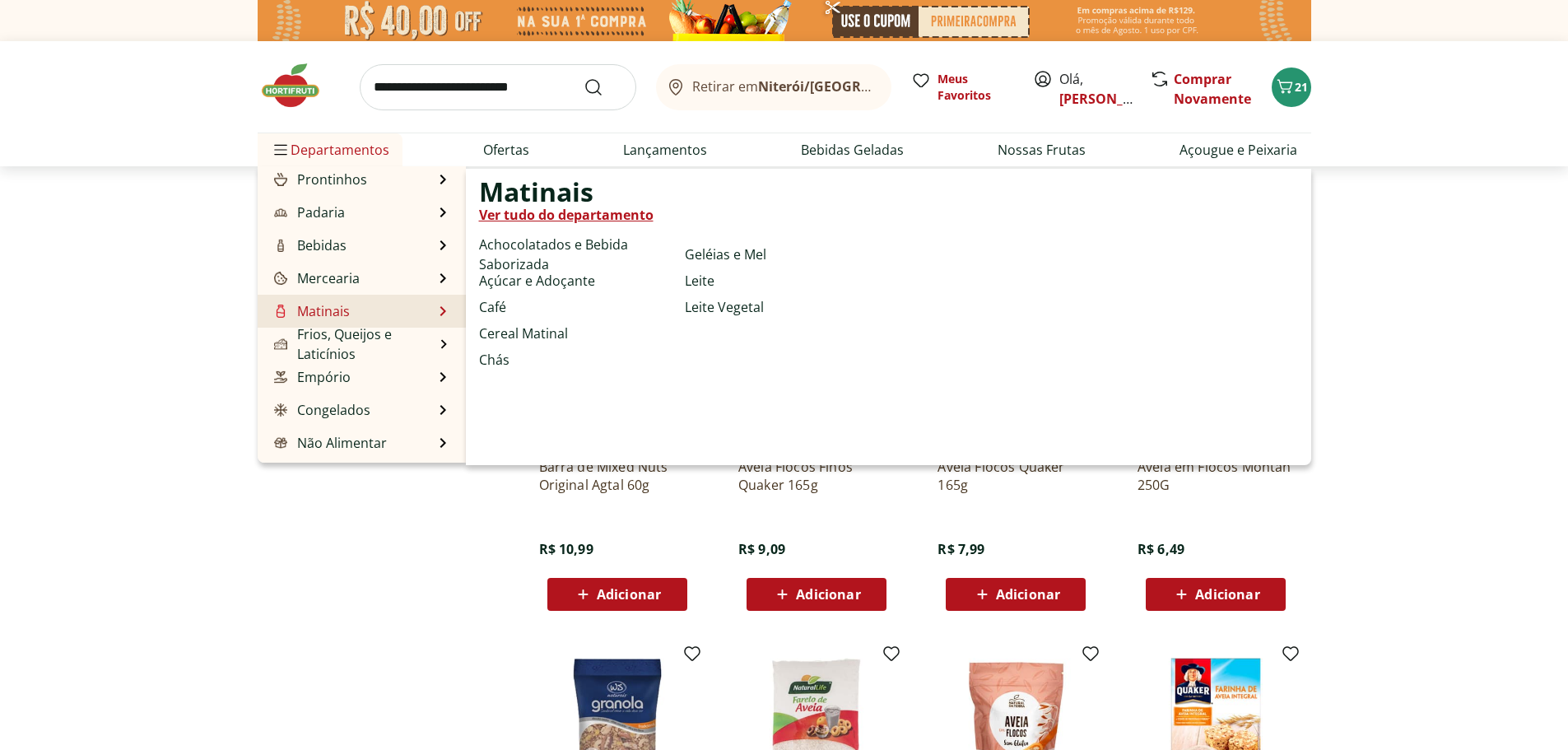
scroll to position [164, 0]
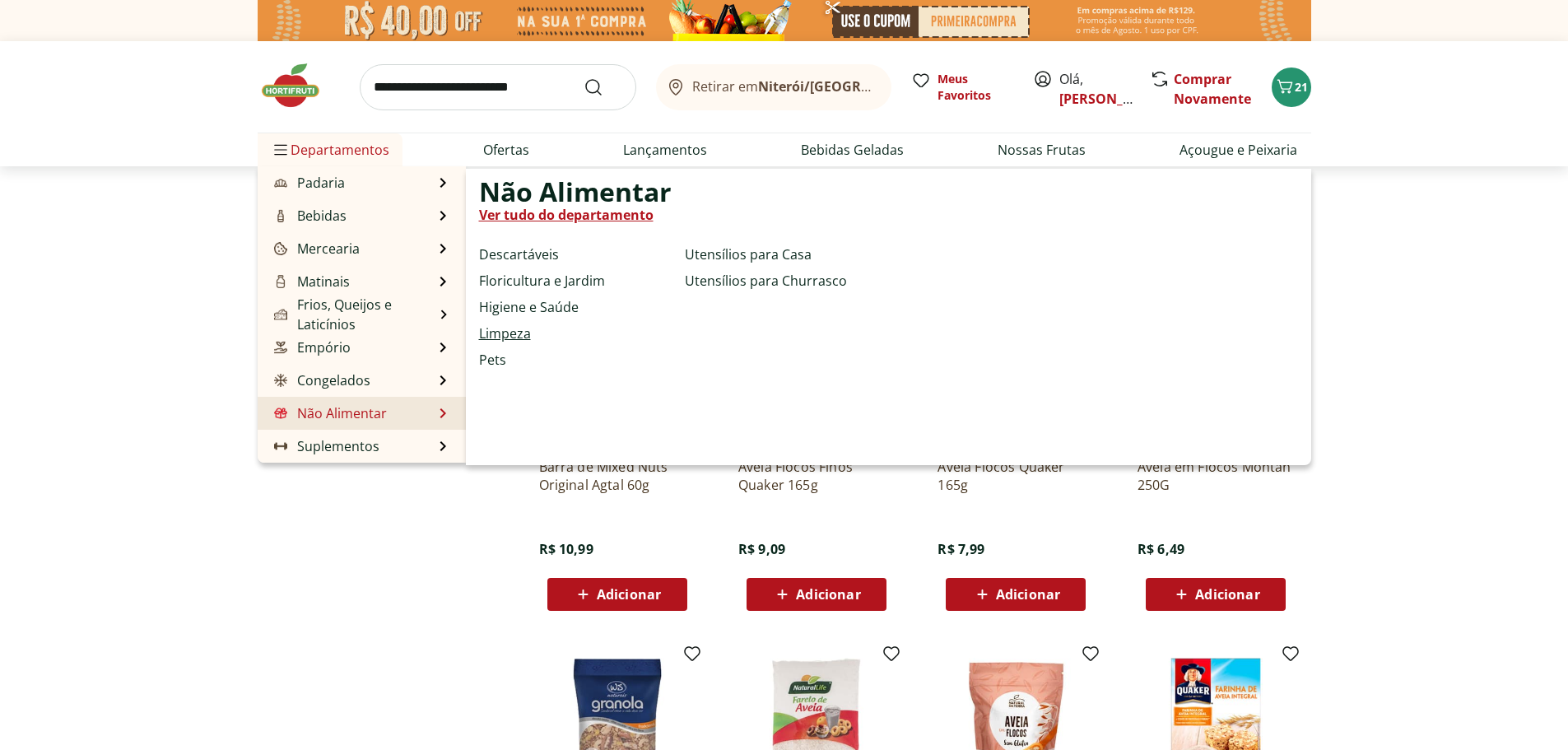
click at [518, 336] on link "Limpeza" at bounding box center [505, 334] width 52 height 20
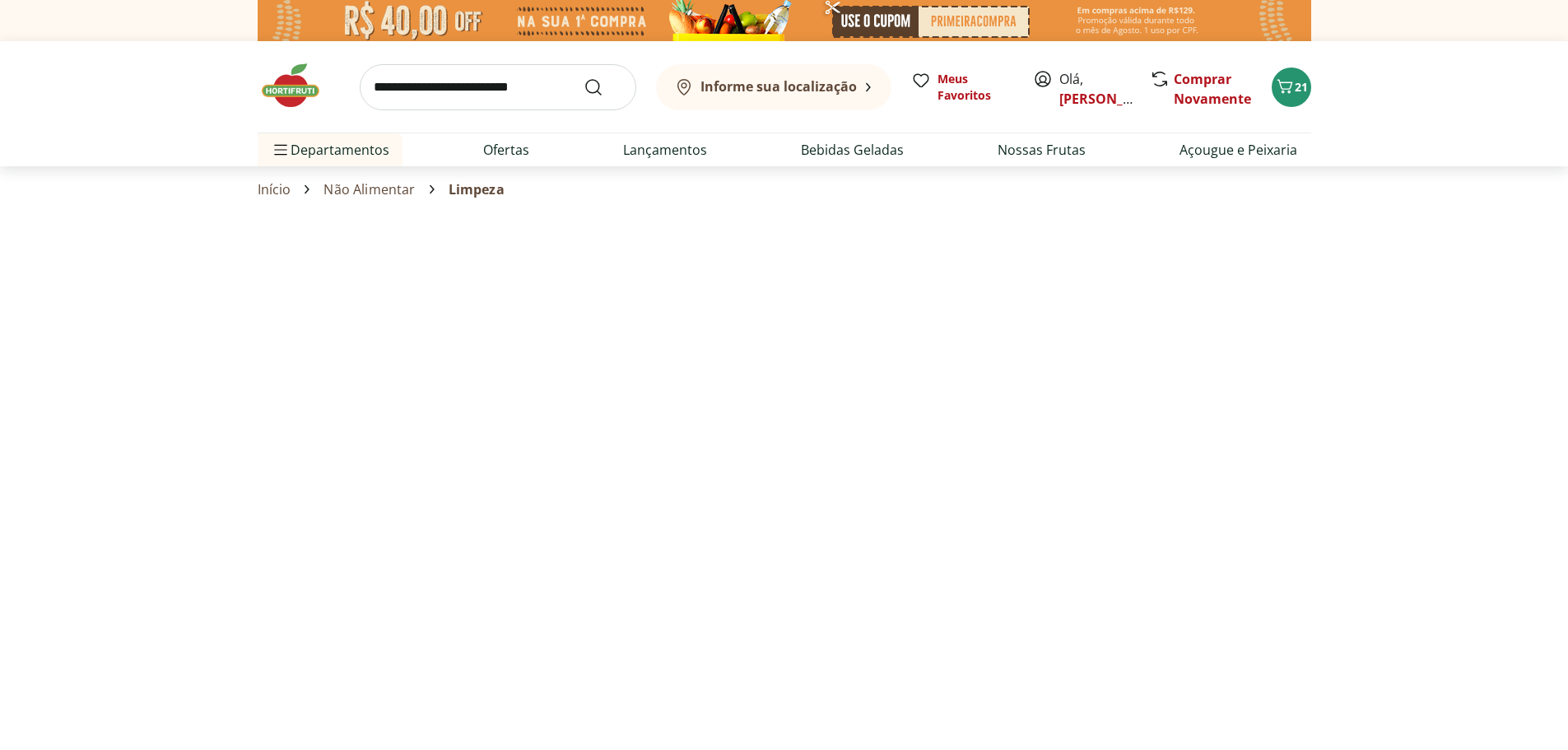
select select "**********"
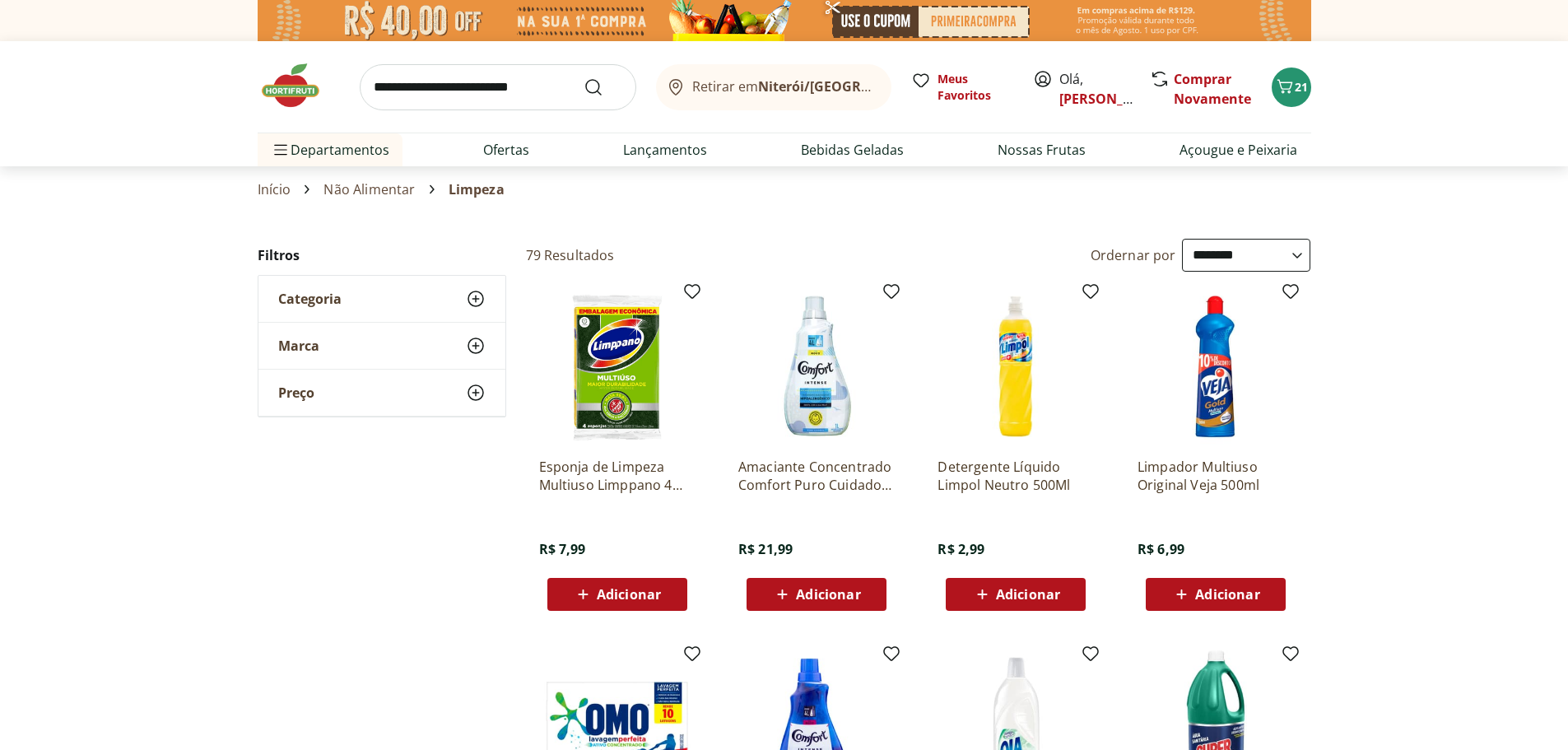
select select "**********"
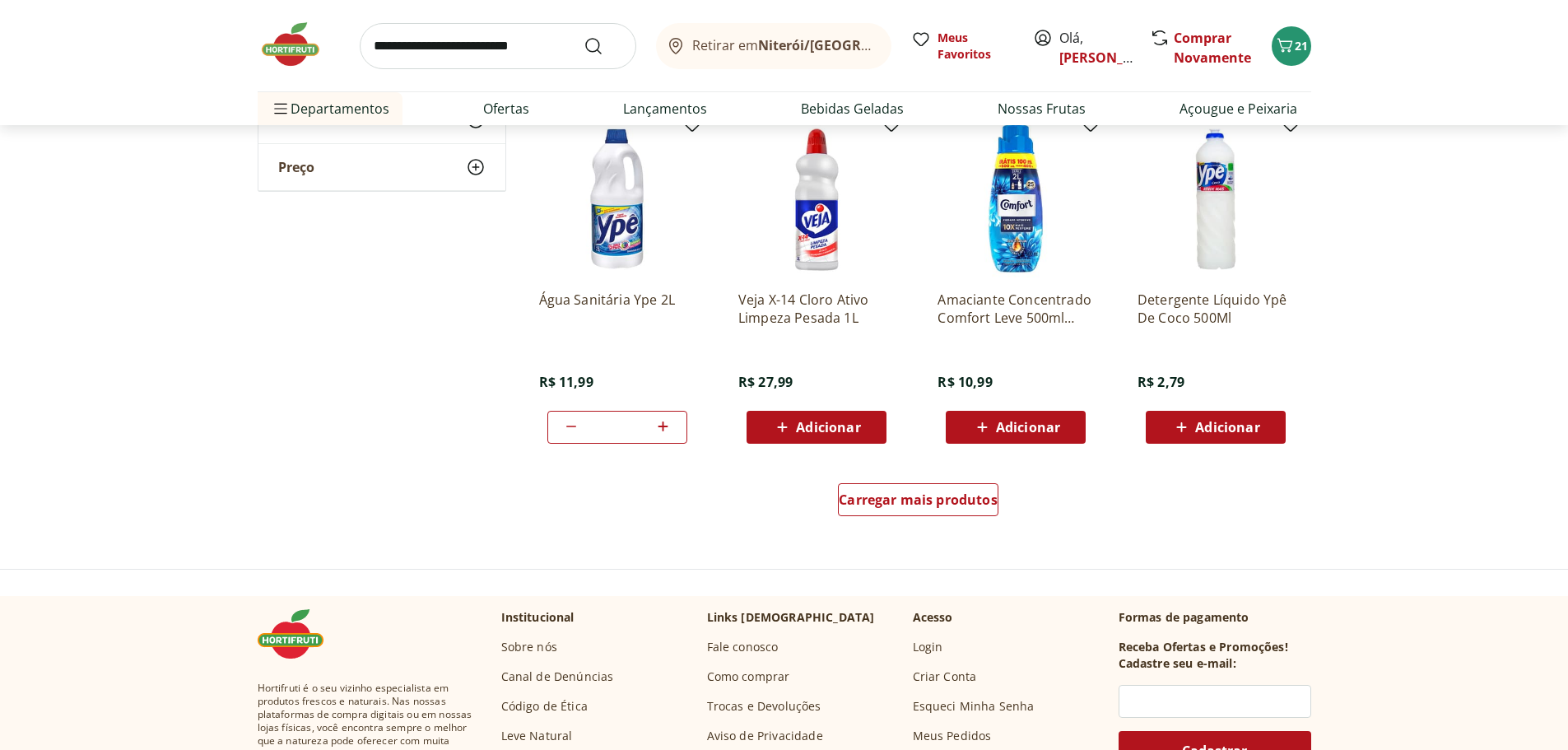
scroll to position [905, 0]
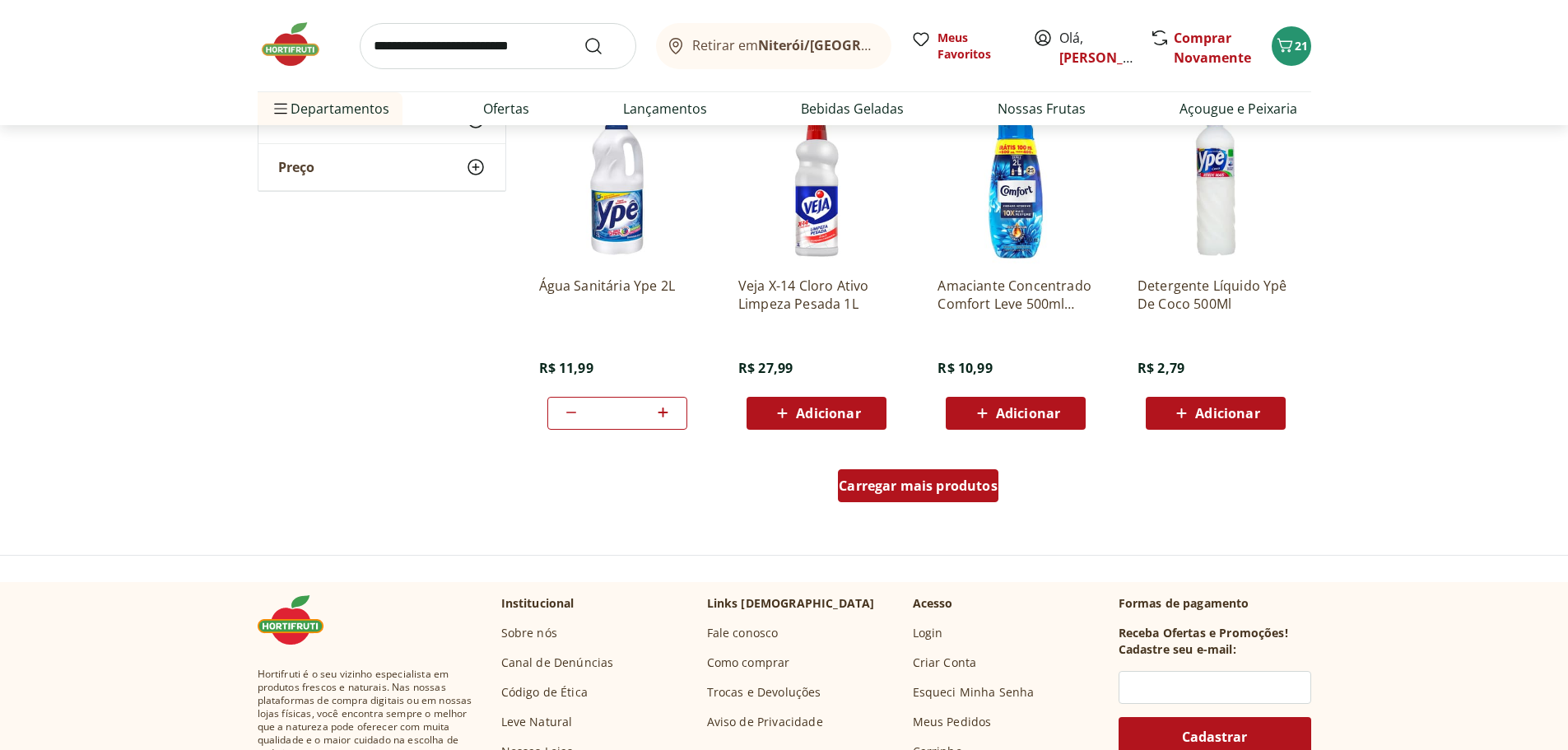
click at [918, 503] on div "Carregar mais produtos" at bounding box center [918, 485] width 160 height 33
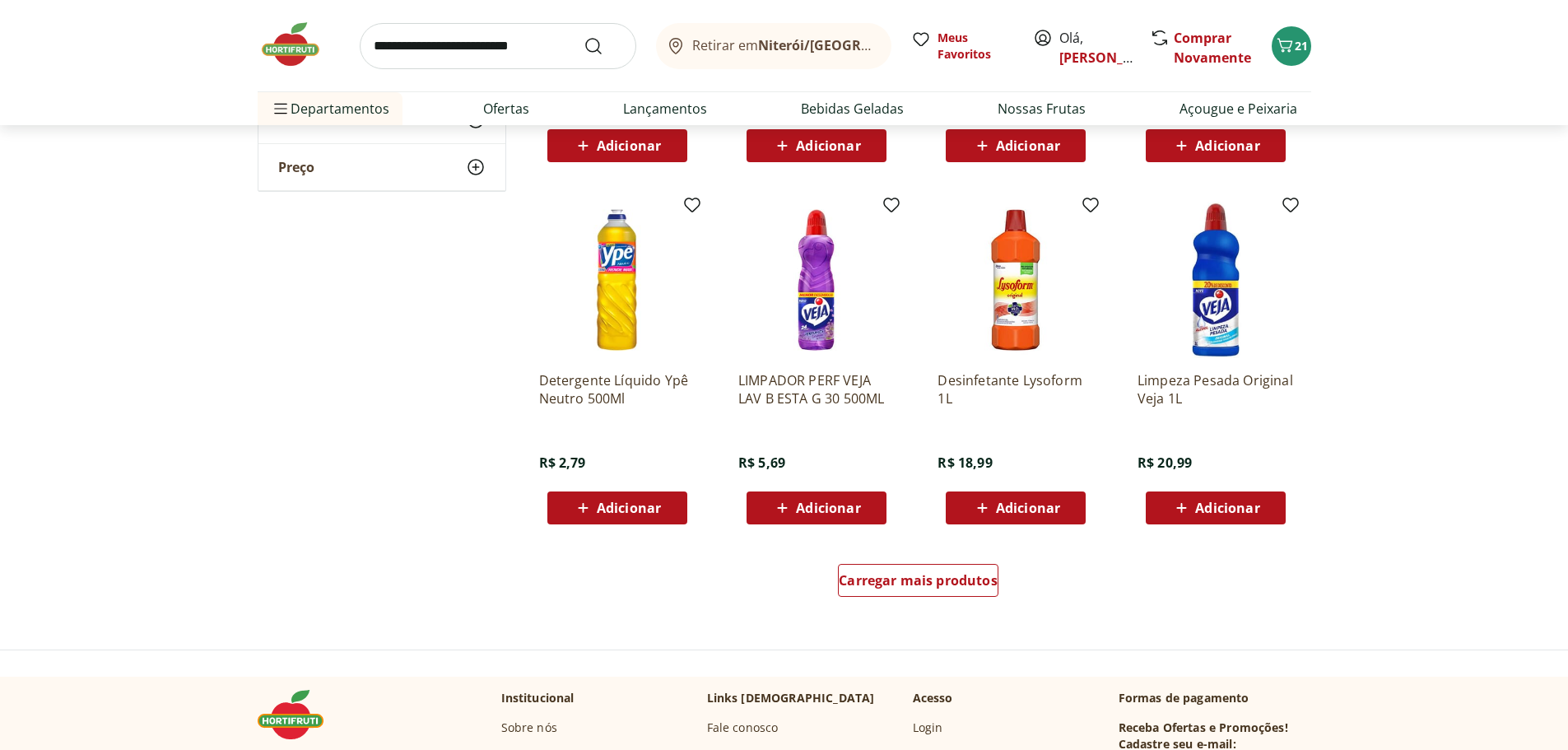
scroll to position [1893, 0]
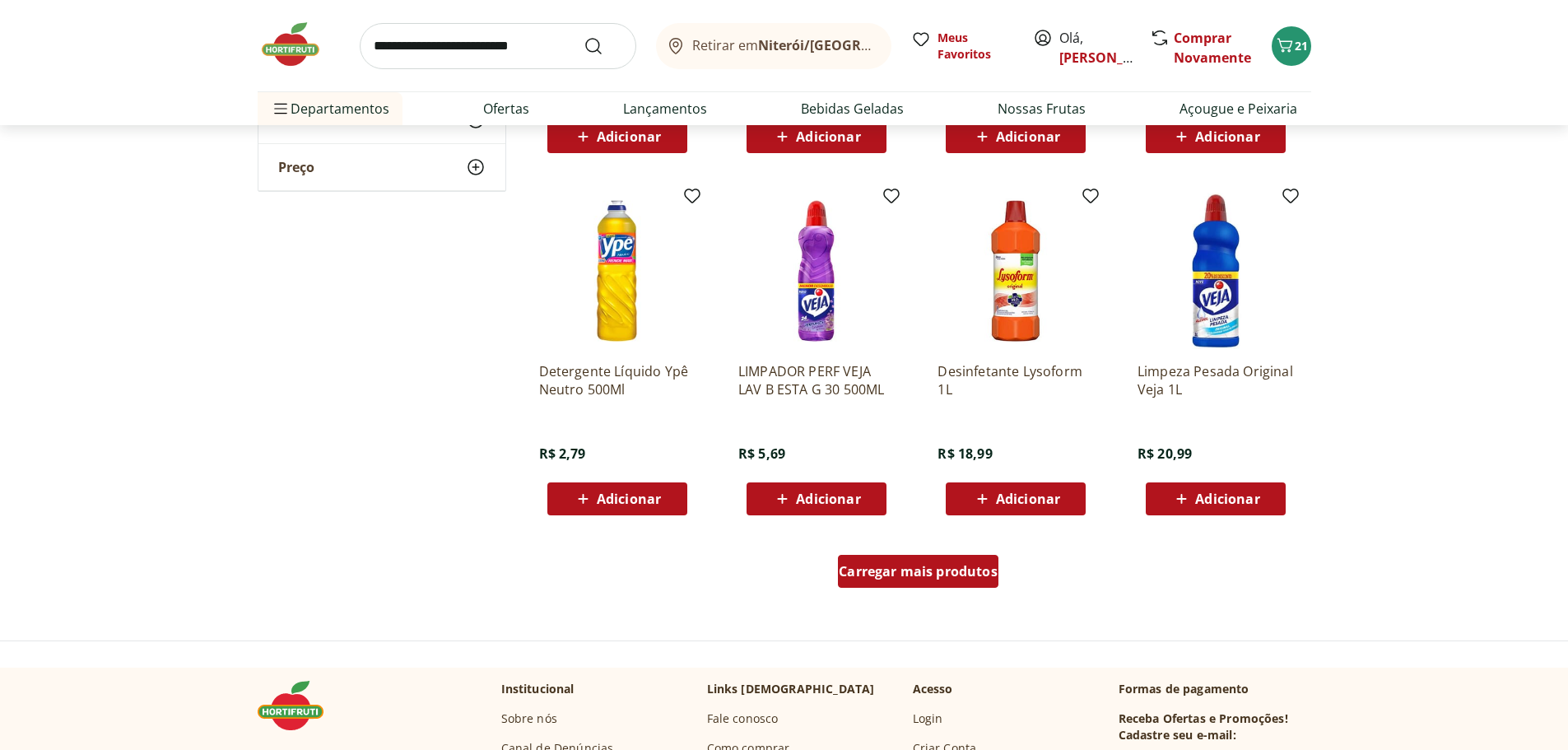
click at [900, 578] on span "Carregar mais produtos" at bounding box center [918, 571] width 159 height 13
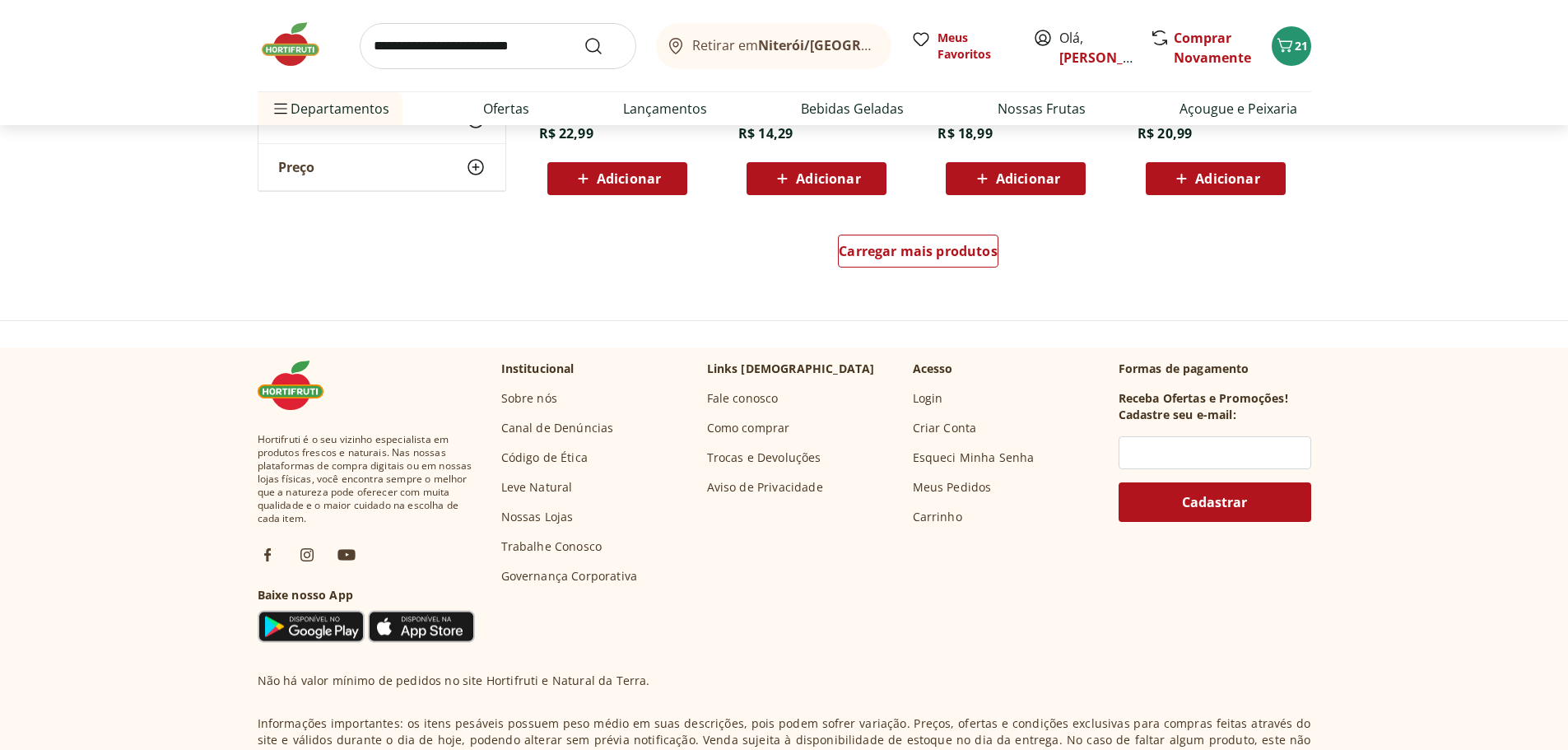
scroll to position [3293, 0]
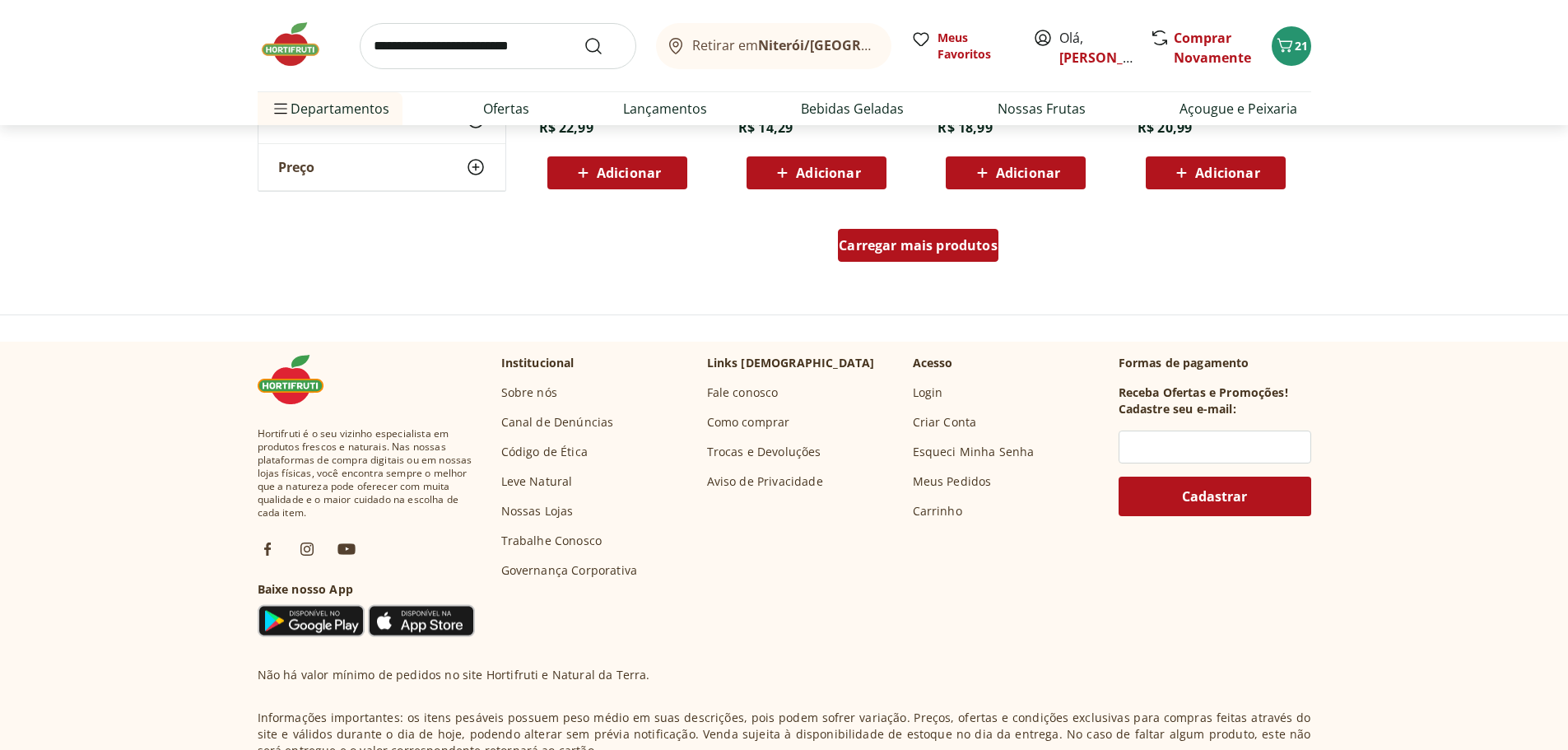
click at [983, 252] on span "Carregar mais produtos" at bounding box center [918, 246] width 159 height 13
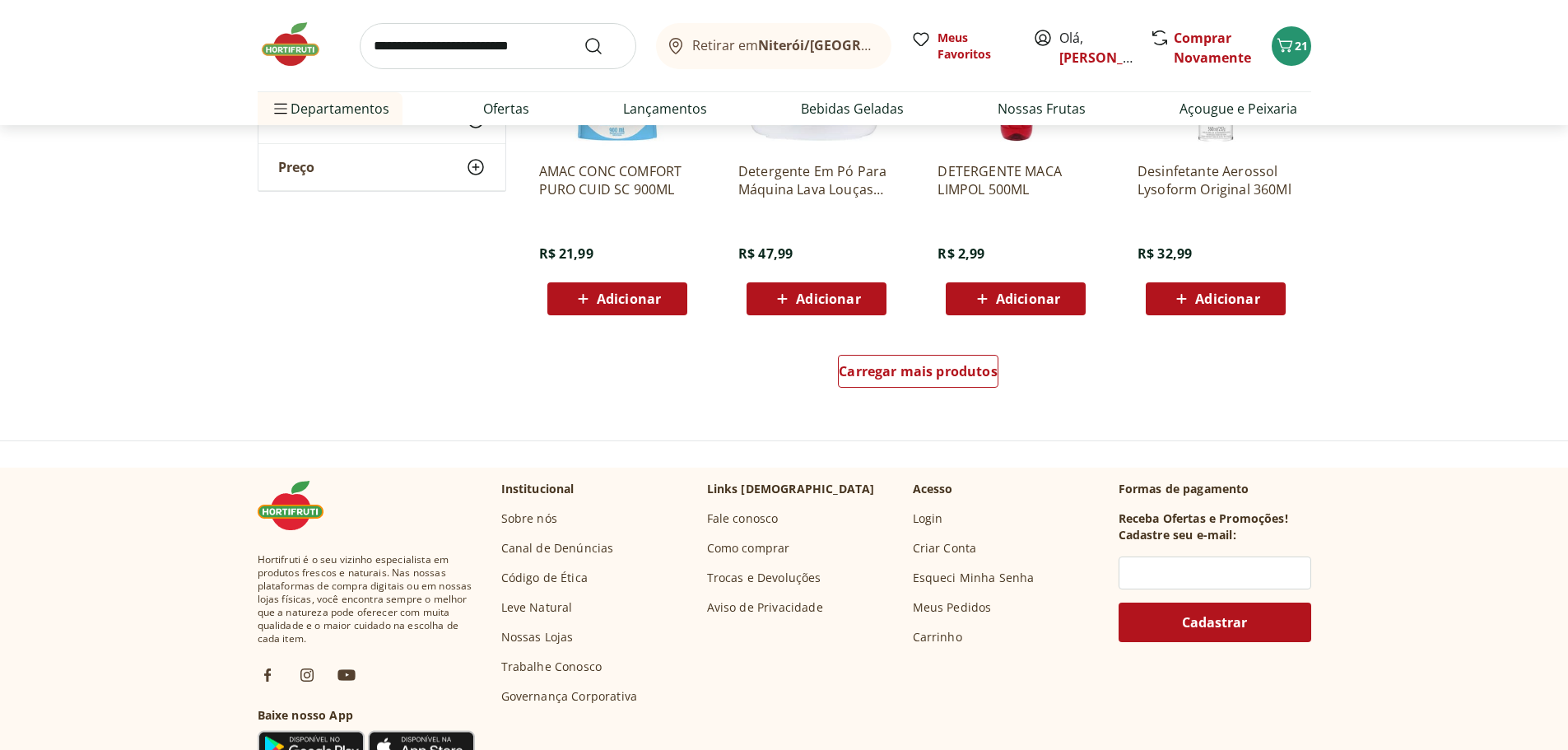
scroll to position [4281, 0]
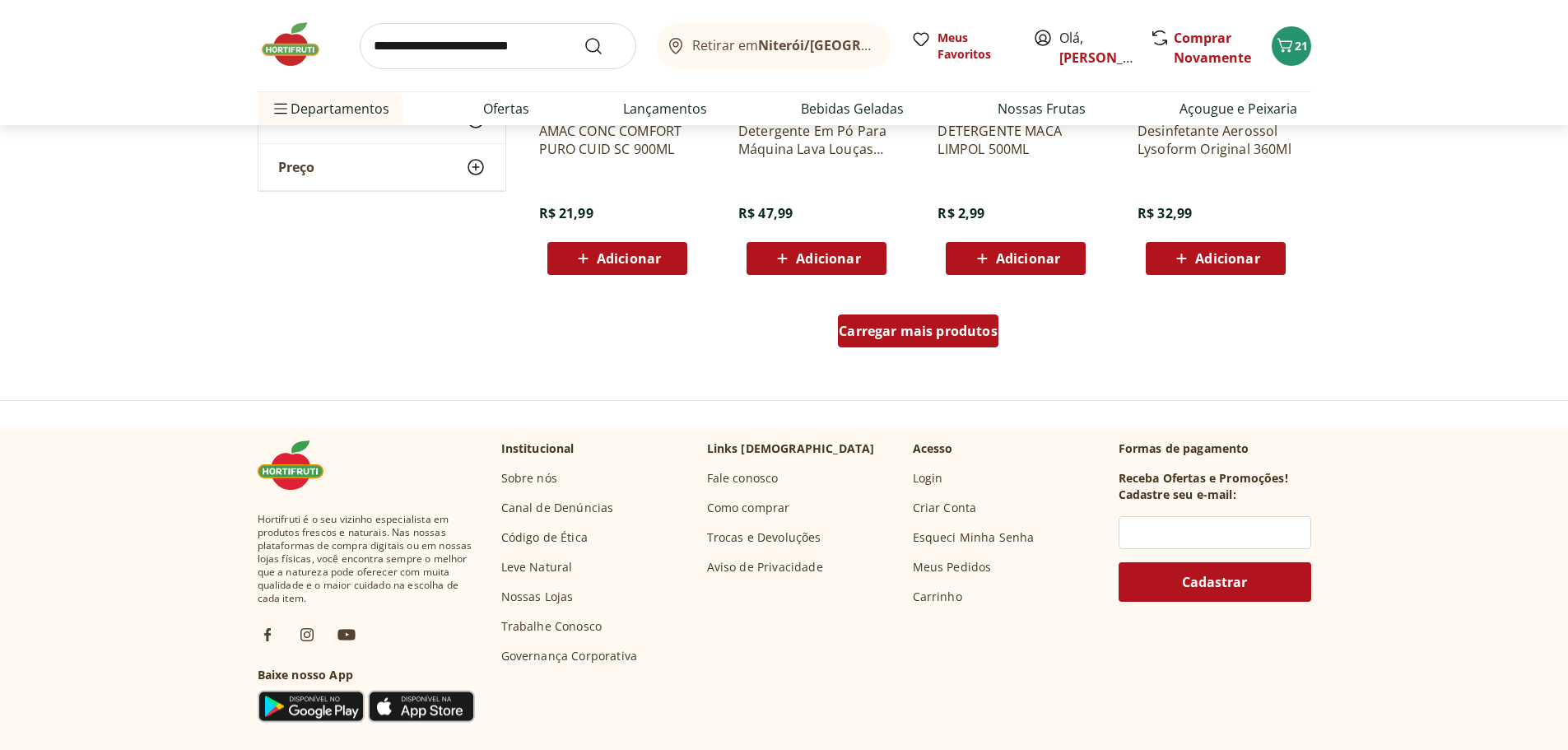
click at [928, 337] on span "Carregar mais produtos" at bounding box center [918, 331] width 159 height 13
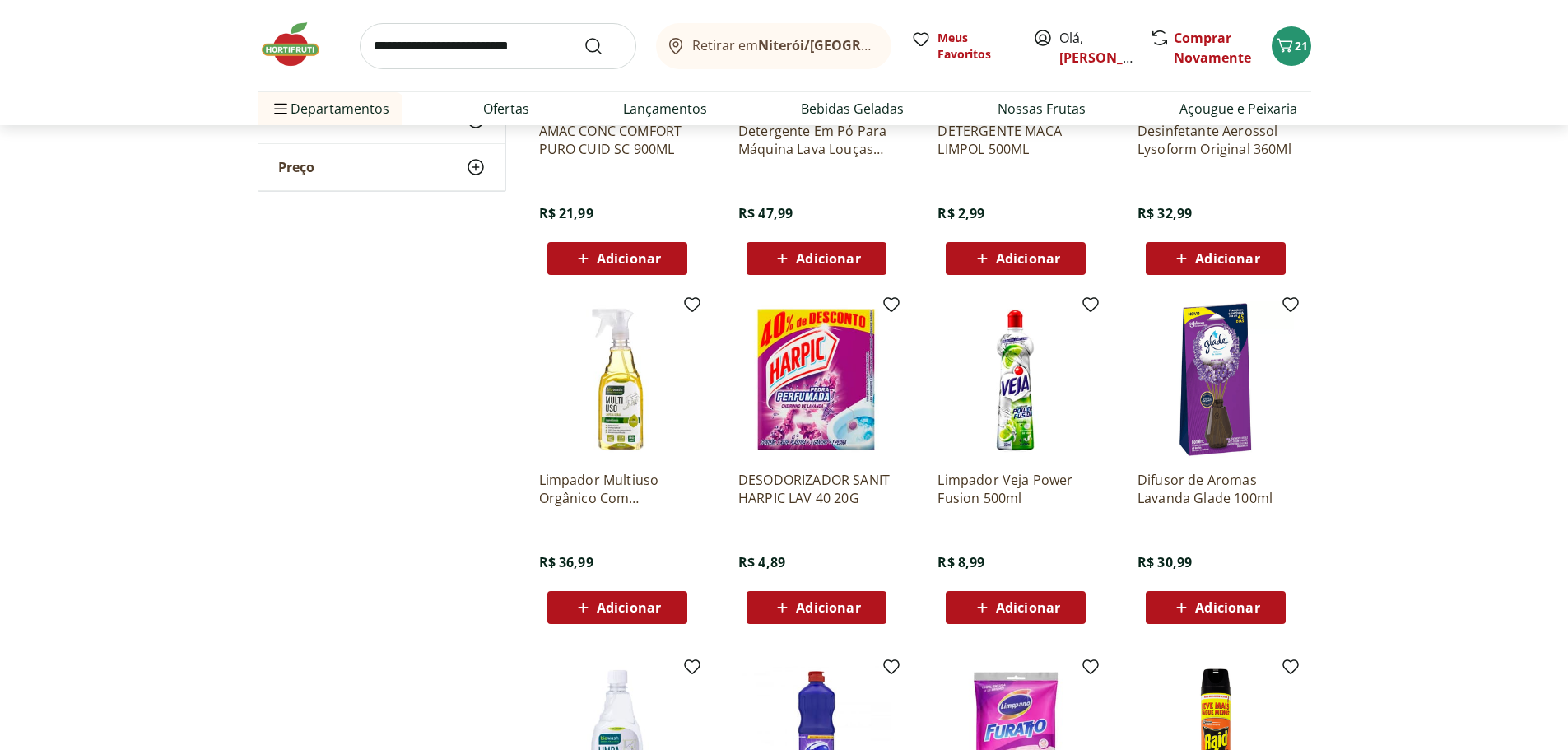
click at [627, 458] on img at bounding box center [617, 379] width 156 height 156
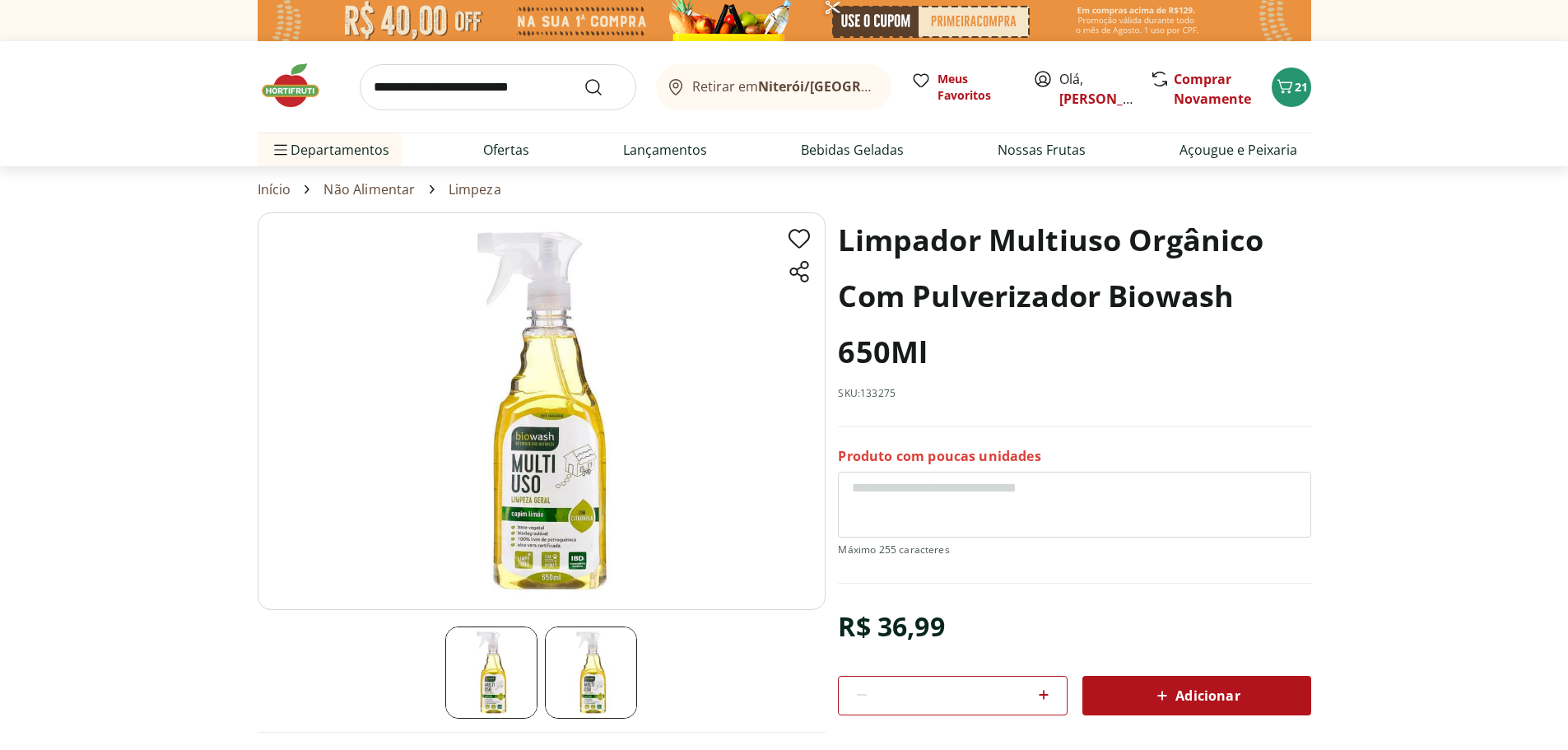
click at [1238, 706] on span "Adicionar" at bounding box center [1196, 695] width 87 height 20
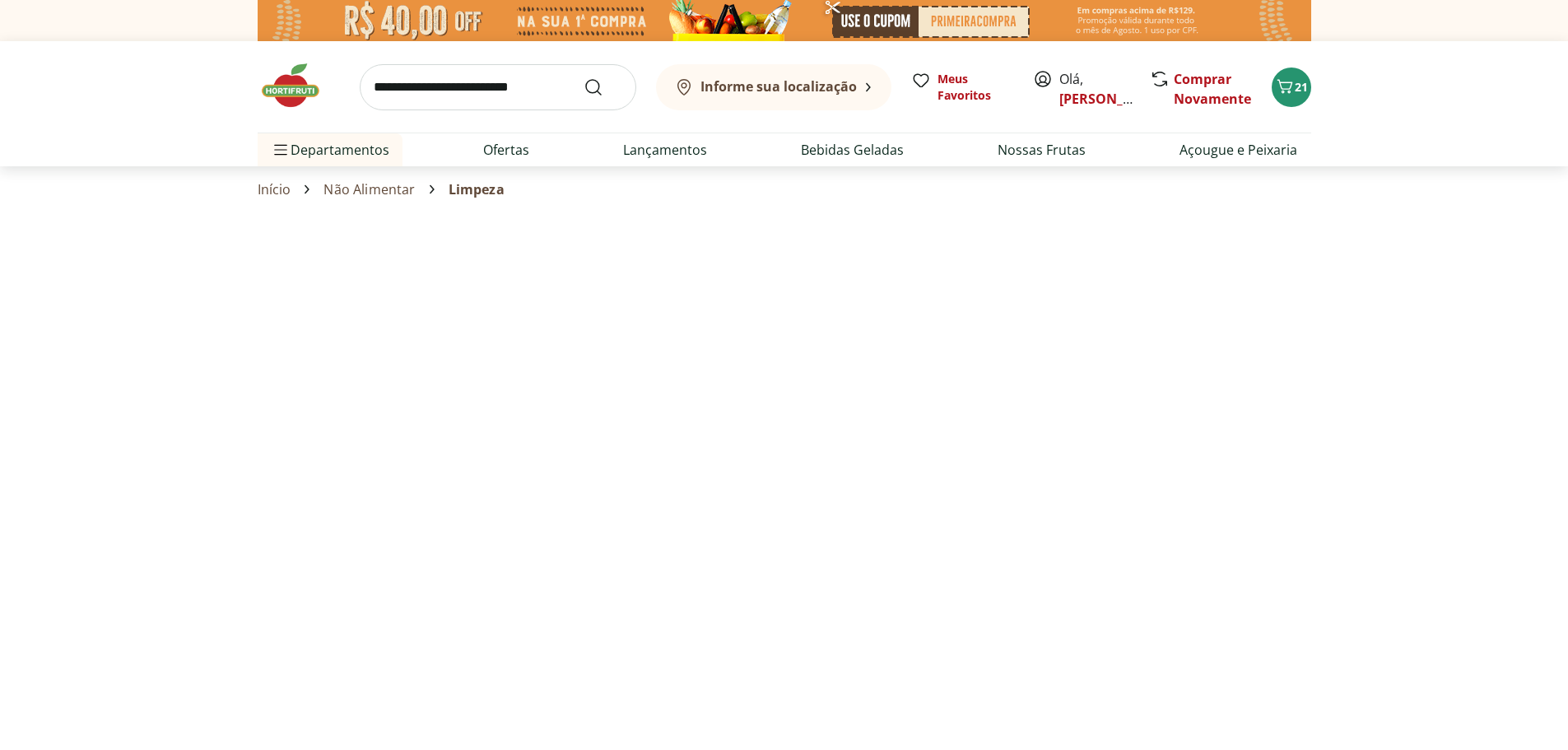
select select "**********"
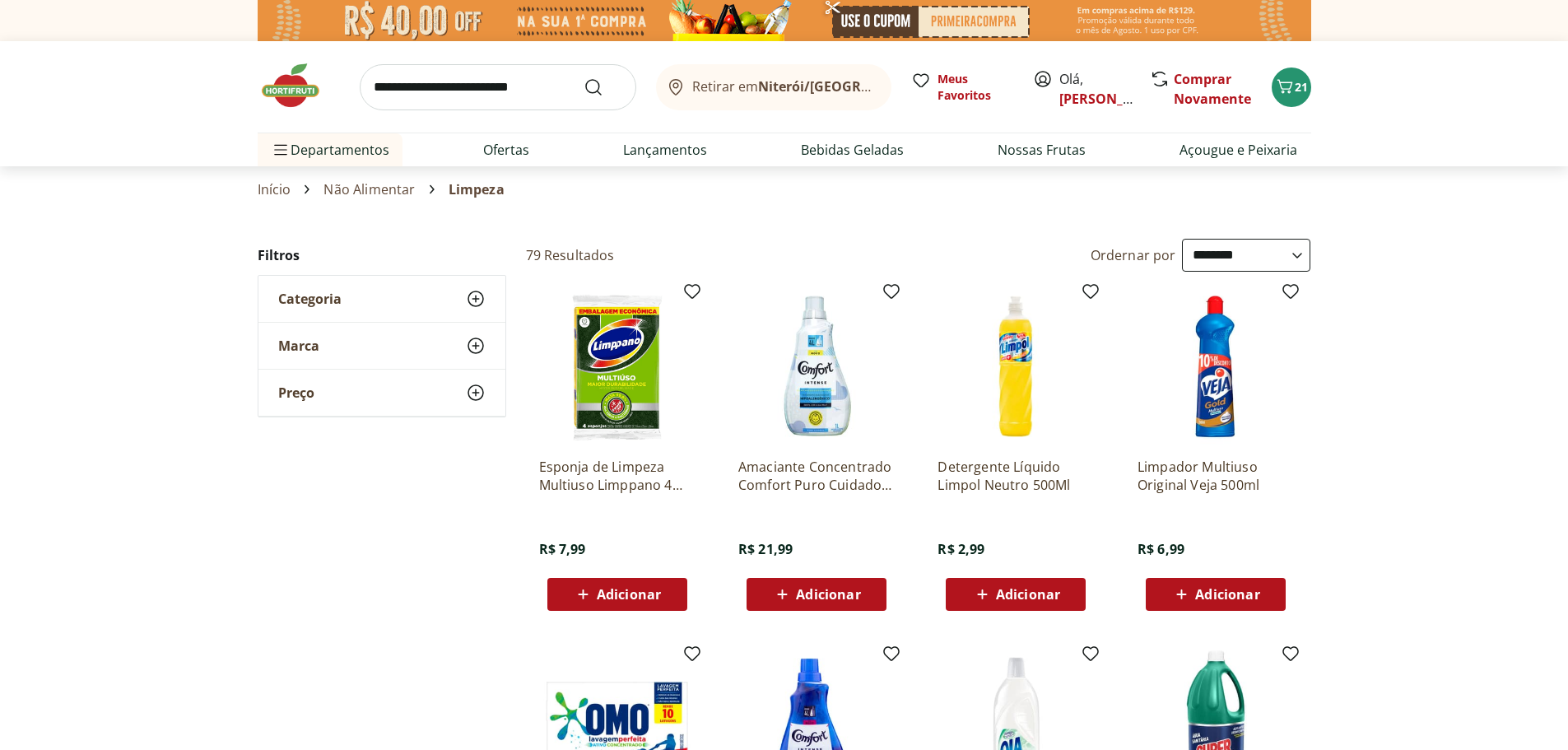
click at [443, 87] on input "search" at bounding box center [498, 87] width 277 height 46
type input "*******"
click at [584, 77] on button "Submit Search" at bounding box center [603, 87] width 39 height 20
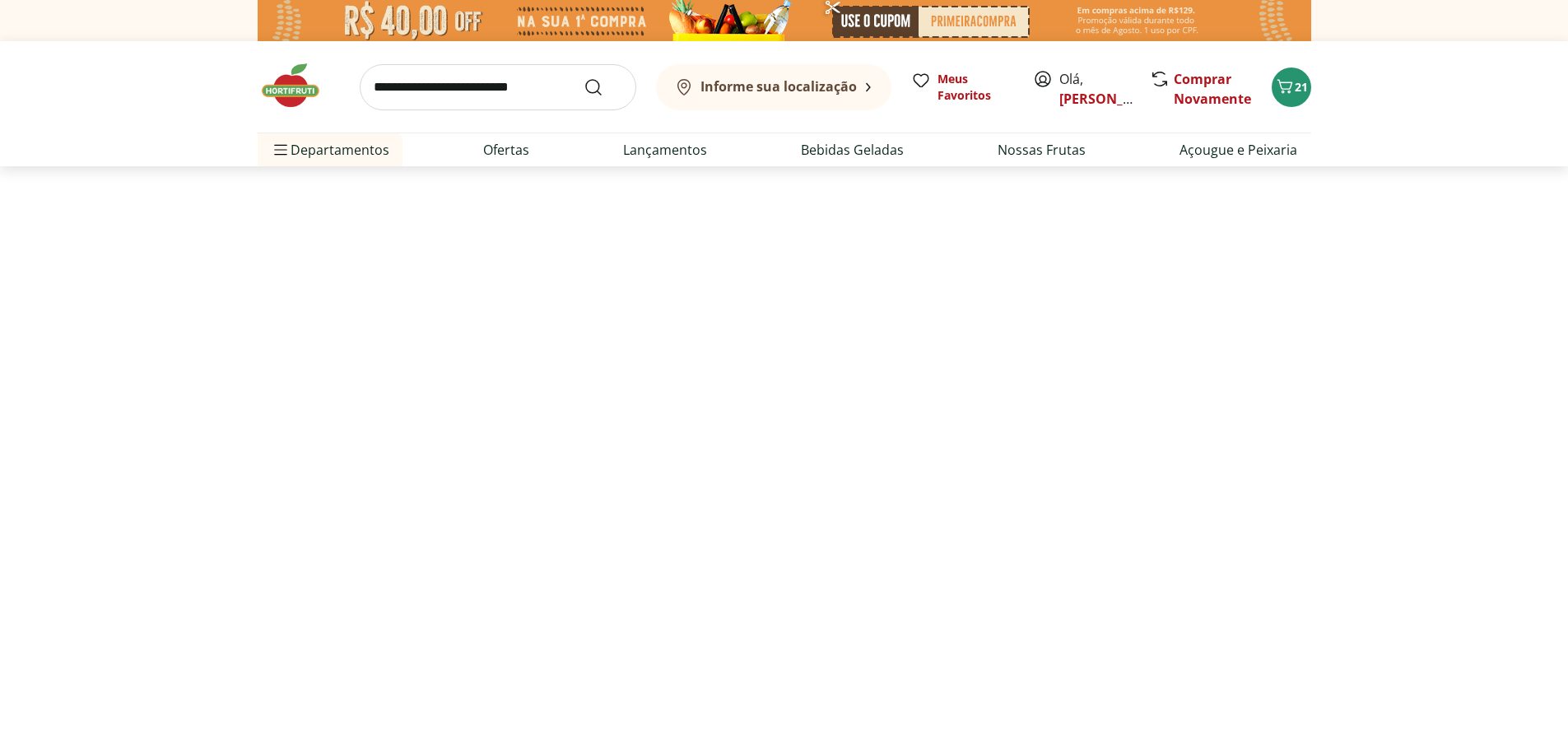
select select "**********"
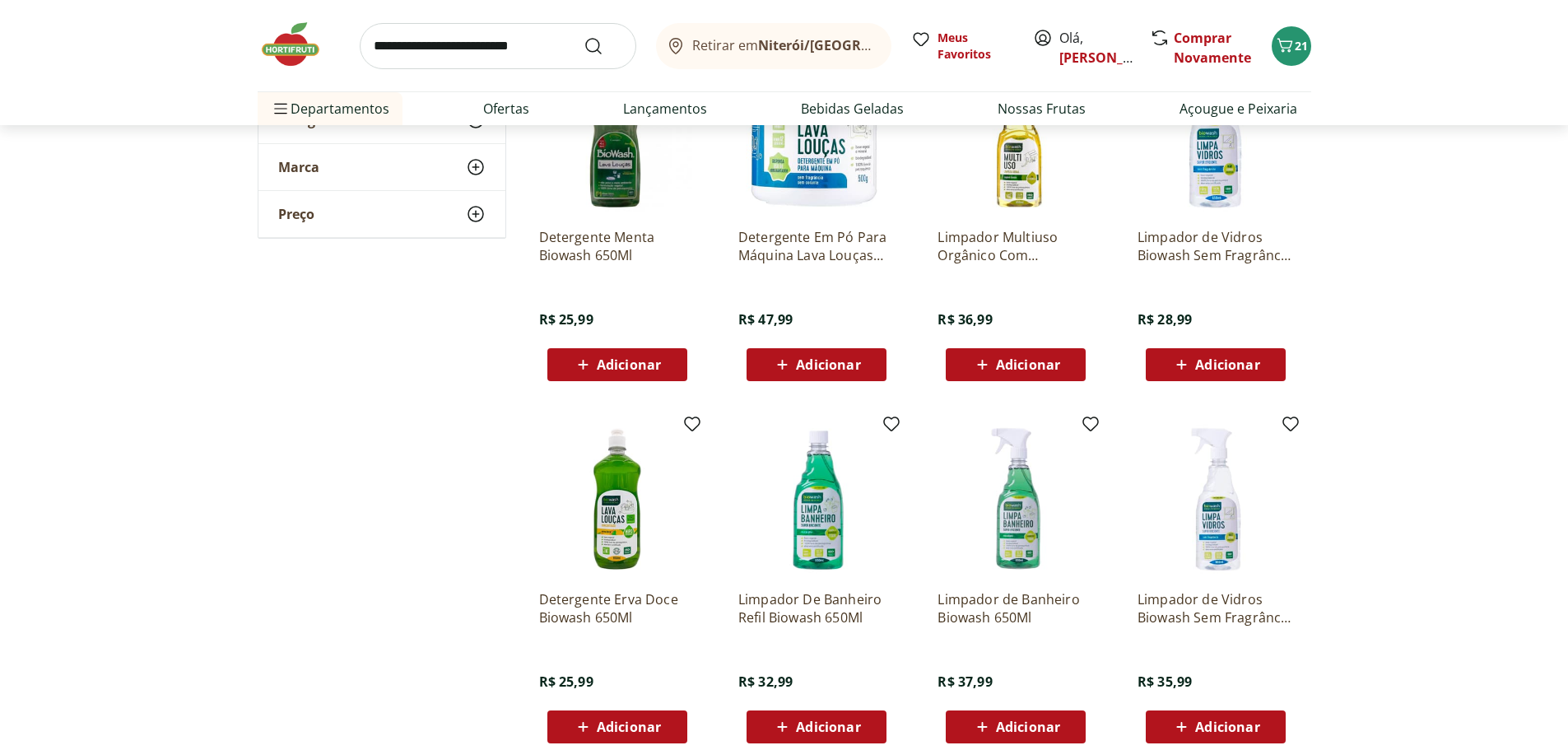
scroll to position [330, 0]
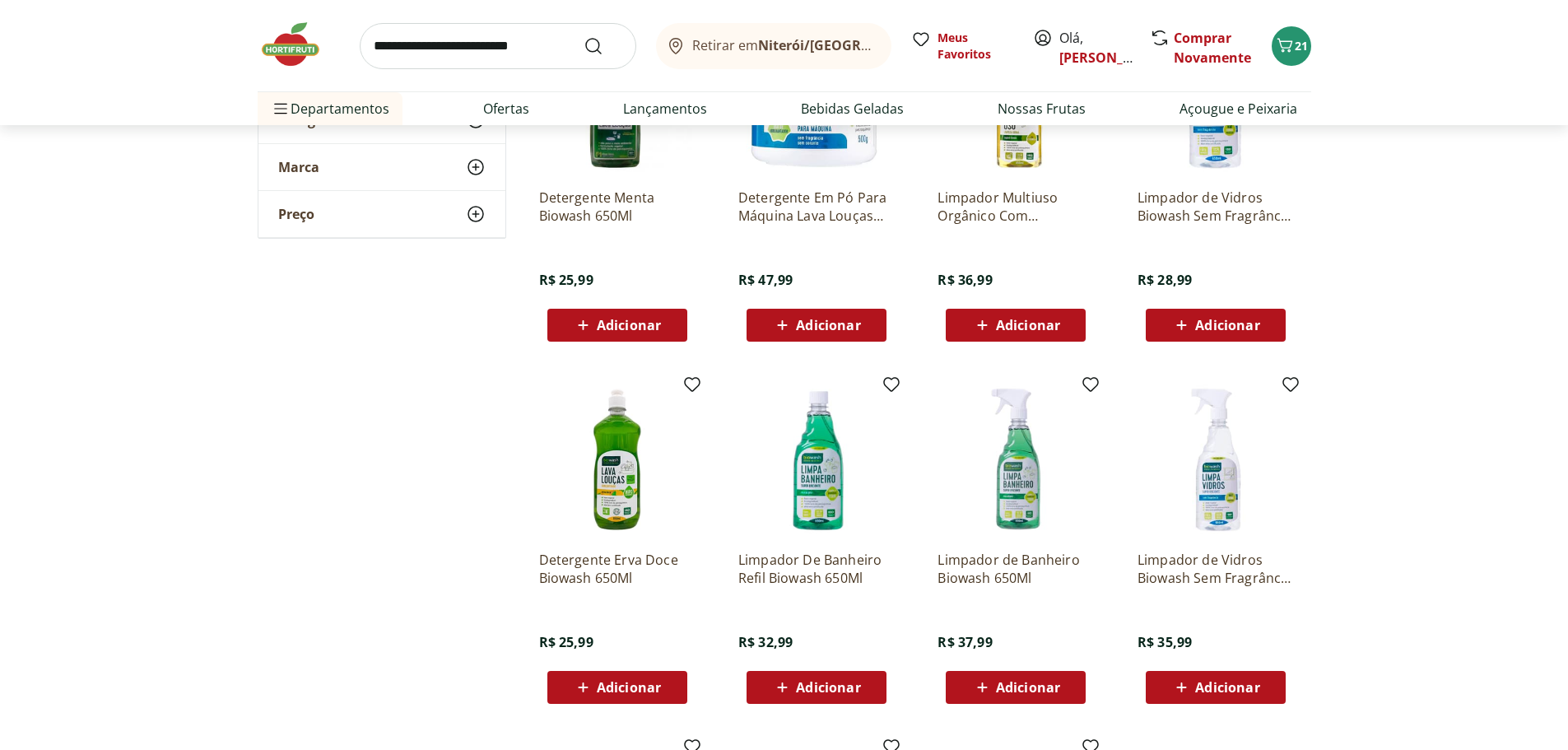
click at [1011, 535] on img at bounding box center [1016, 459] width 156 height 156
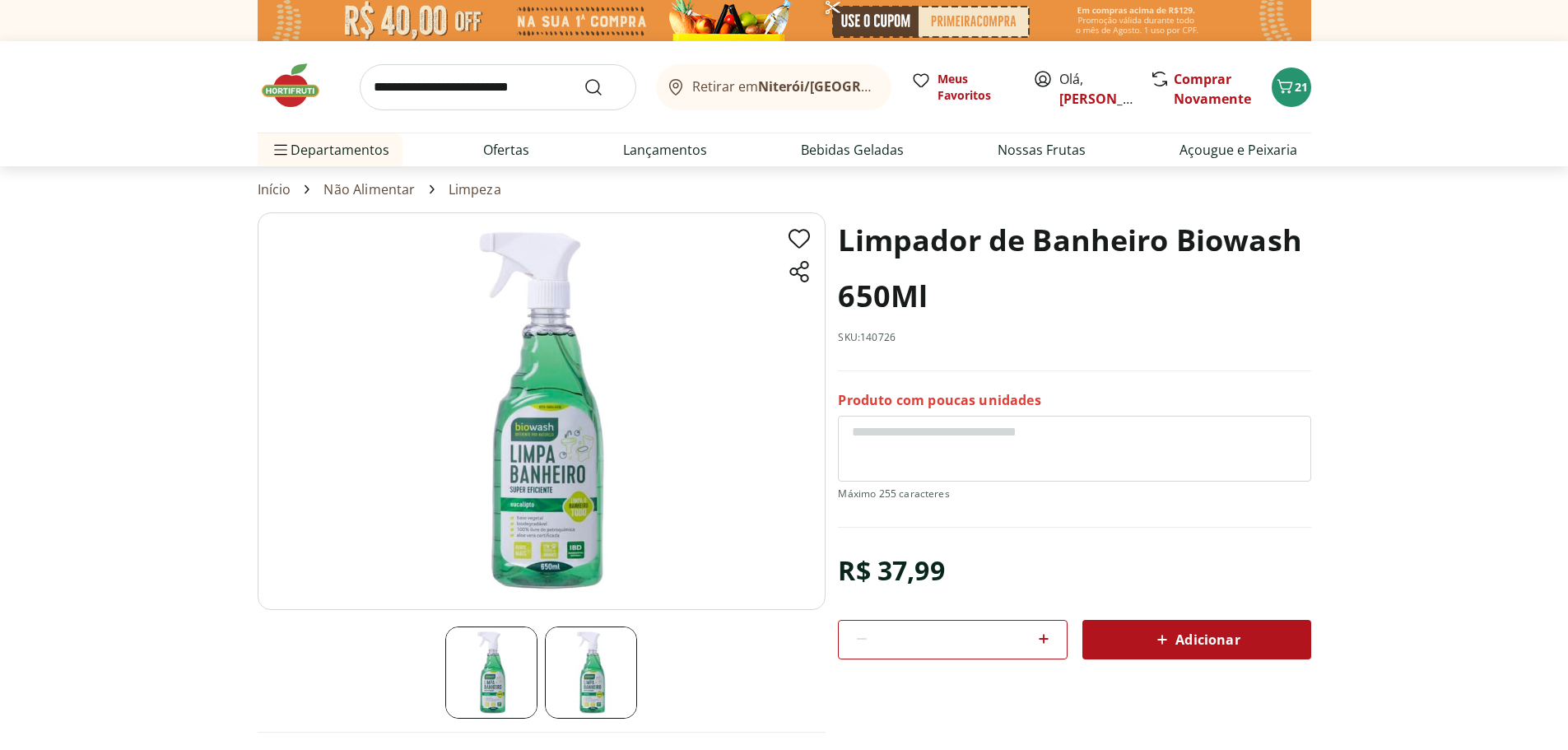
click at [585, 514] on img at bounding box center [541, 411] width 568 height 398
click at [570, 479] on img at bounding box center [541, 411] width 568 height 398
click at [1203, 649] on span "Adicionar" at bounding box center [1196, 640] width 87 height 20
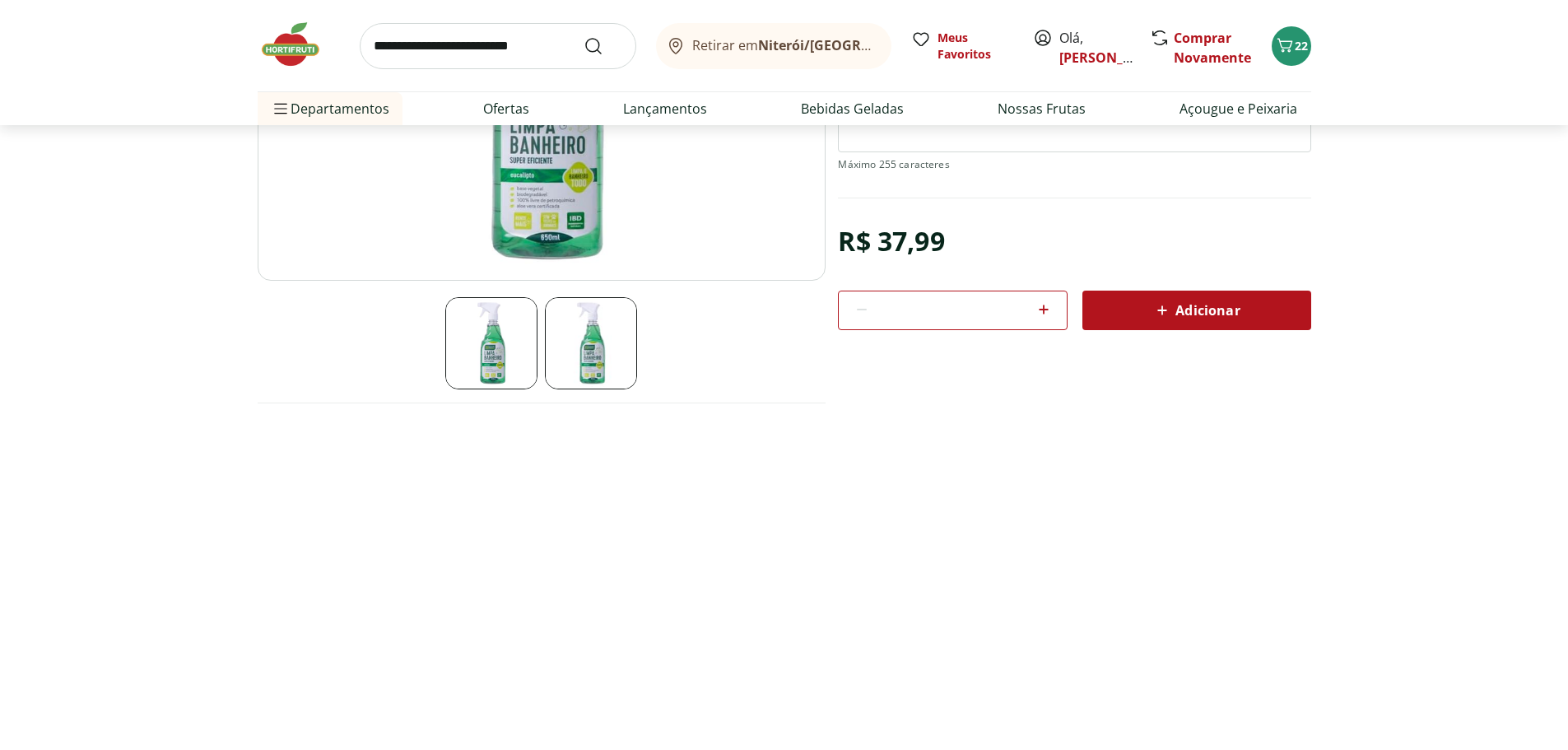
select select "**********"
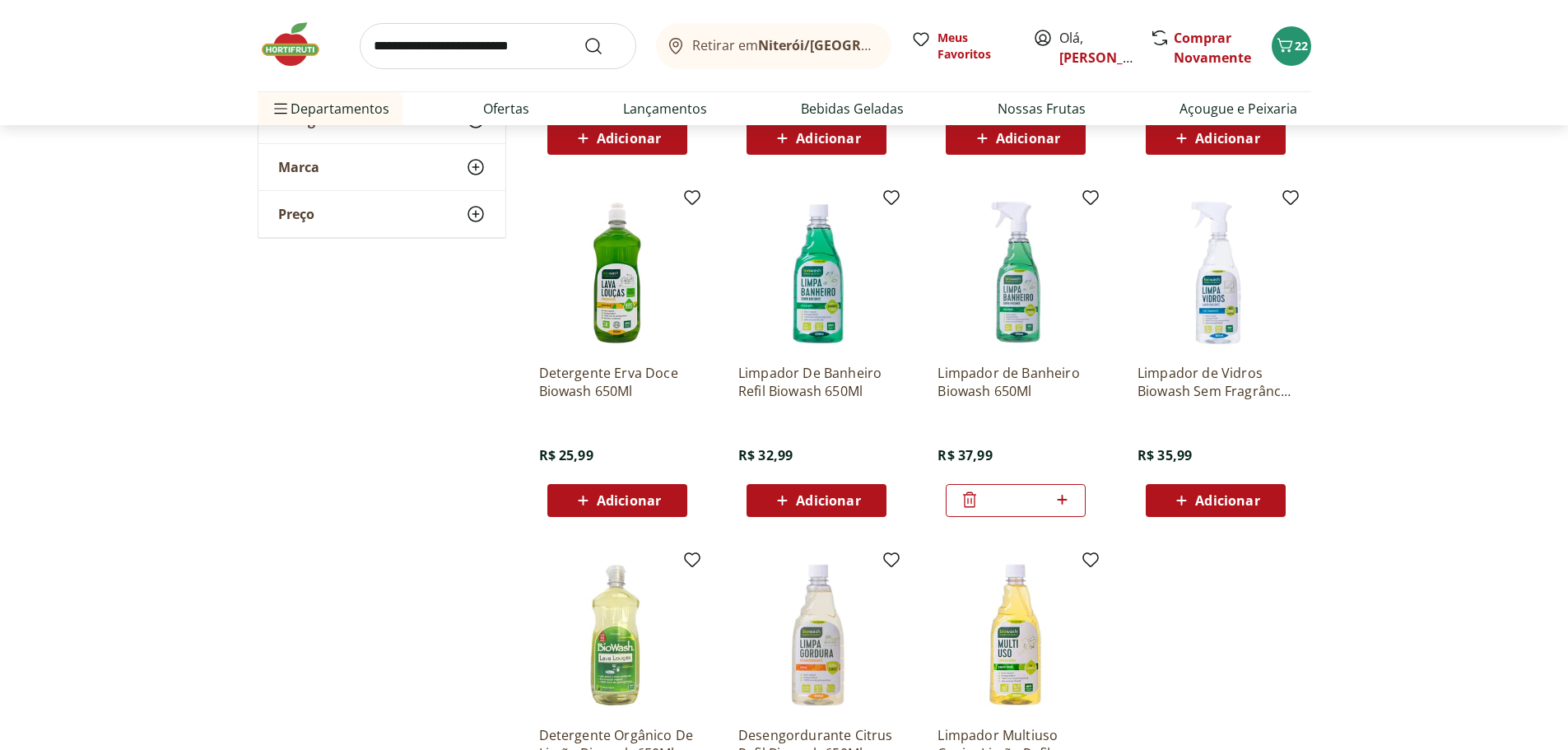
scroll to position [494, 0]
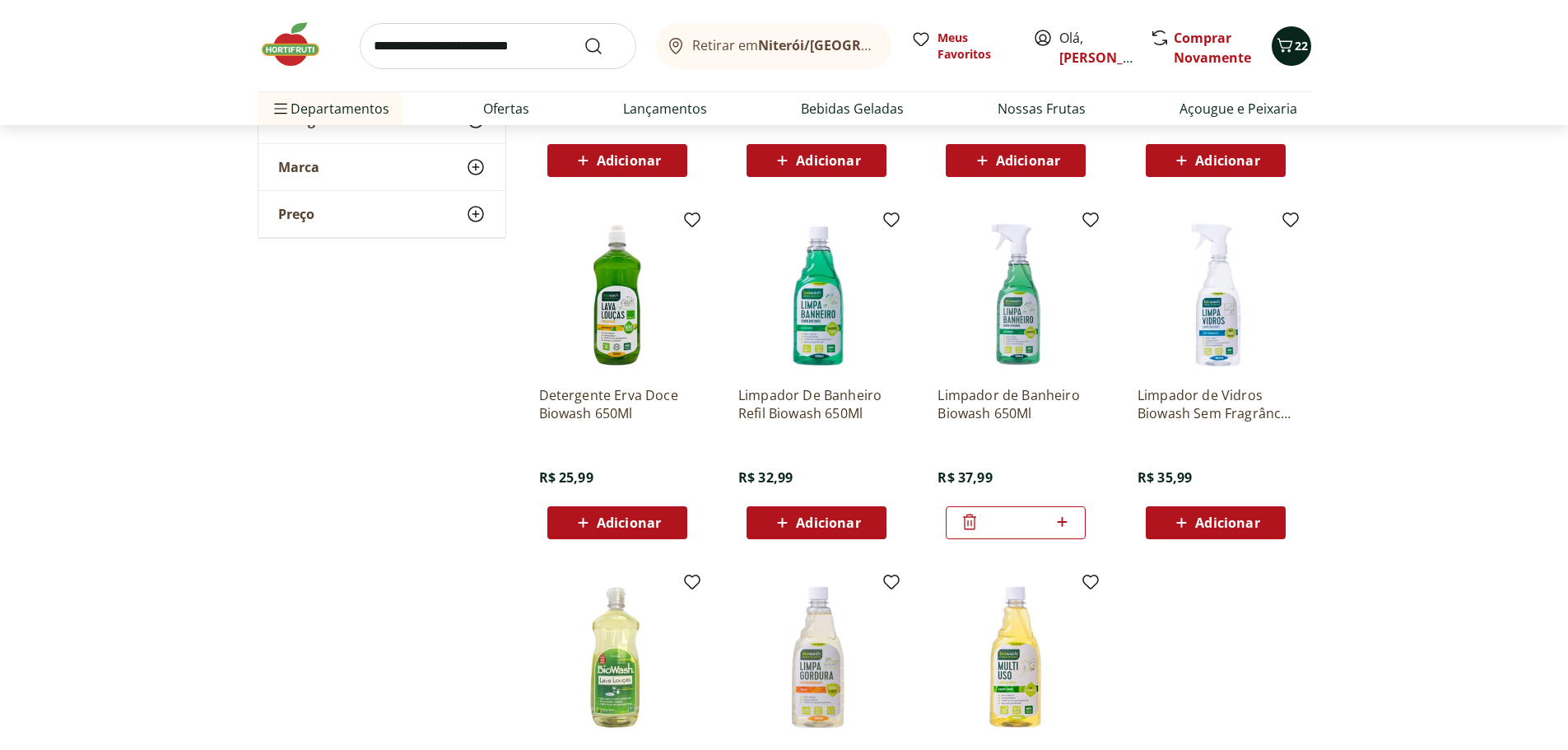
click at [1281, 46] on icon "Carrinho" at bounding box center [1285, 45] width 20 height 20
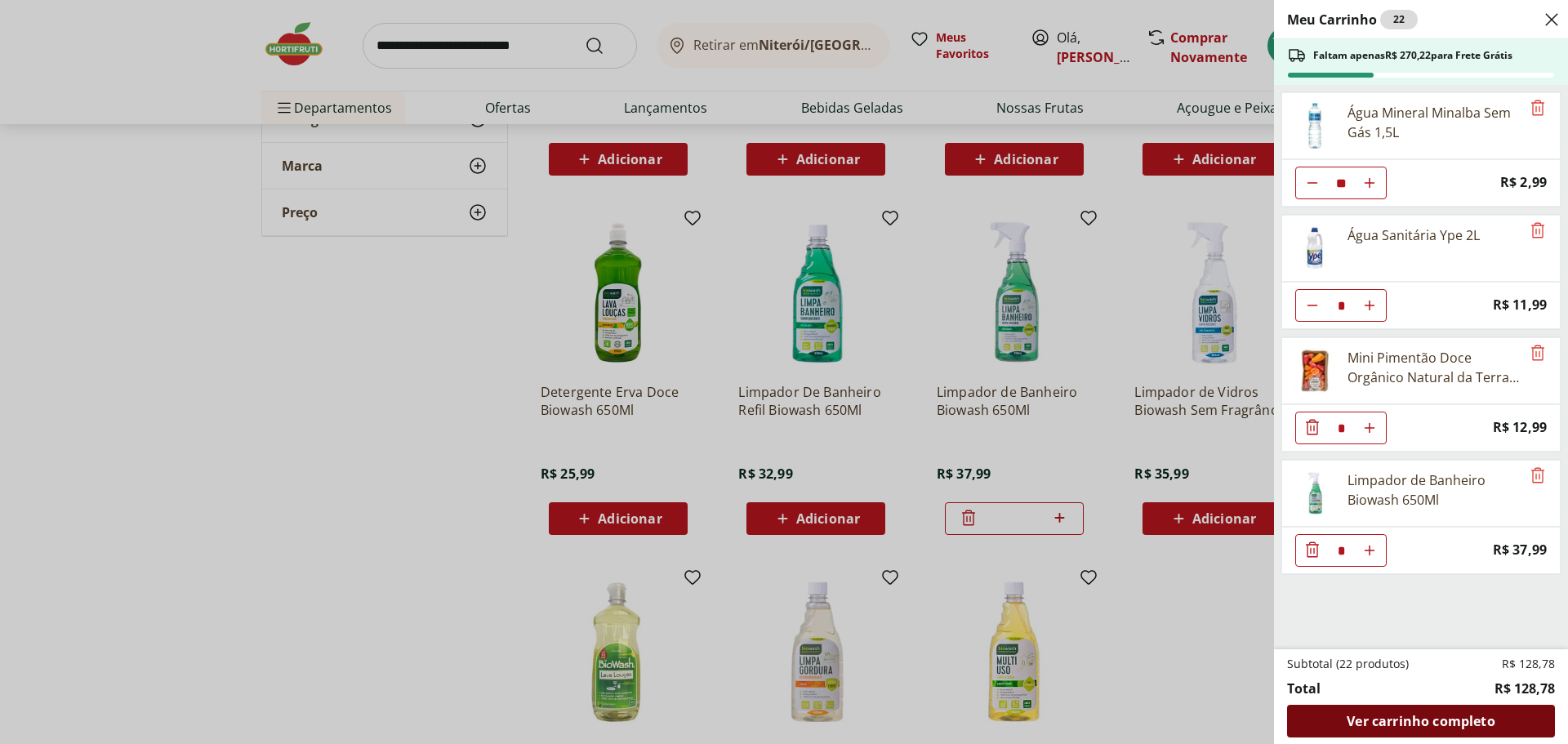
click at [1446, 729] on div "Ver carrinho completo" at bounding box center [1422, 721] width 268 height 32
click at [944, 342] on div "Meu Carrinho 22 Faltam apenas R$ 270,22 para Frete Grátis Água Mineral Minalba …" at bounding box center [784, 372] width 1568 height 744
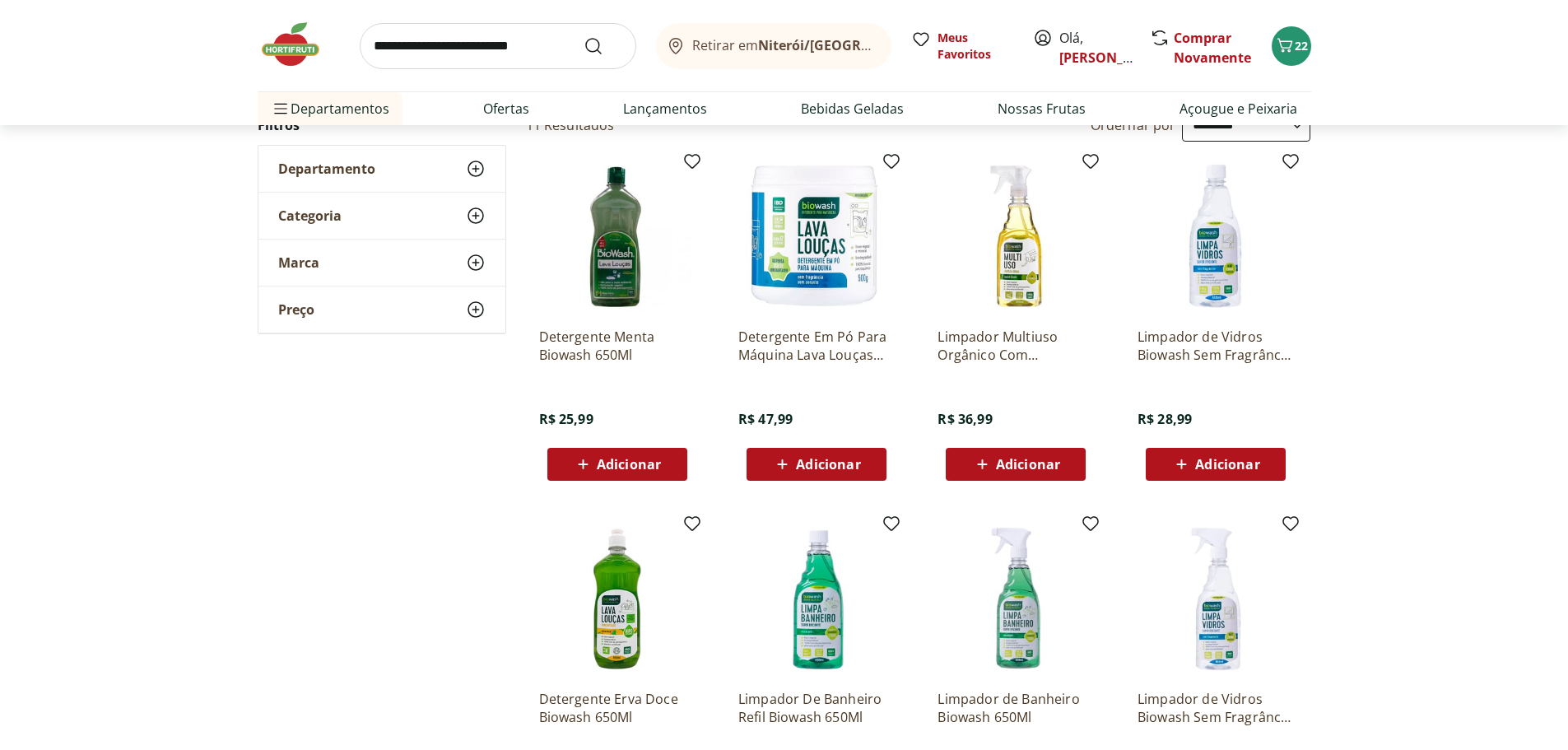
scroll to position [164, 0]
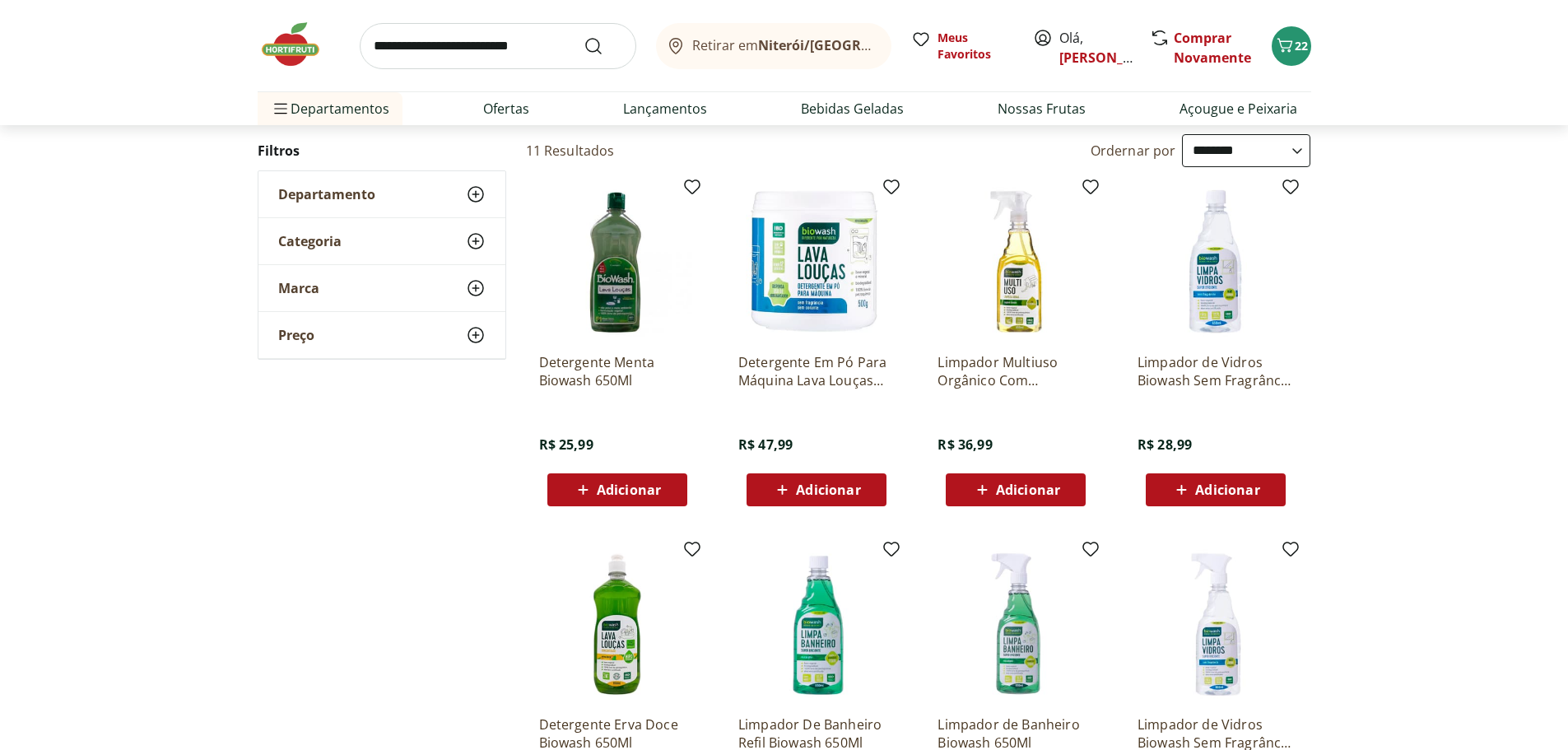
click at [1039, 326] on img at bounding box center [1016, 262] width 156 height 156
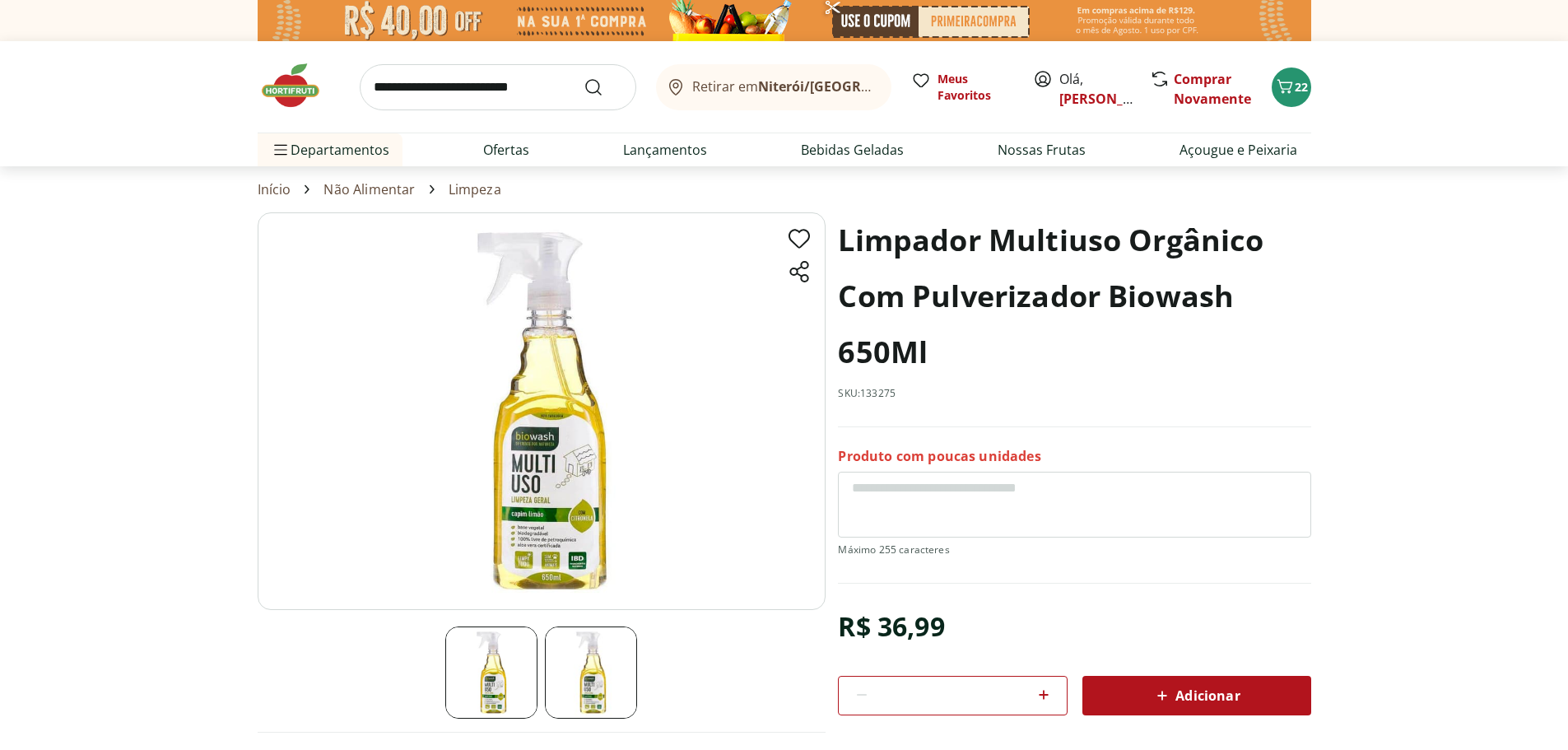
click at [1146, 711] on div "Adicionar" at bounding box center [1196, 695] width 202 height 29
click at [1283, 85] on icon "Carrinho" at bounding box center [1285, 86] width 20 height 20
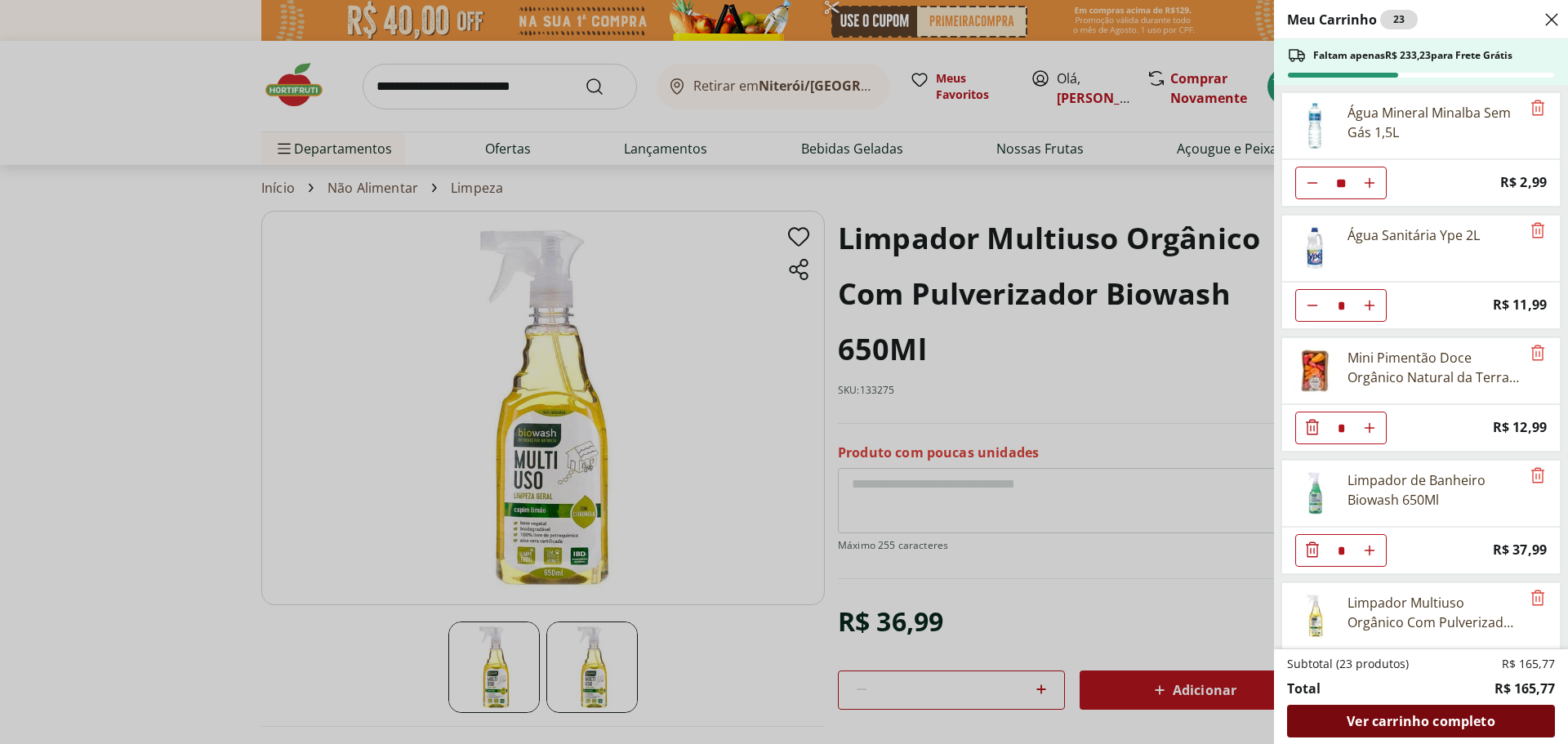
click at [1372, 715] on span "Ver carrinho completo" at bounding box center [1421, 722] width 148 height 13
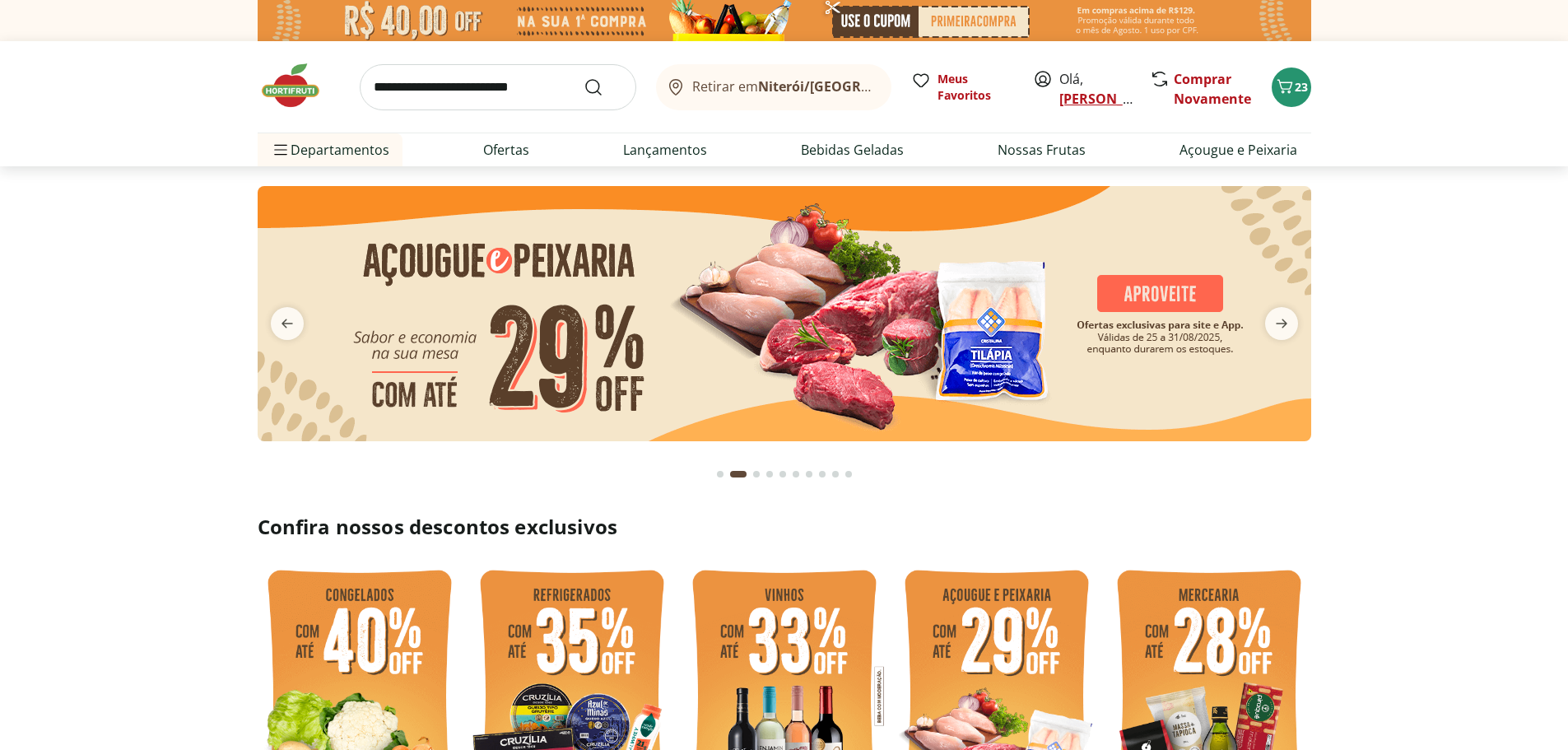
click at [1078, 94] on link "[PERSON_NAME]" at bounding box center [1113, 99] width 107 height 18
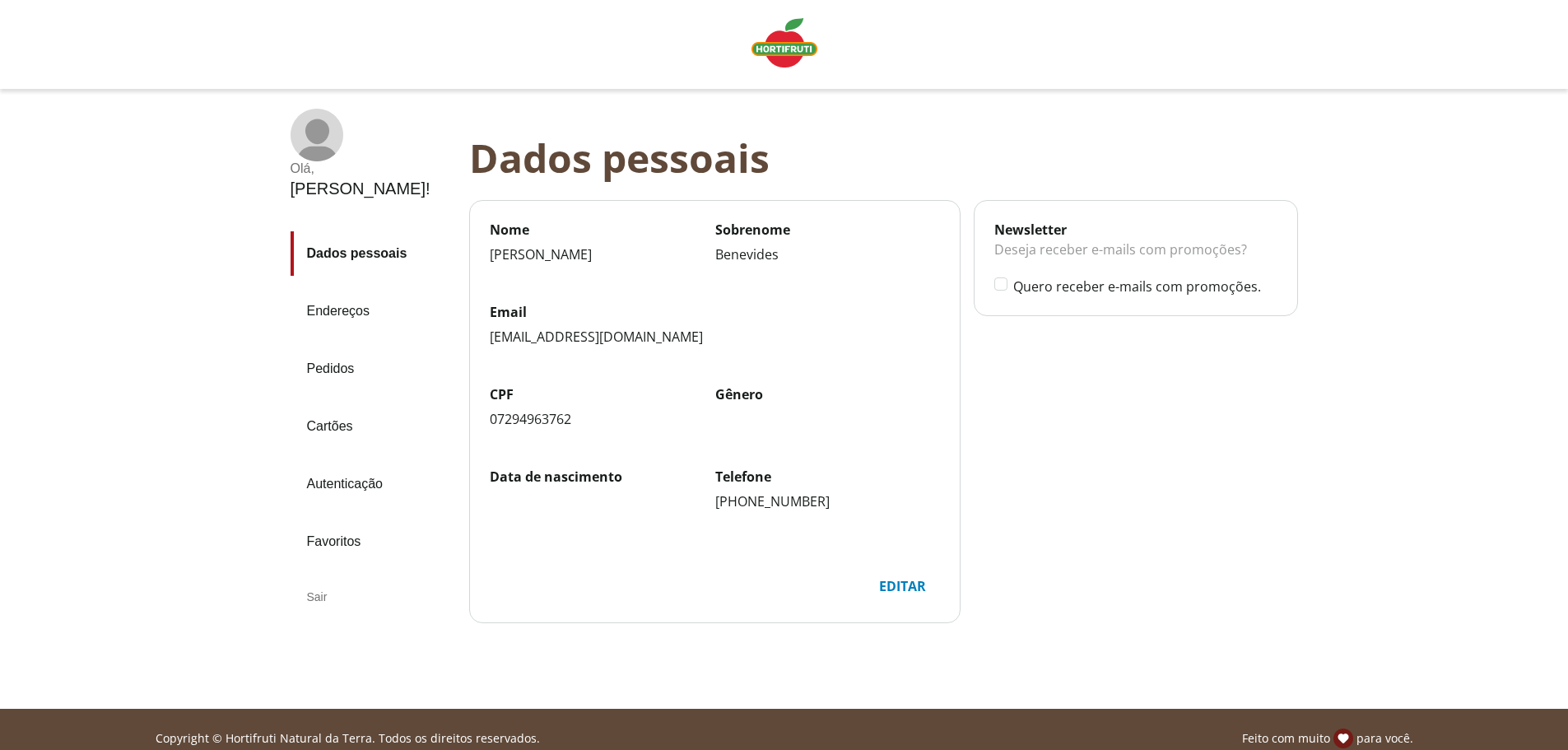
click at [339, 346] on link "Pedidos" at bounding box center [372, 368] width 165 height 44
